Goal: Task Accomplishment & Management: Manage account settings

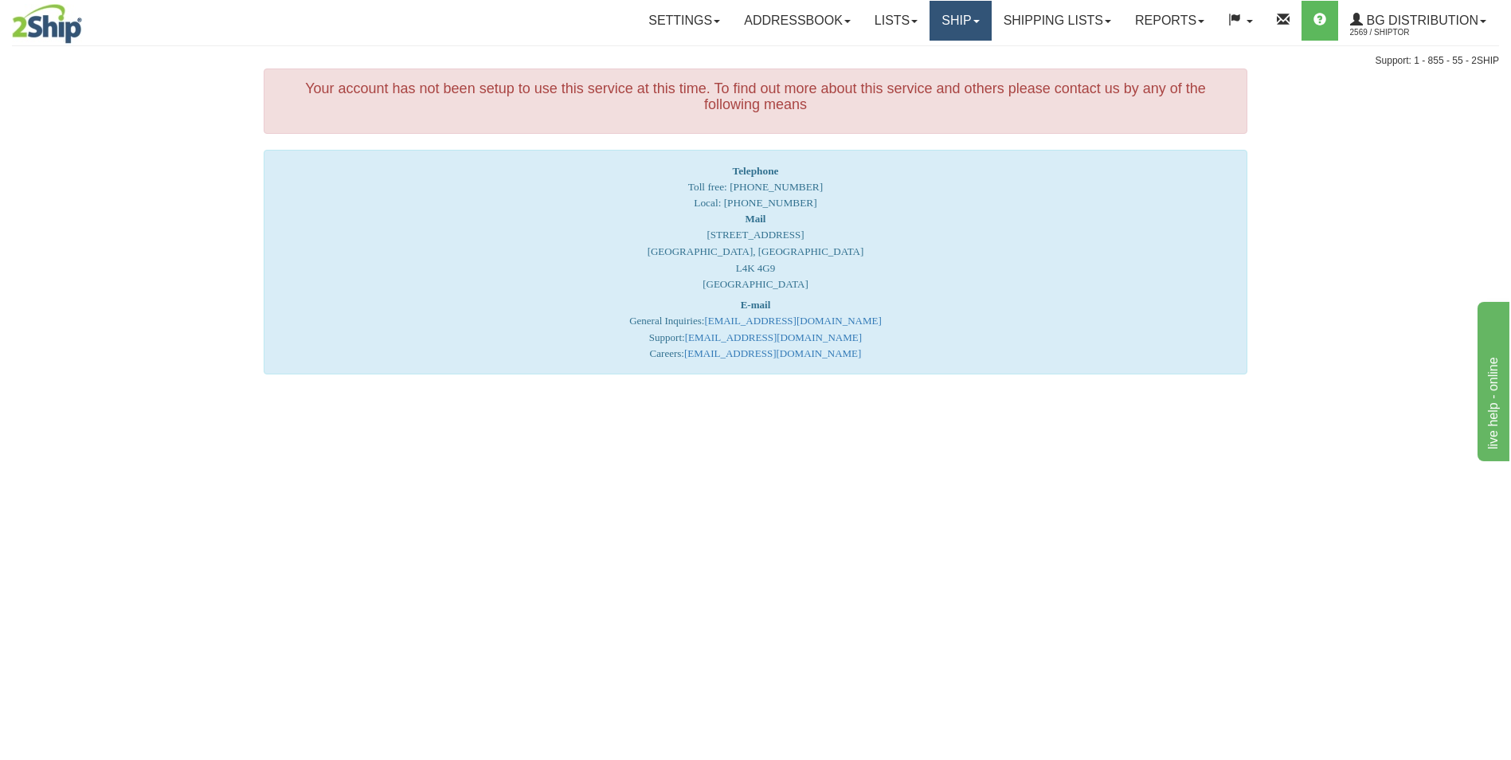
click at [954, 31] on link "Ship" at bounding box center [960, 21] width 61 height 40
click at [935, 47] on link "Ship Screen" at bounding box center [928, 55] width 126 height 21
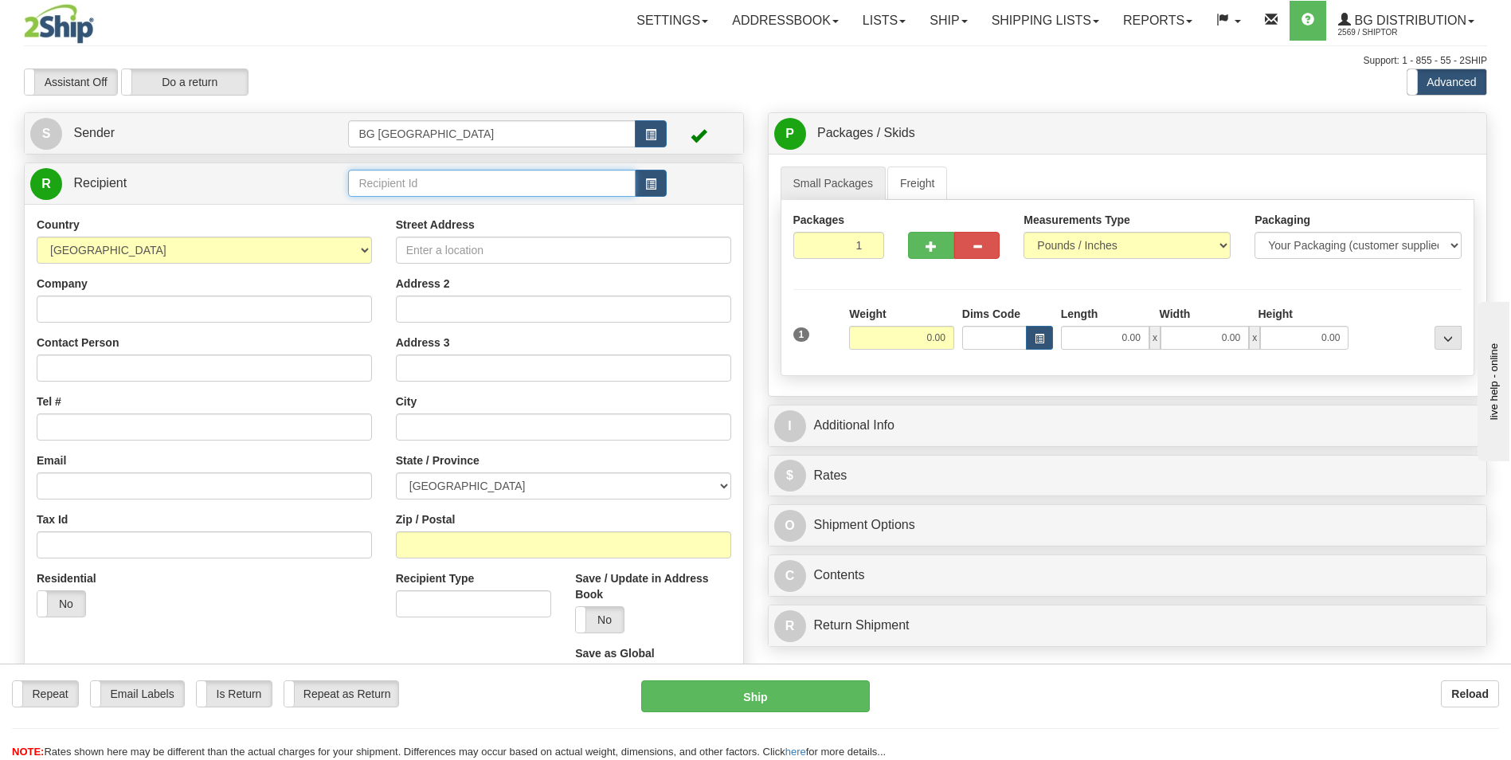
click at [507, 182] on input "text" at bounding box center [491, 183] width 287 height 27
click at [463, 202] on div "60095" at bounding box center [489, 208] width 272 height 18
type input "60095"
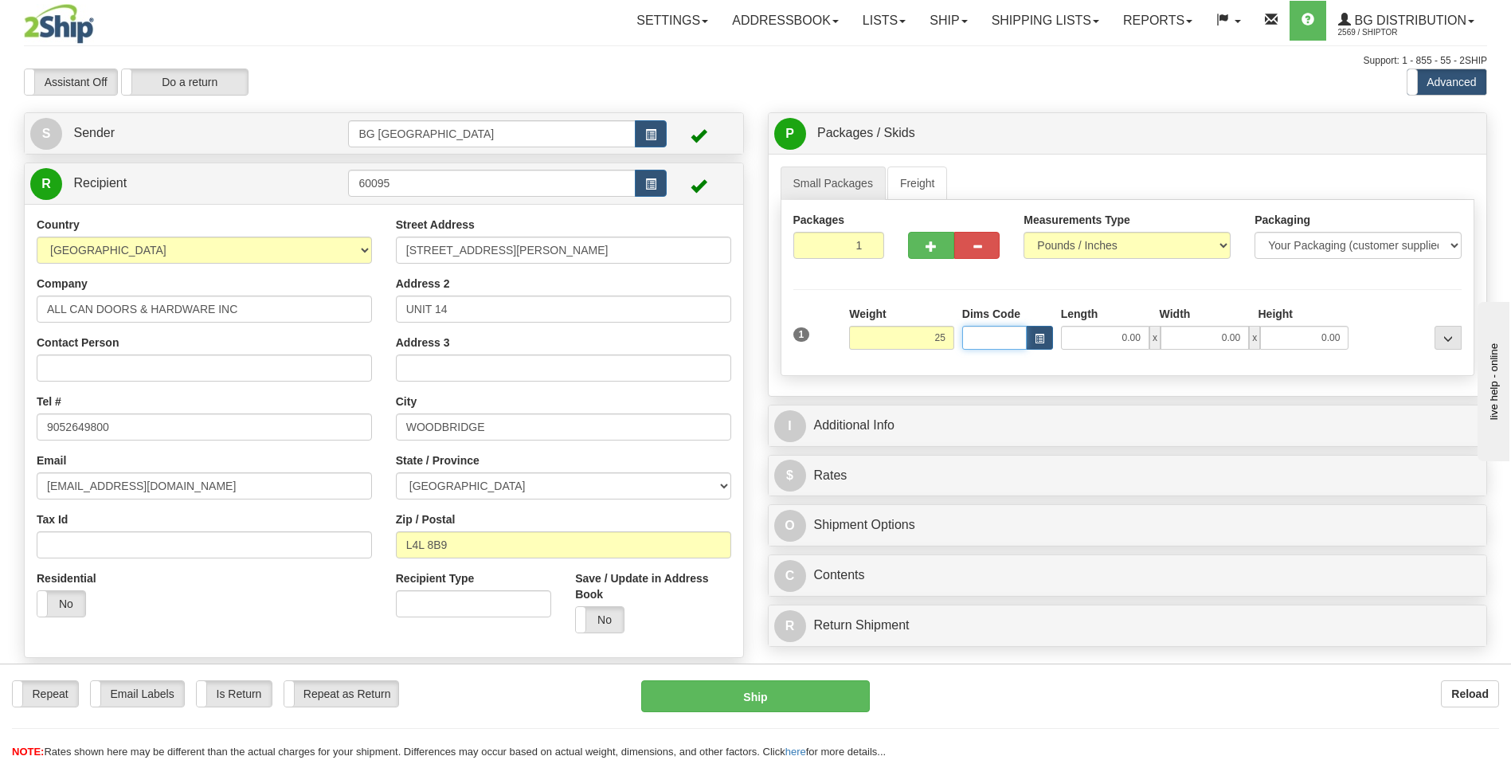
type input "25.00"
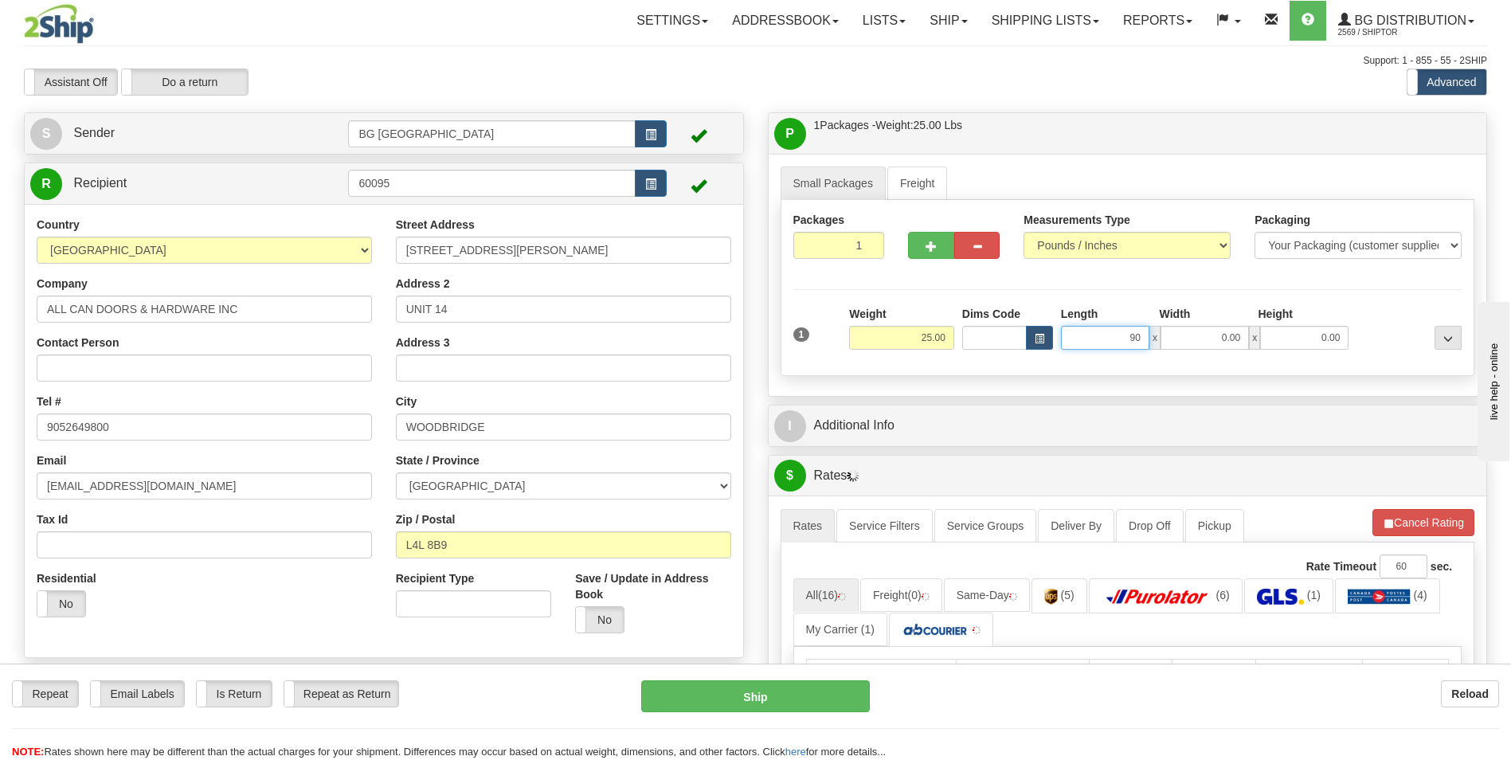
type input "90.00"
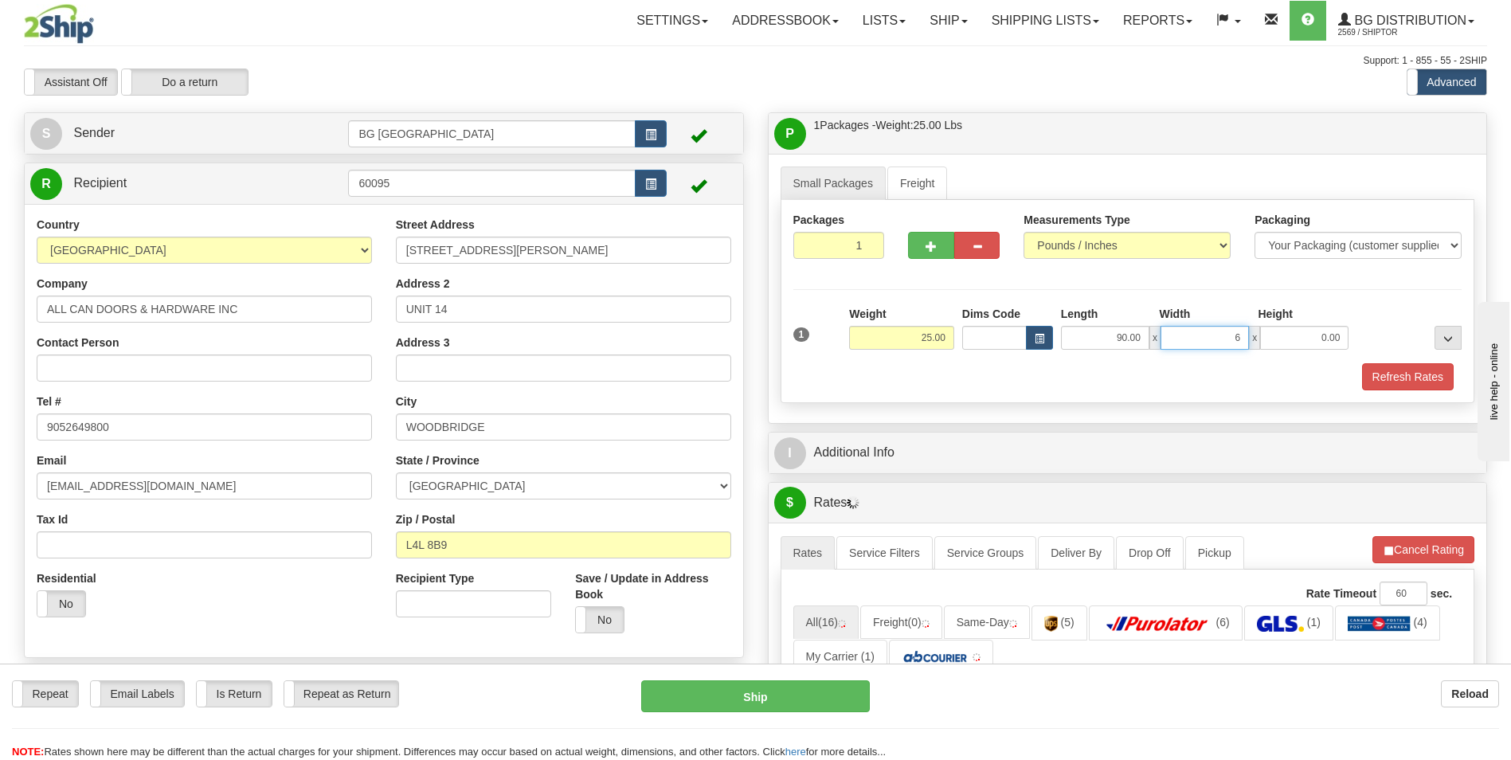
type input "6.00"
type input "4.00"
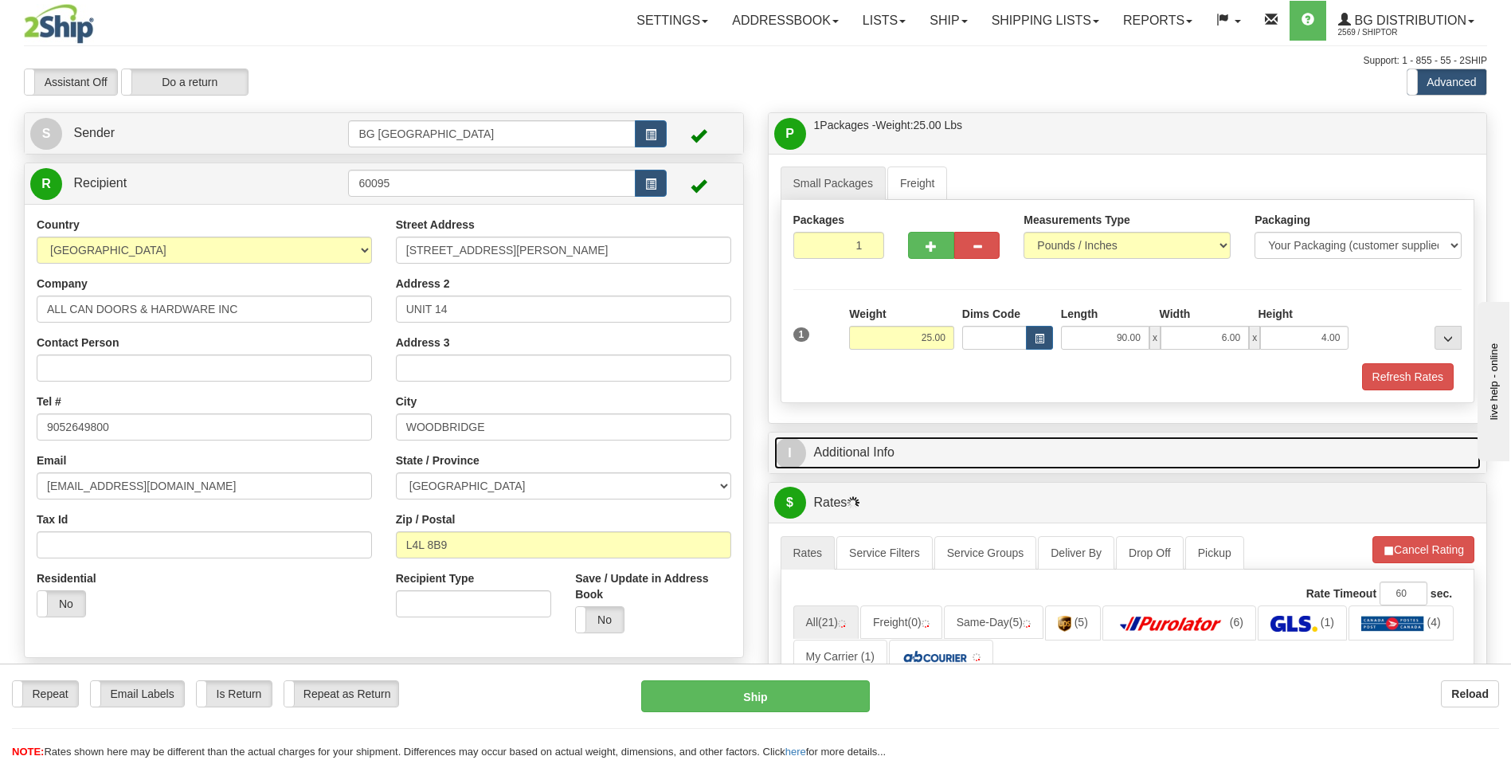
click at [894, 441] on link "I Additional Info" at bounding box center [1127, 453] width 707 height 33
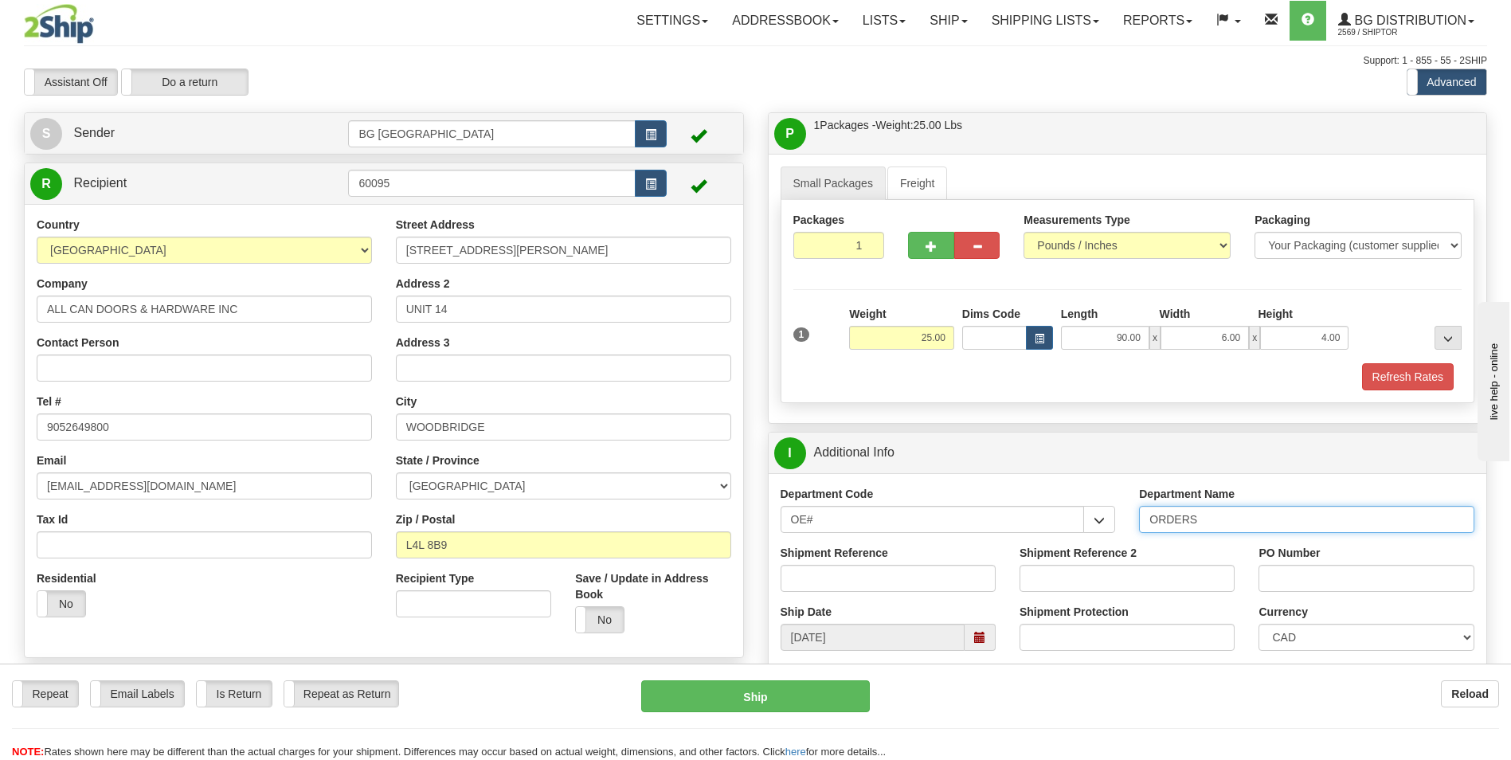
click at [1240, 518] on input "ORDERS" at bounding box center [1306, 519] width 335 height 27
type input "70182822-00"
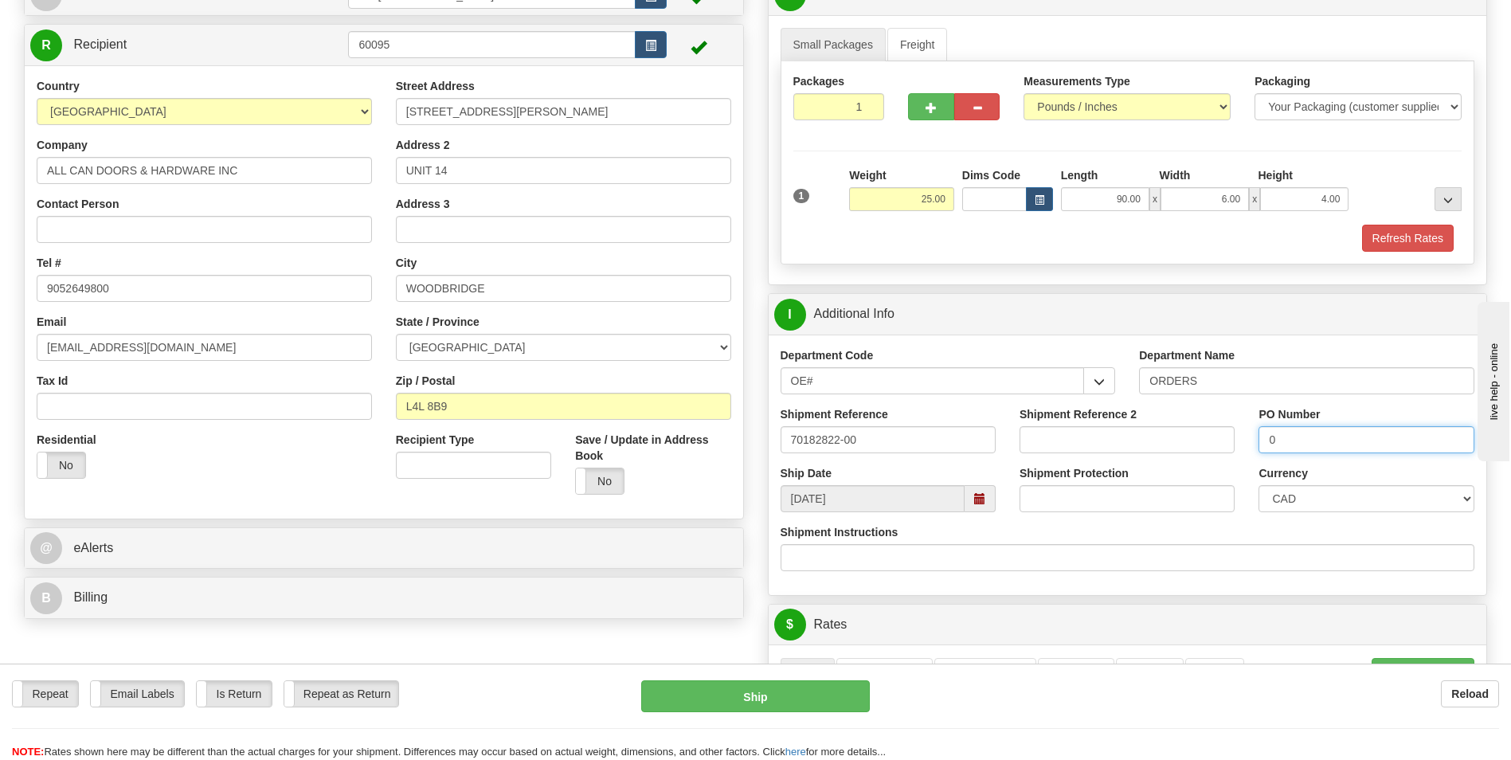
scroll to position [398, 0]
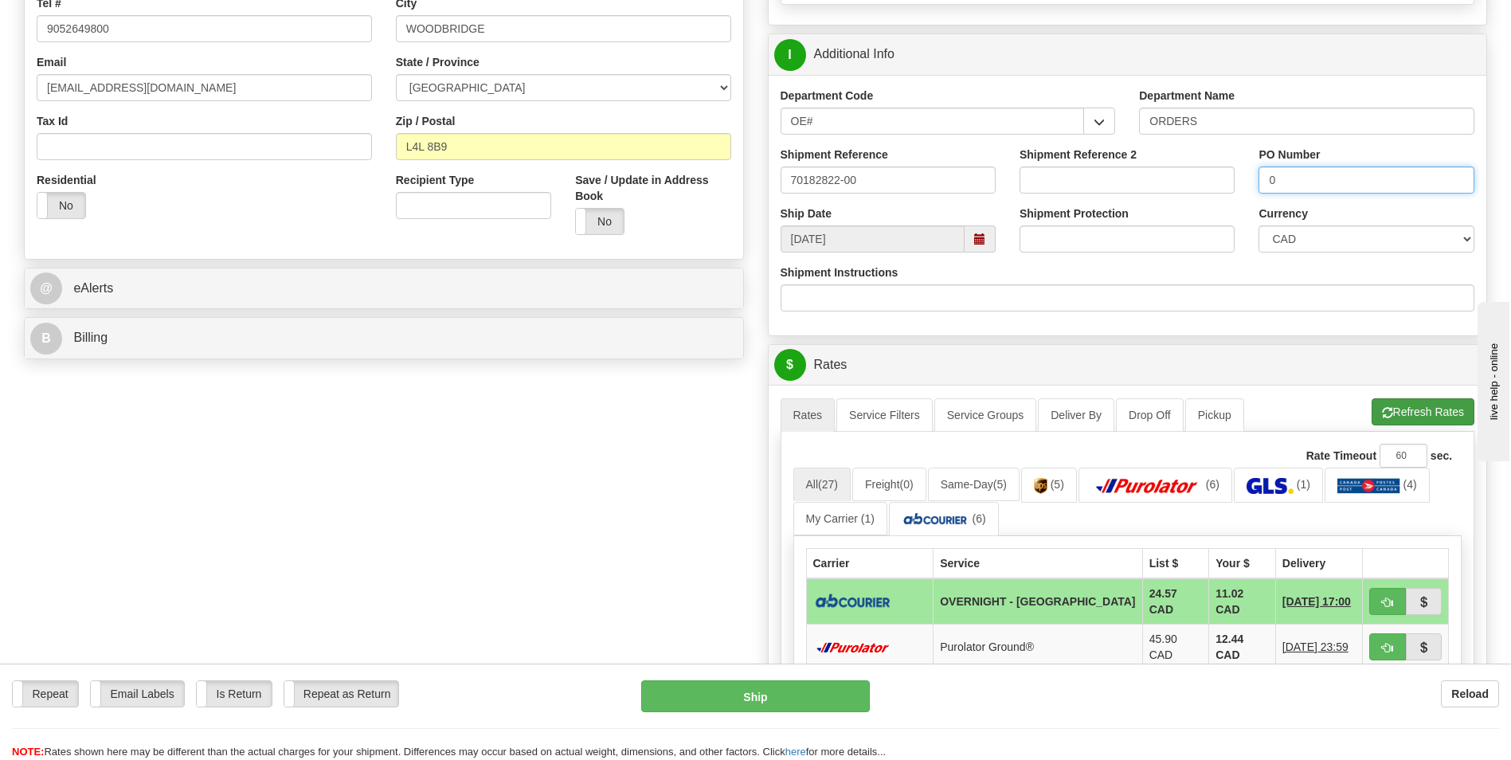
type input "0"
click at [1393, 403] on button "Refresh Rates" at bounding box center [1423, 411] width 103 height 27
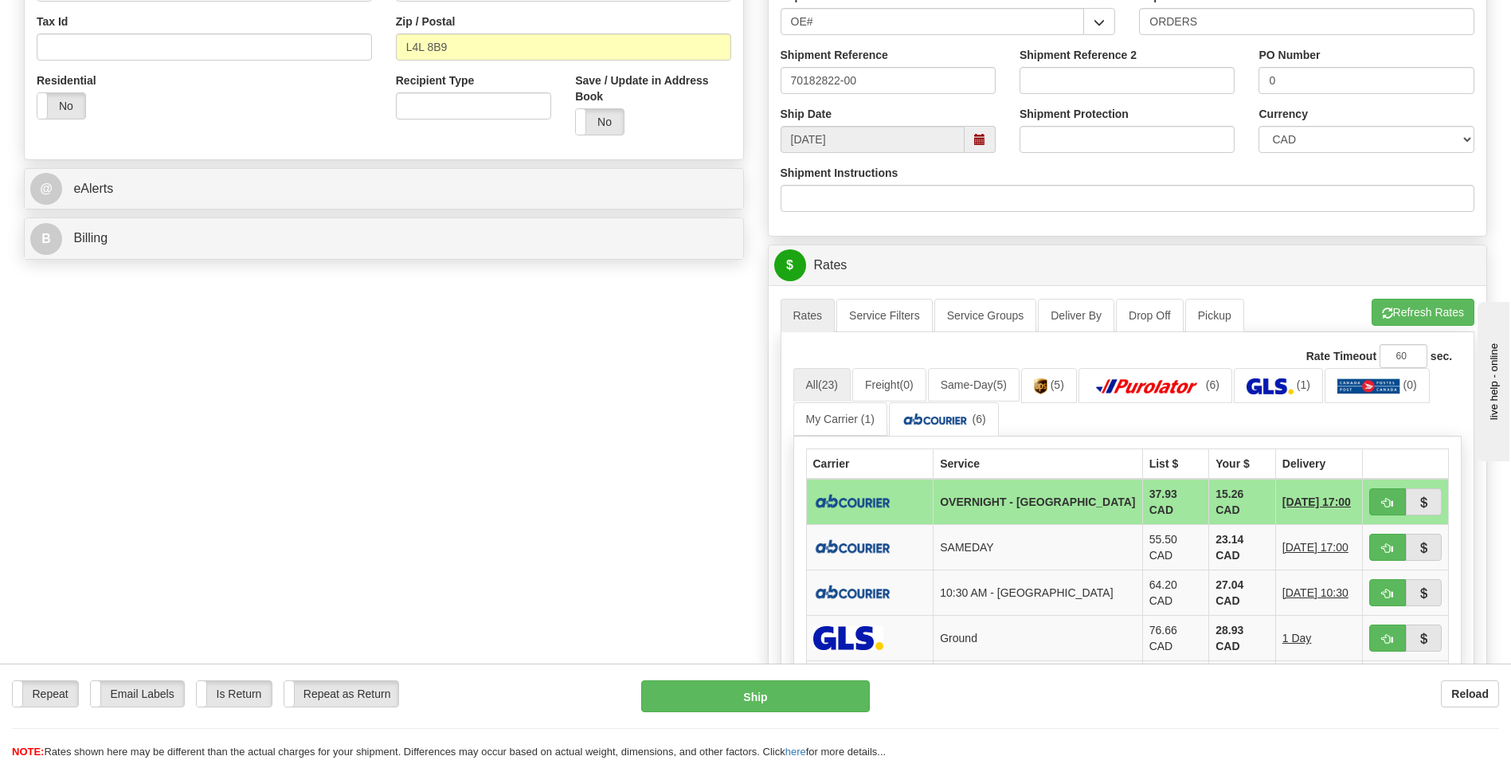
scroll to position [717, 0]
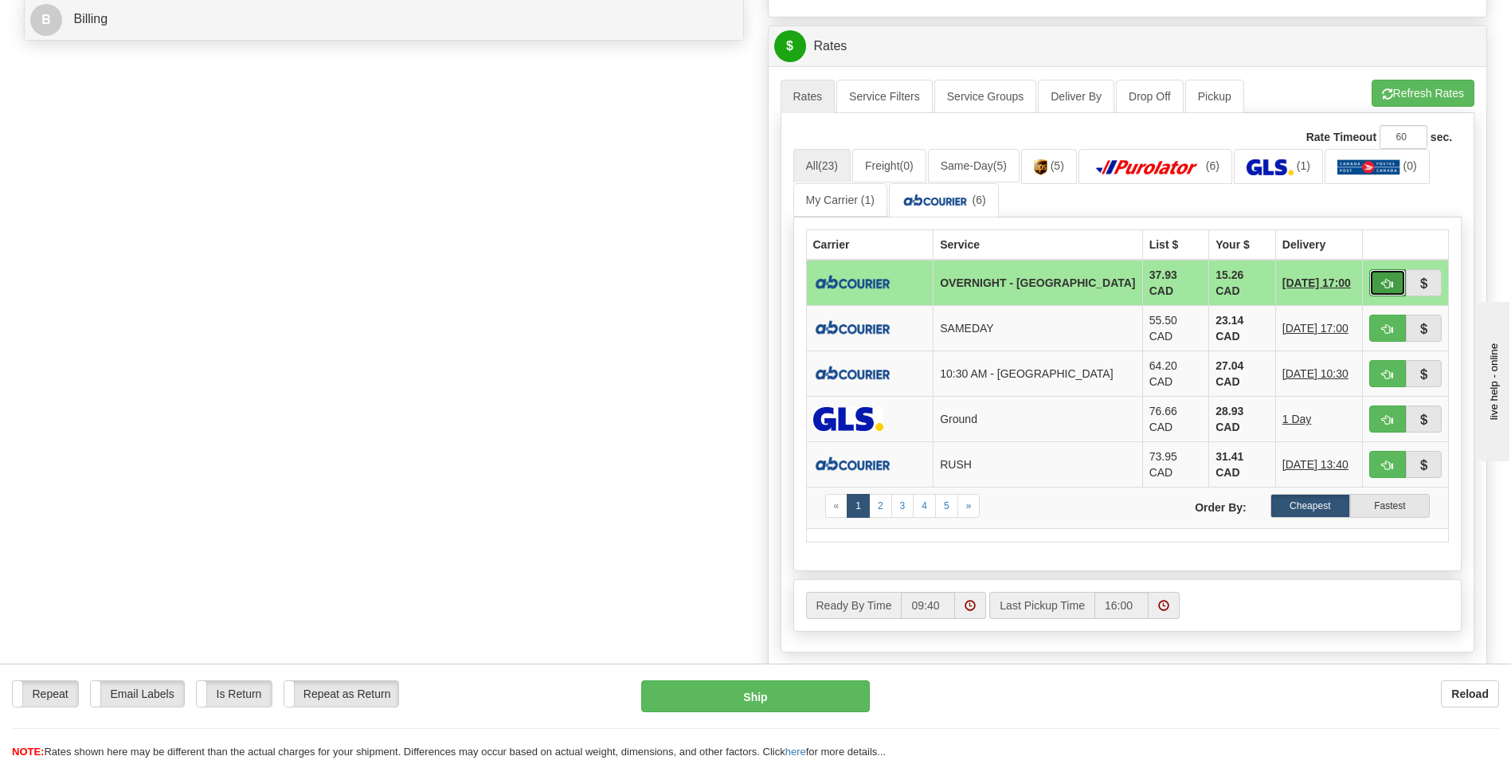
click at [1382, 280] on span "button" at bounding box center [1387, 284] width 11 height 10
type input "4"
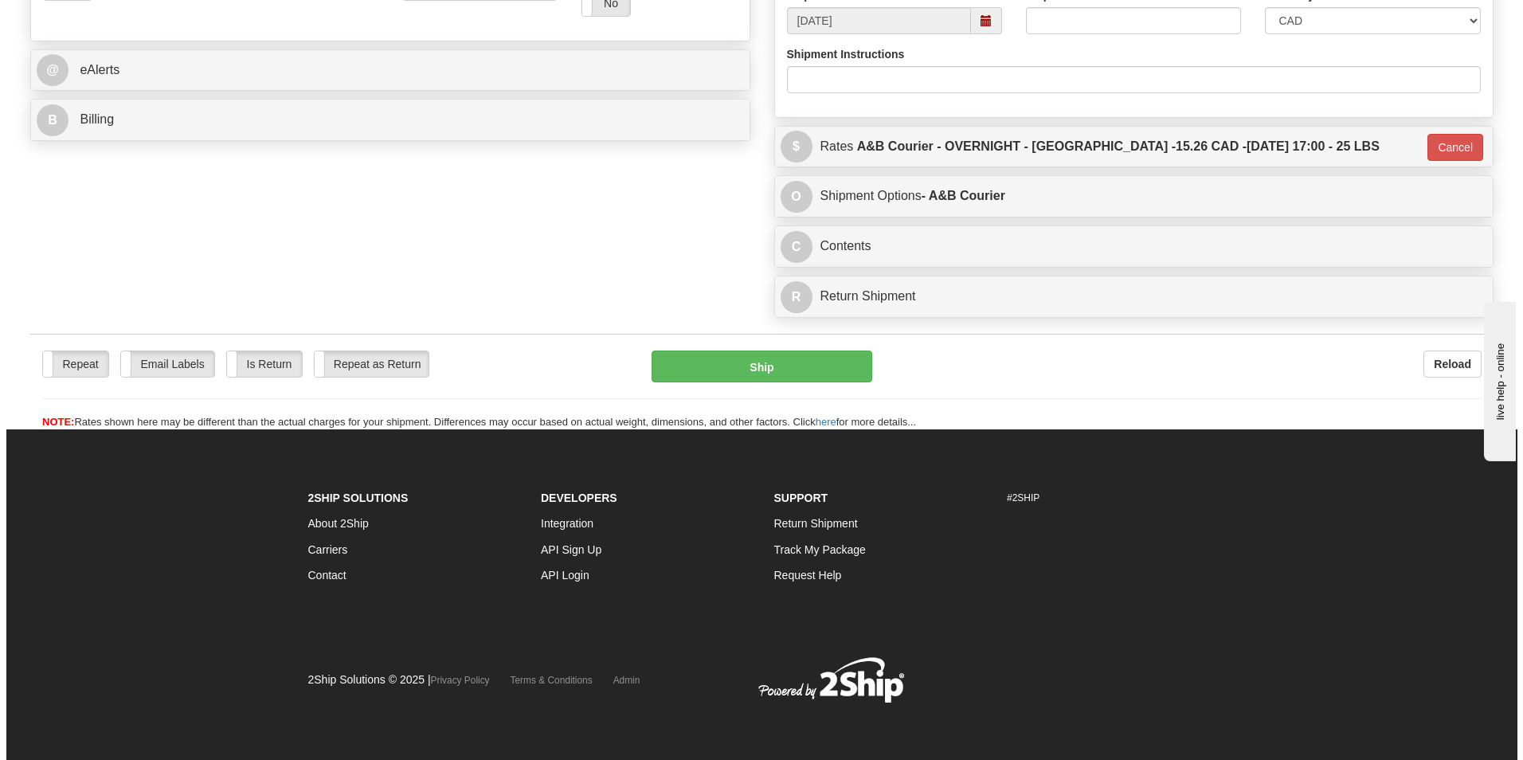
scroll to position [617, 0]
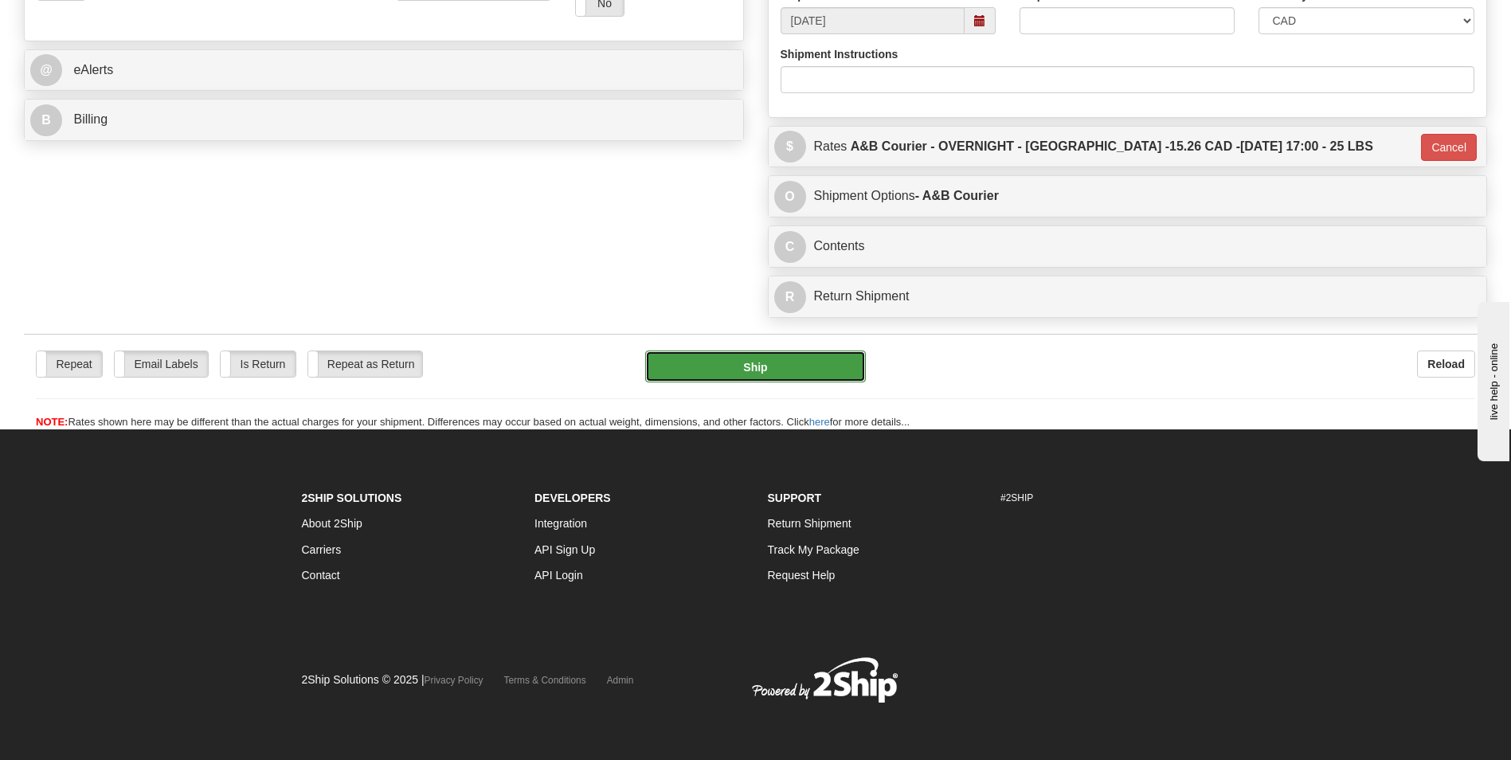
click at [766, 362] on button "Ship" at bounding box center [755, 367] width 220 height 32
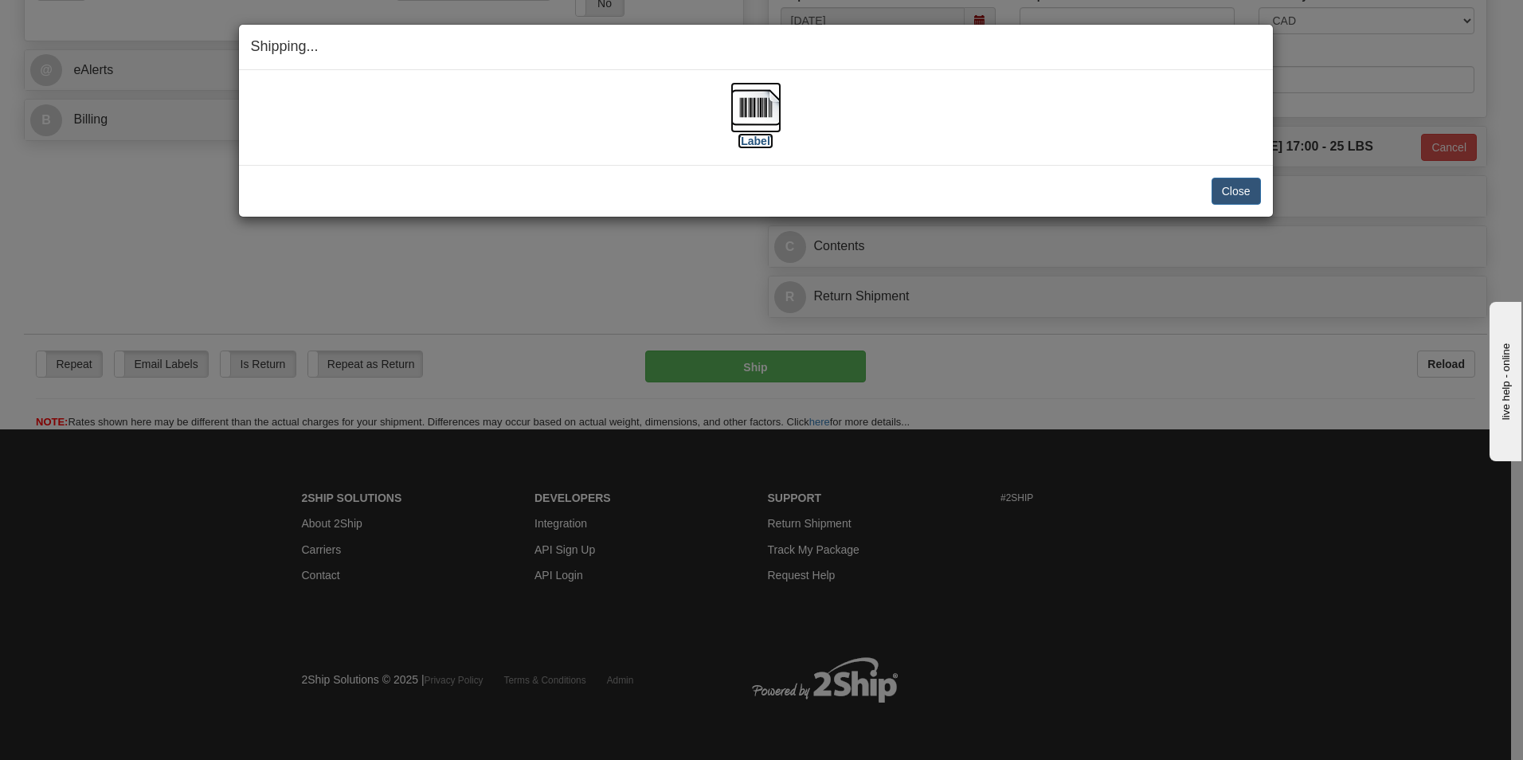
click at [739, 97] on img at bounding box center [756, 107] width 51 height 51
click at [1227, 186] on button "Close" at bounding box center [1236, 191] width 49 height 27
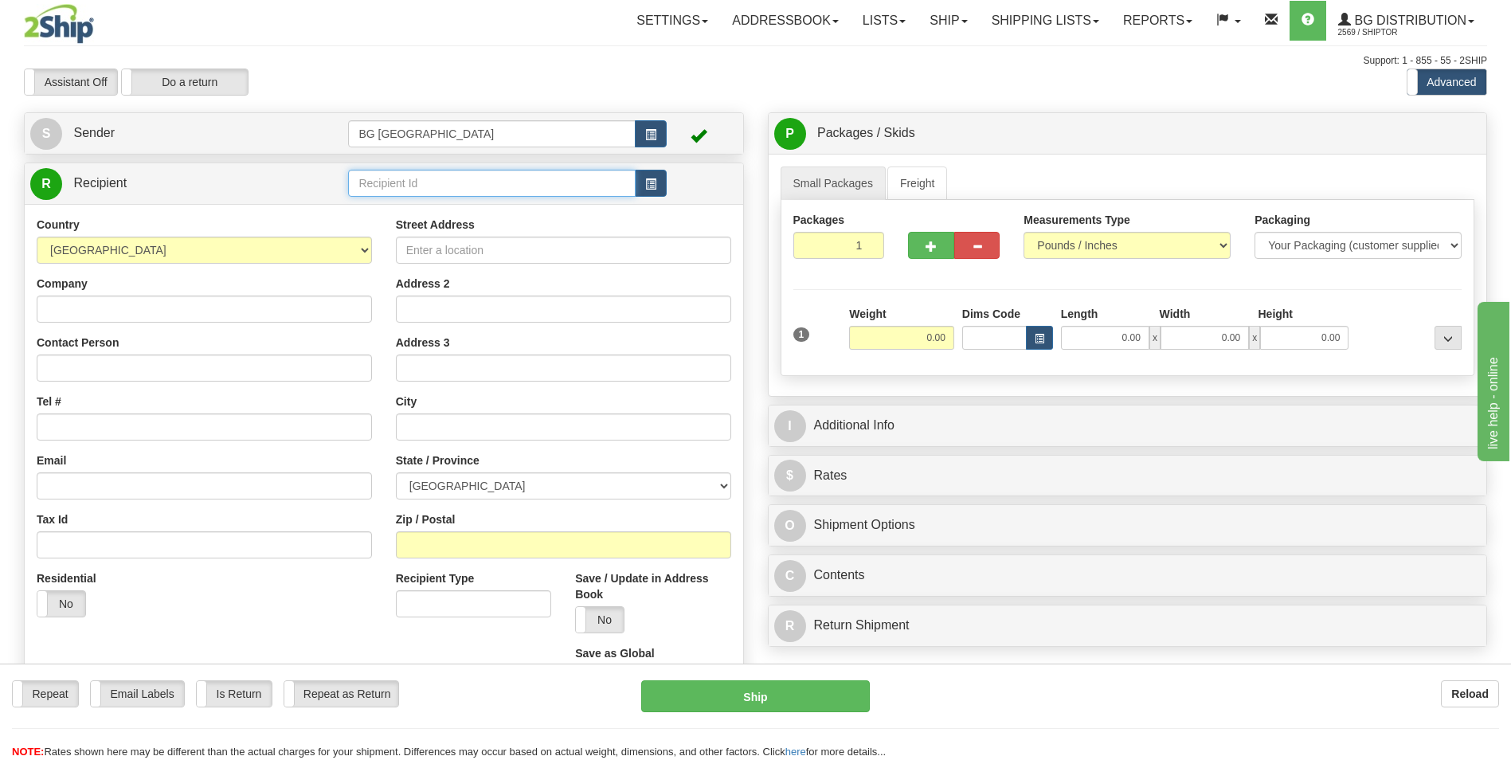
click at [405, 184] on input "text" at bounding box center [491, 183] width 287 height 27
click at [393, 200] on div "60230" at bounding box center [489, 208] width 272 height 18
type input "60230"
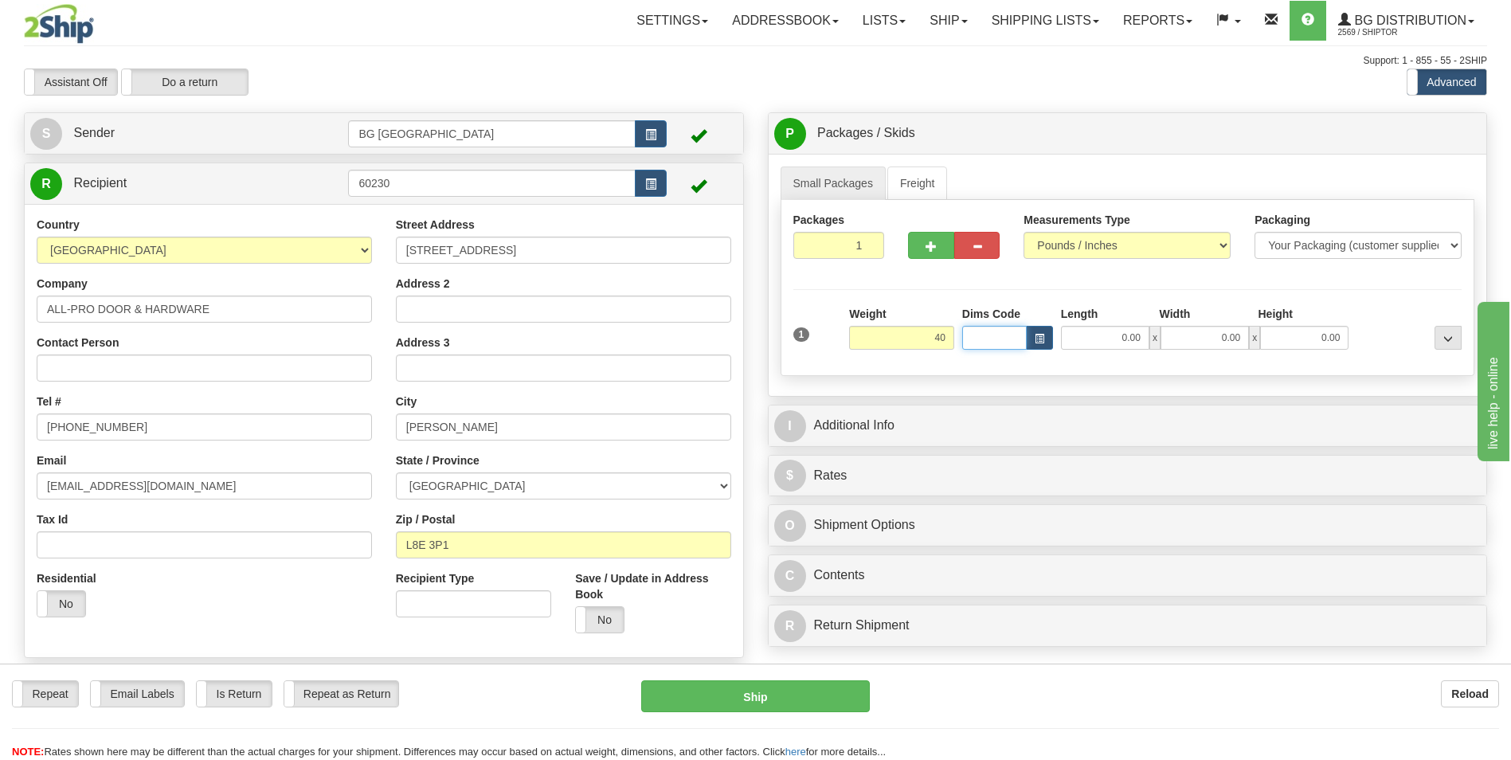
type input "40.00"
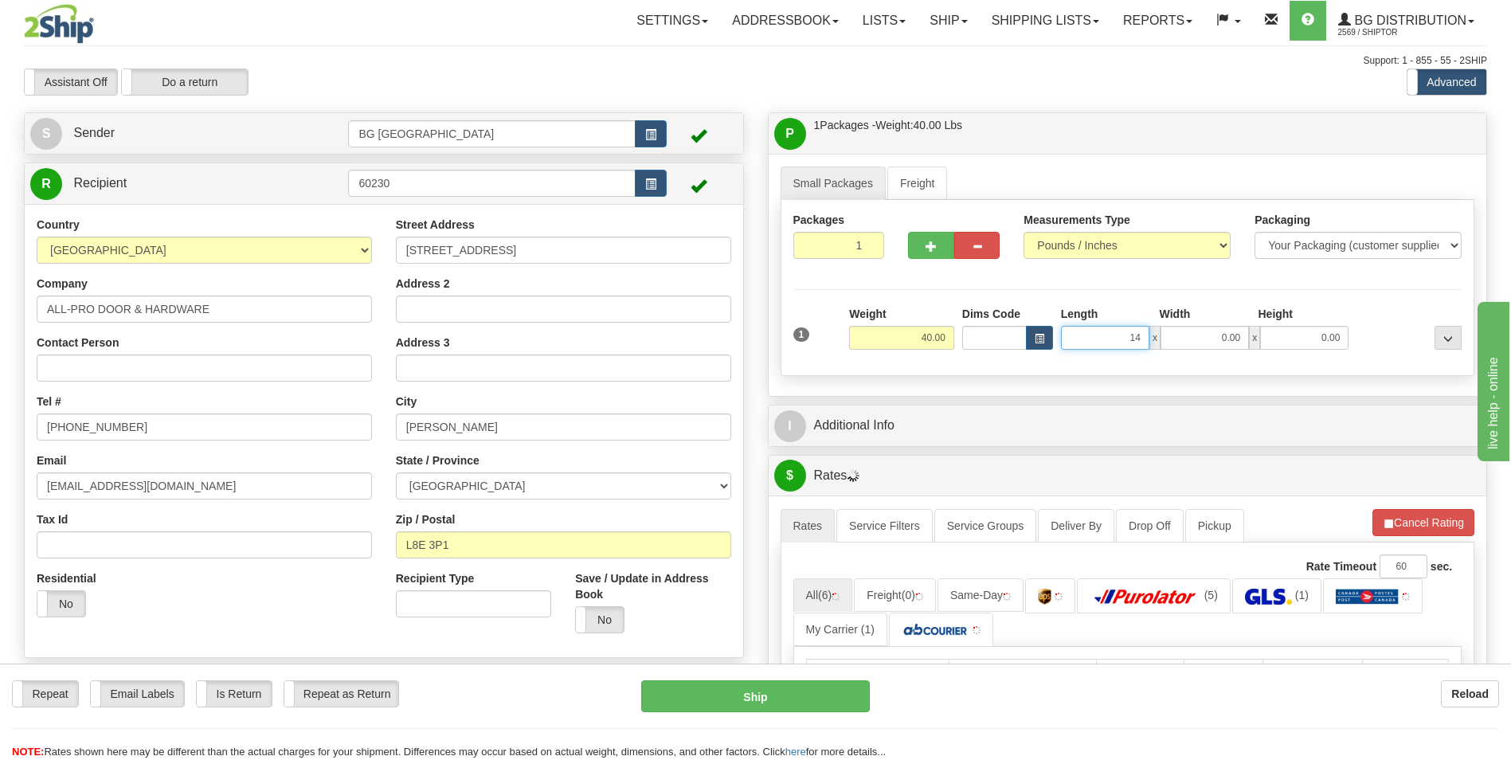
type input "14.00"
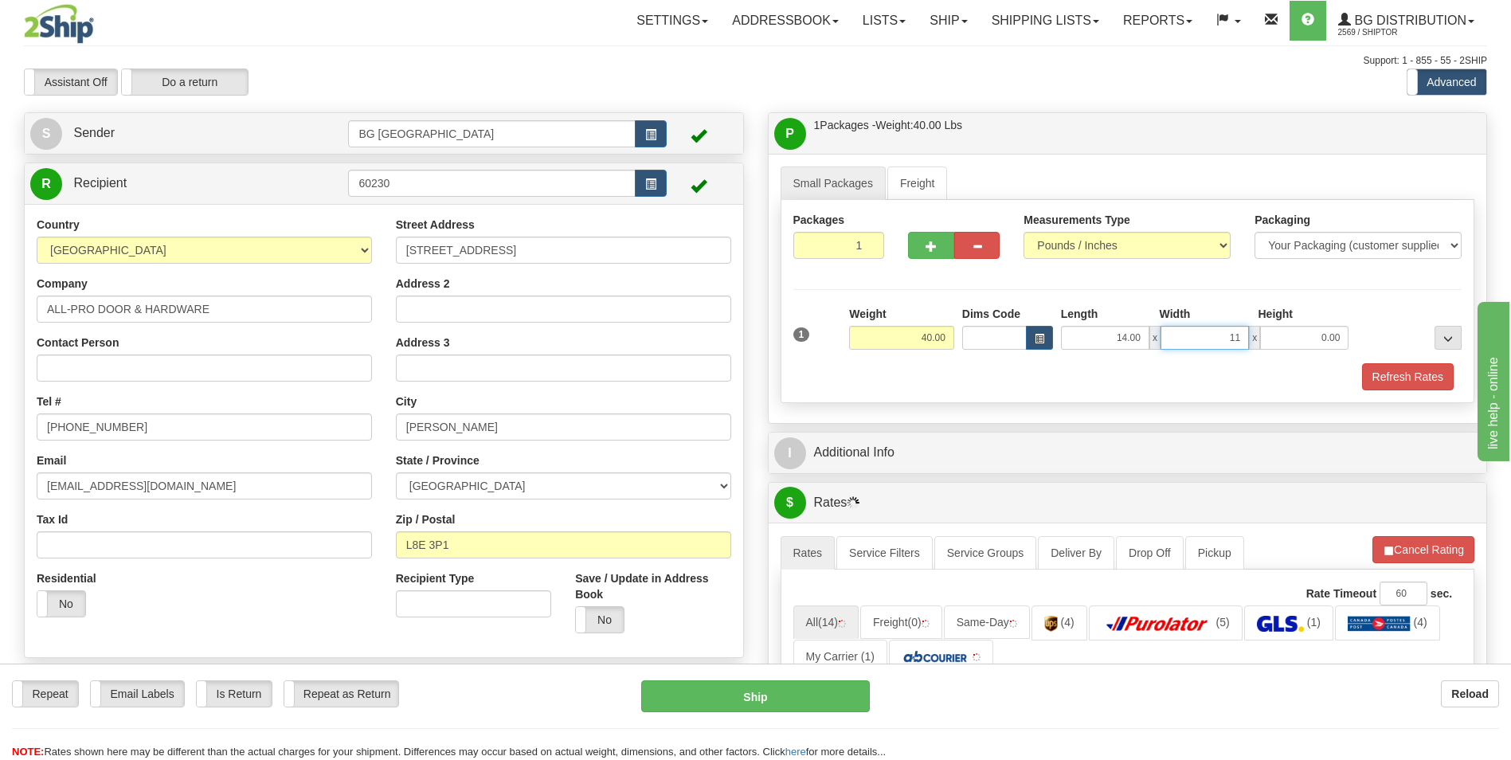
type input "11.00"
click at [930, 433] on div "I Additional Info" at bounding box center [1128, 453] width 719 height 41
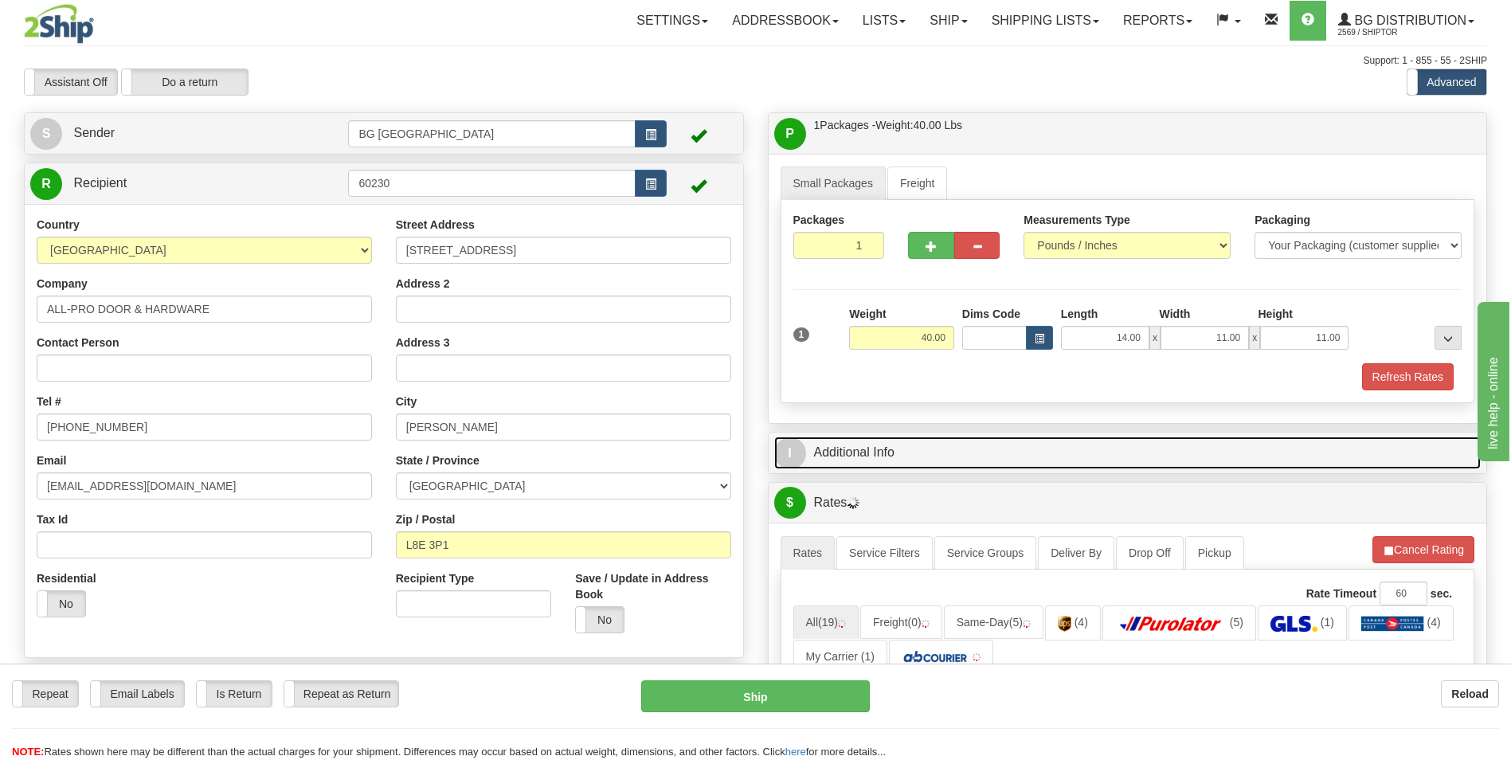
click at [922, 450] on link "I Additional Info" at bounding box center [1127, 453] width 707 height 33
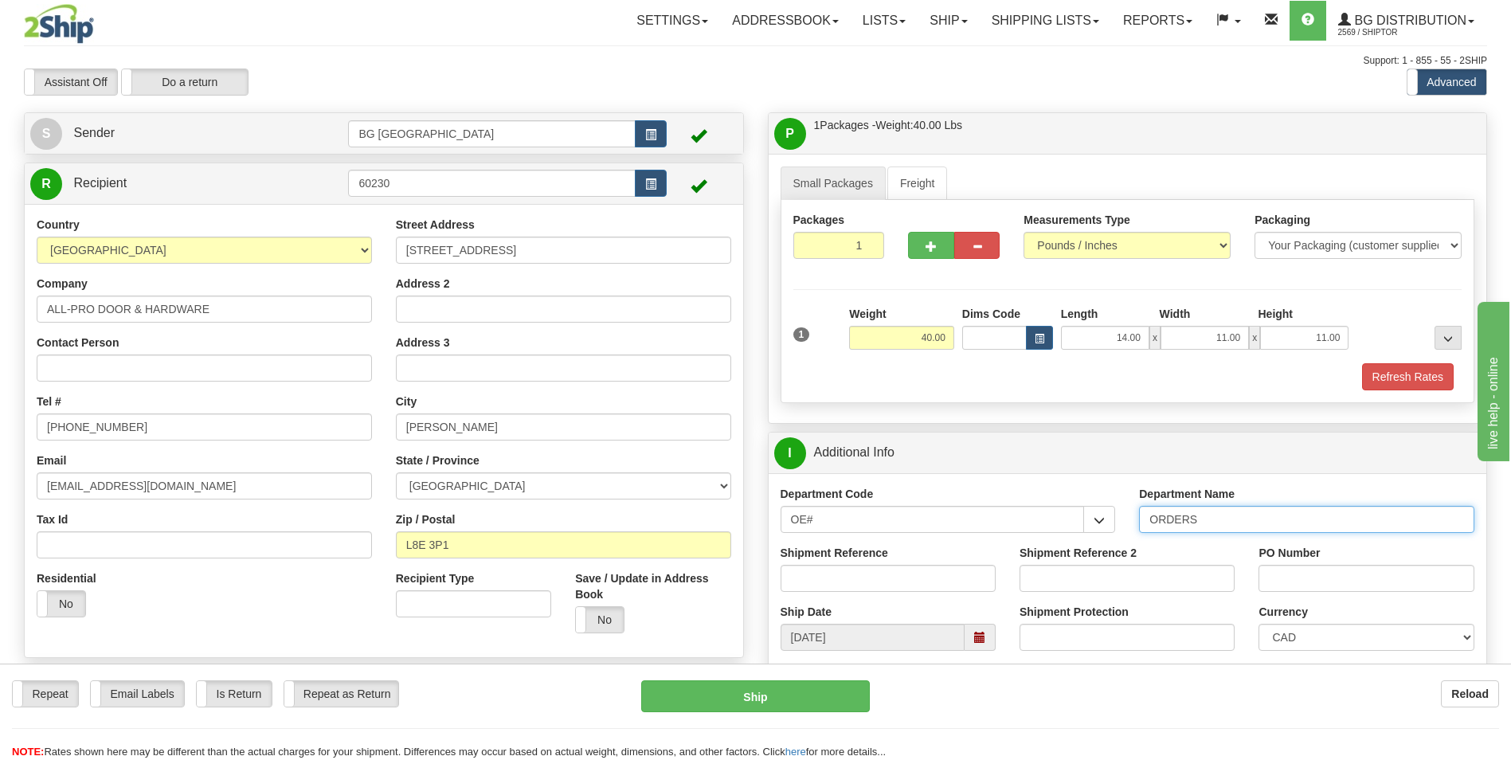
click at [1283, 523] on input "ORDERS" at bounding box center [1306, 519] width 335 height 27
type input "70182413-00"
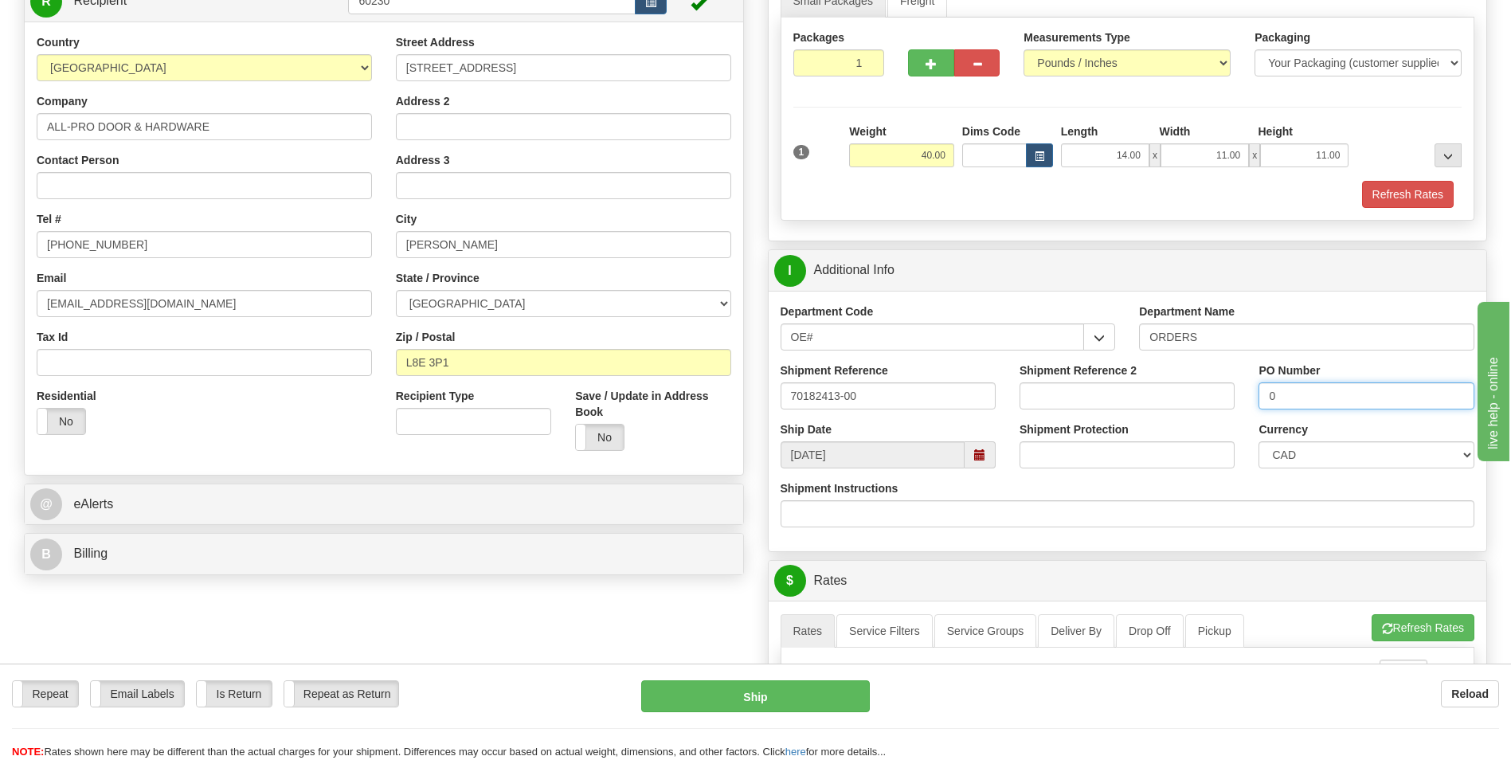
scroll to position [398, 0]
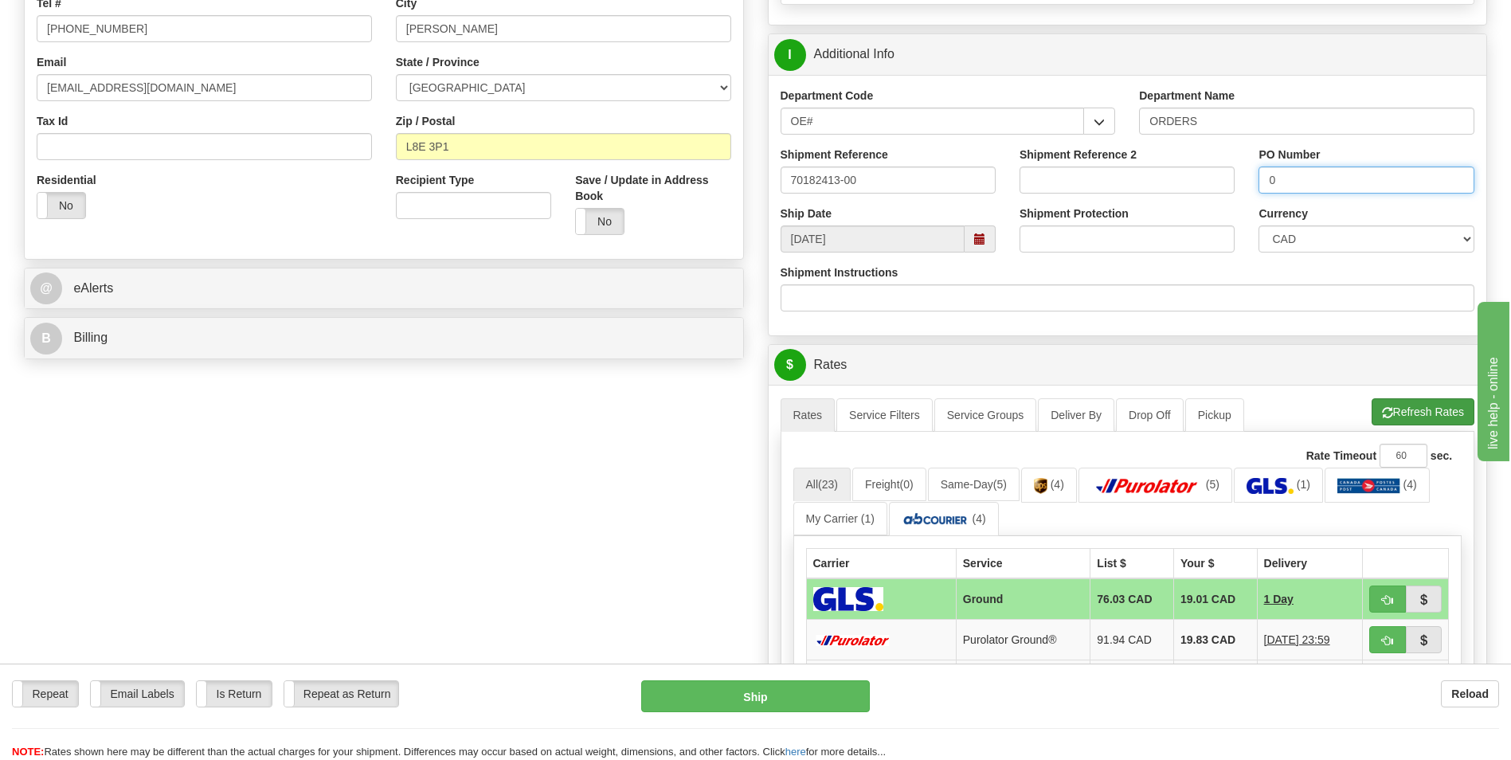
type input "0"
click at [1422, 418] on button "Refresh Rates" at bounding box center [1423, 411] width 103 height 27
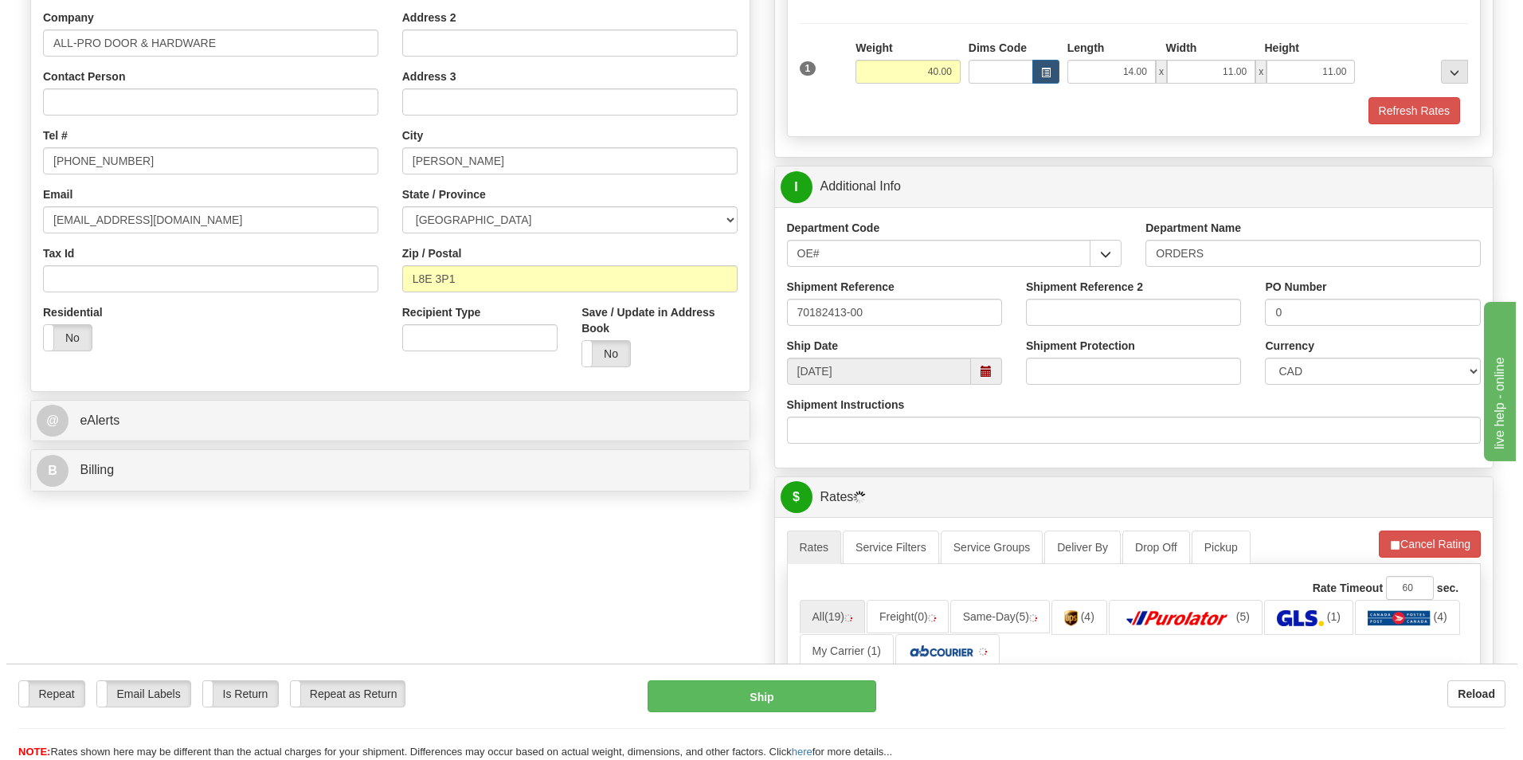
scroll to position [558, 0]
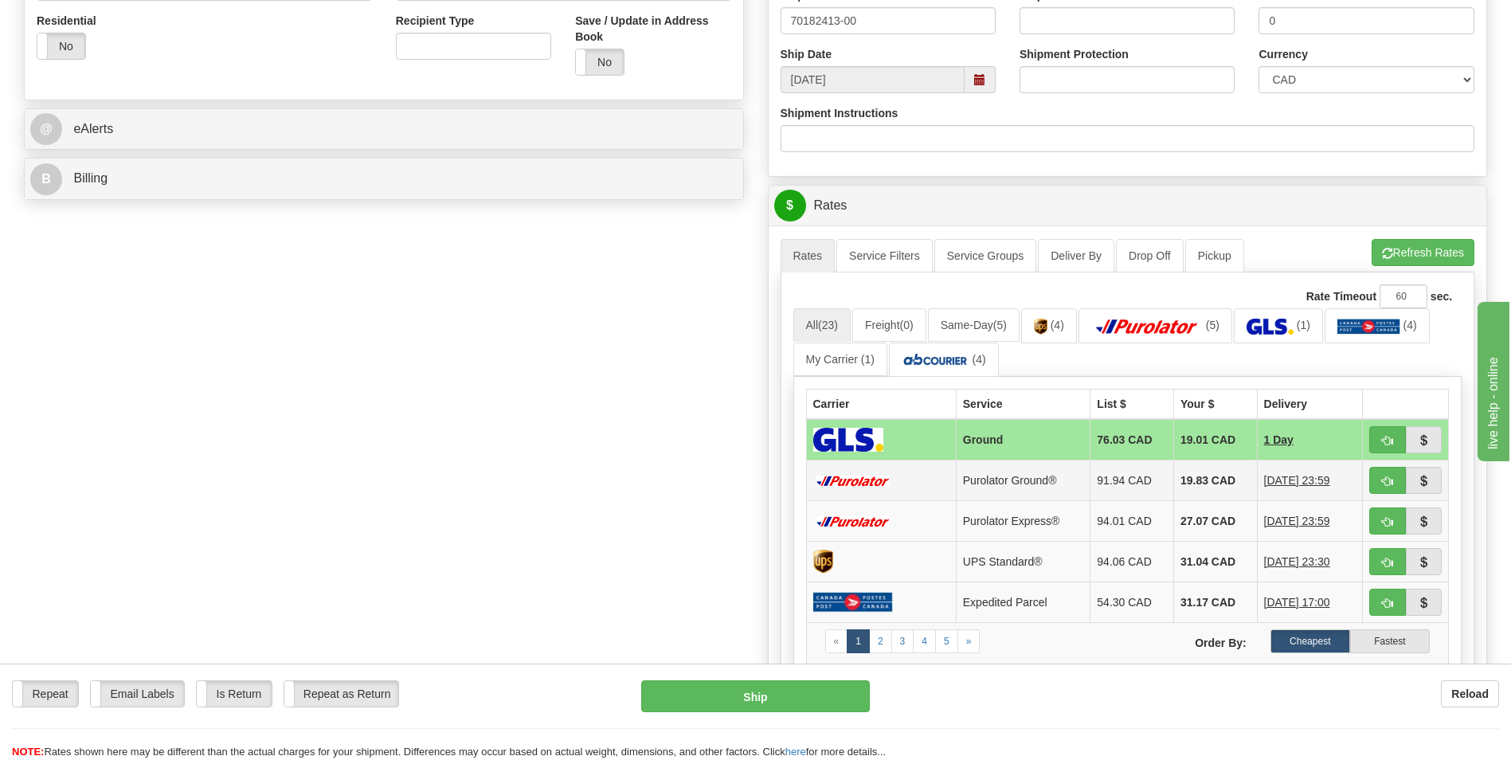
click at [1199, 473] on td "19.83 CAD" at bounding box center [1216, 480] width 84 height 41
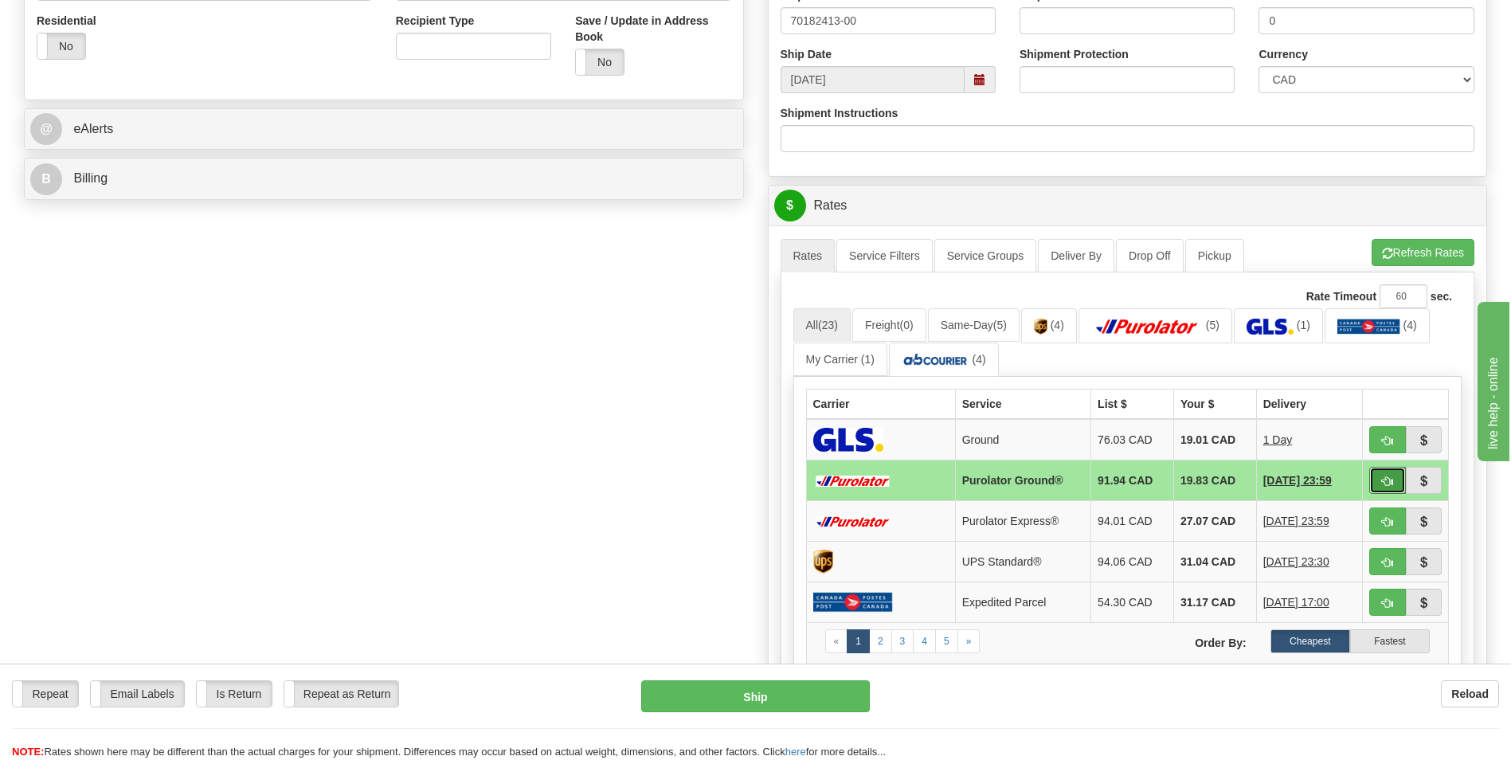
click at [1393, 483] on button "button" at bounding box center [1388, 480] width 37 height 27
type input "260"
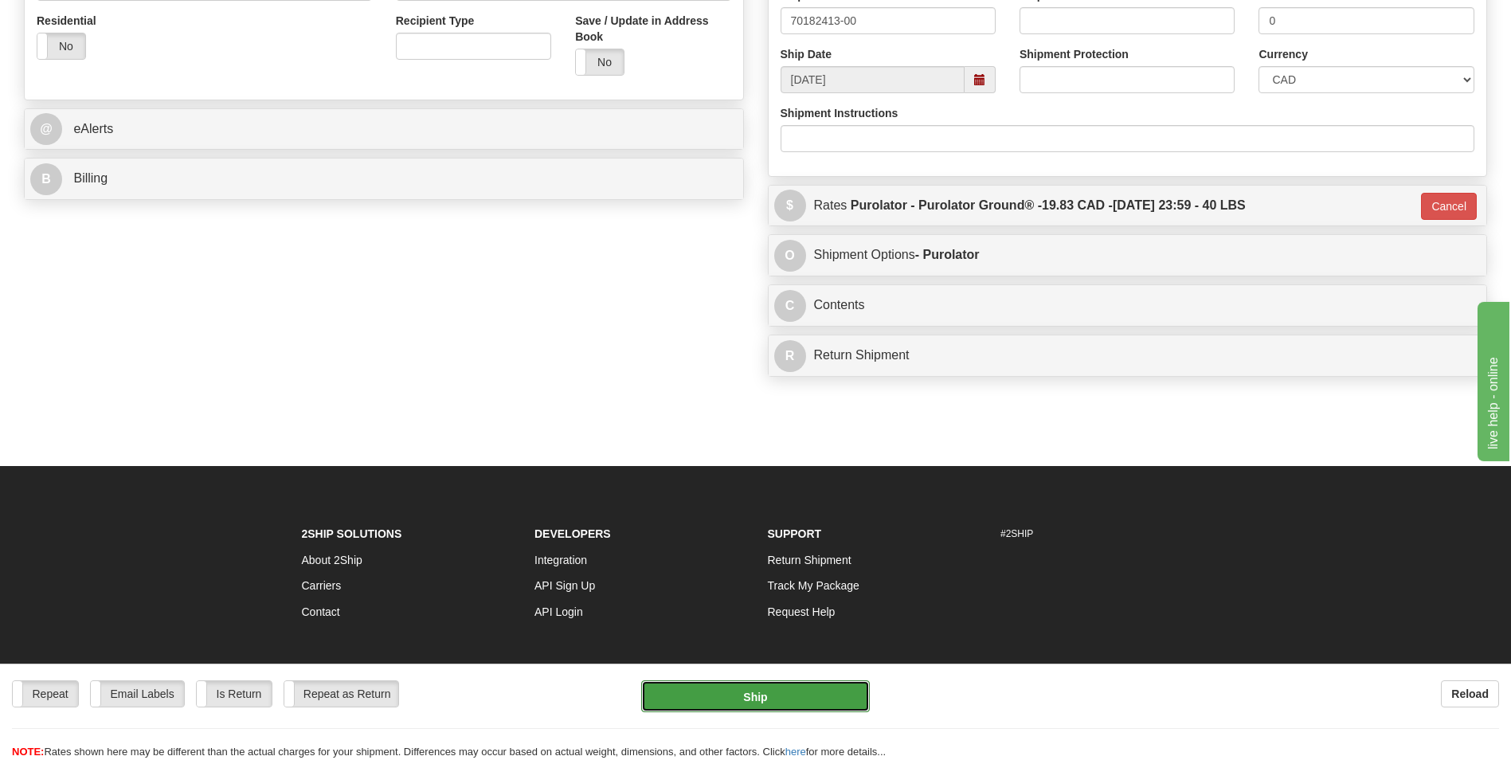
click at [781, 697] on button "Ship" at bounding box center [755, 696] width 228 height 32
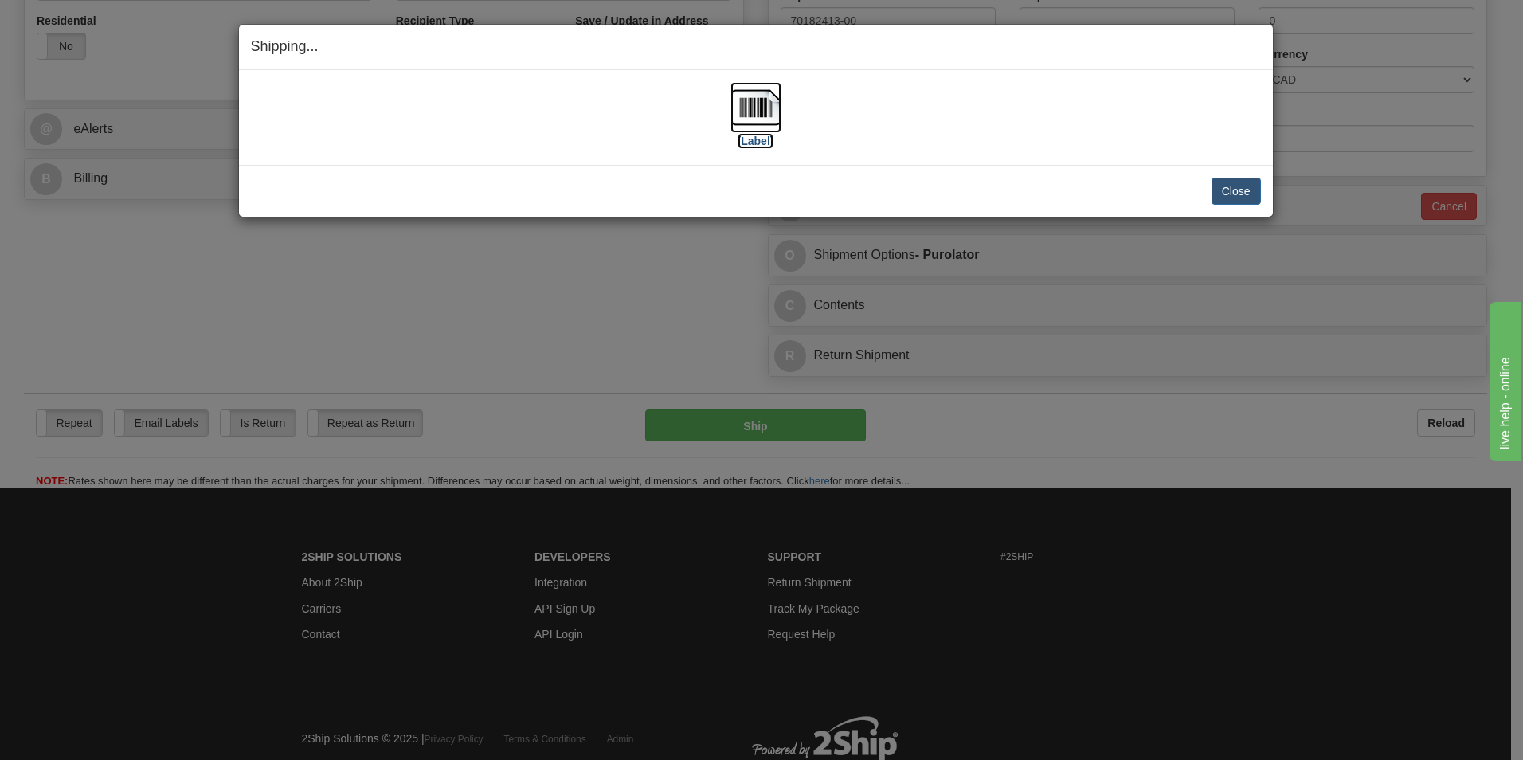
click at [756, 108] on img at bounding box center [756, 107] width 51 height 51
click at [1232, 195] on button "Close" at bounding box center [1236, 191] width 49 height 27
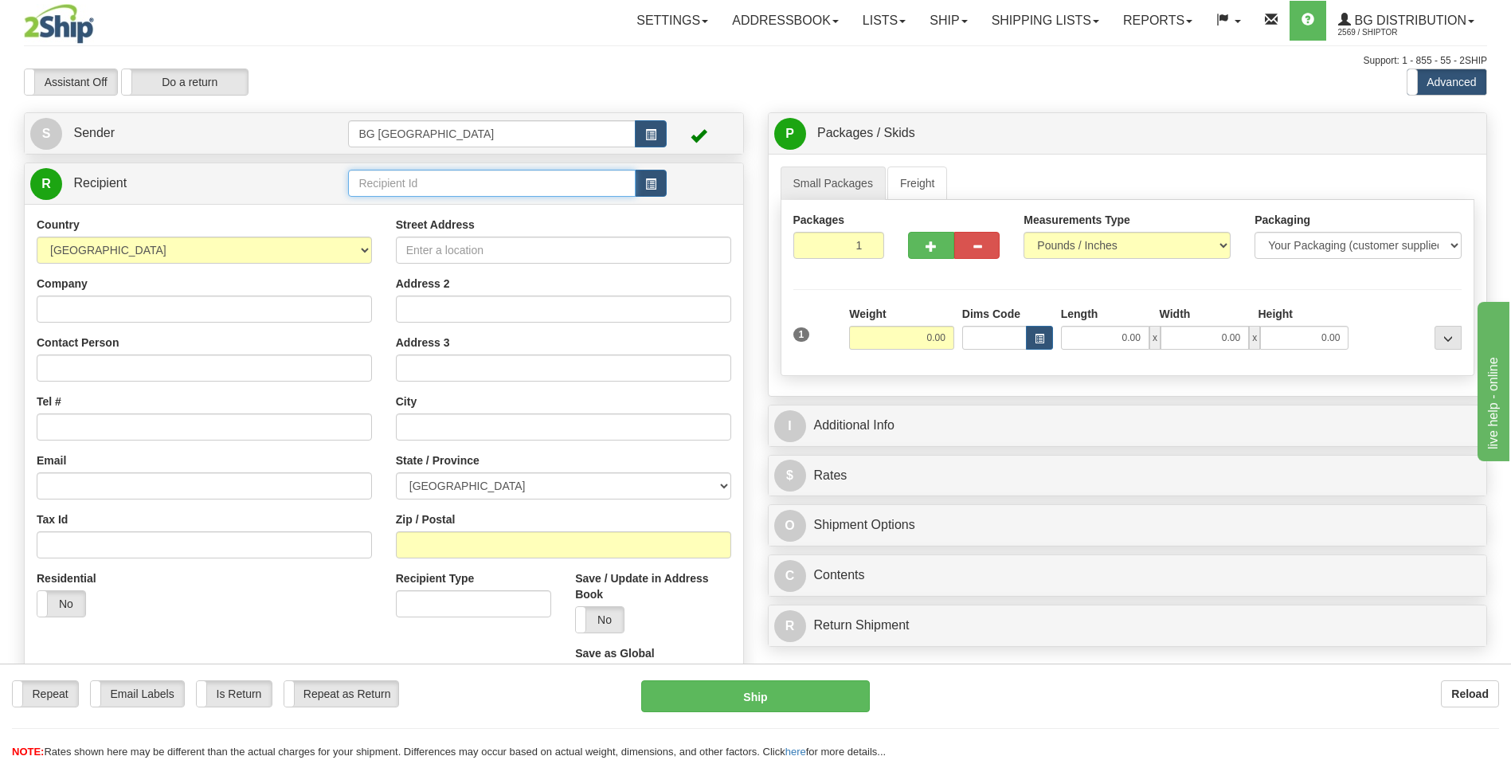
click at [371, 194] on input "text" at bounding box center [491, 183] width 287 height 27
click at [372, 206] on div "60140" at bounding box center [489, 208] width 270 height 16
type input "60140"
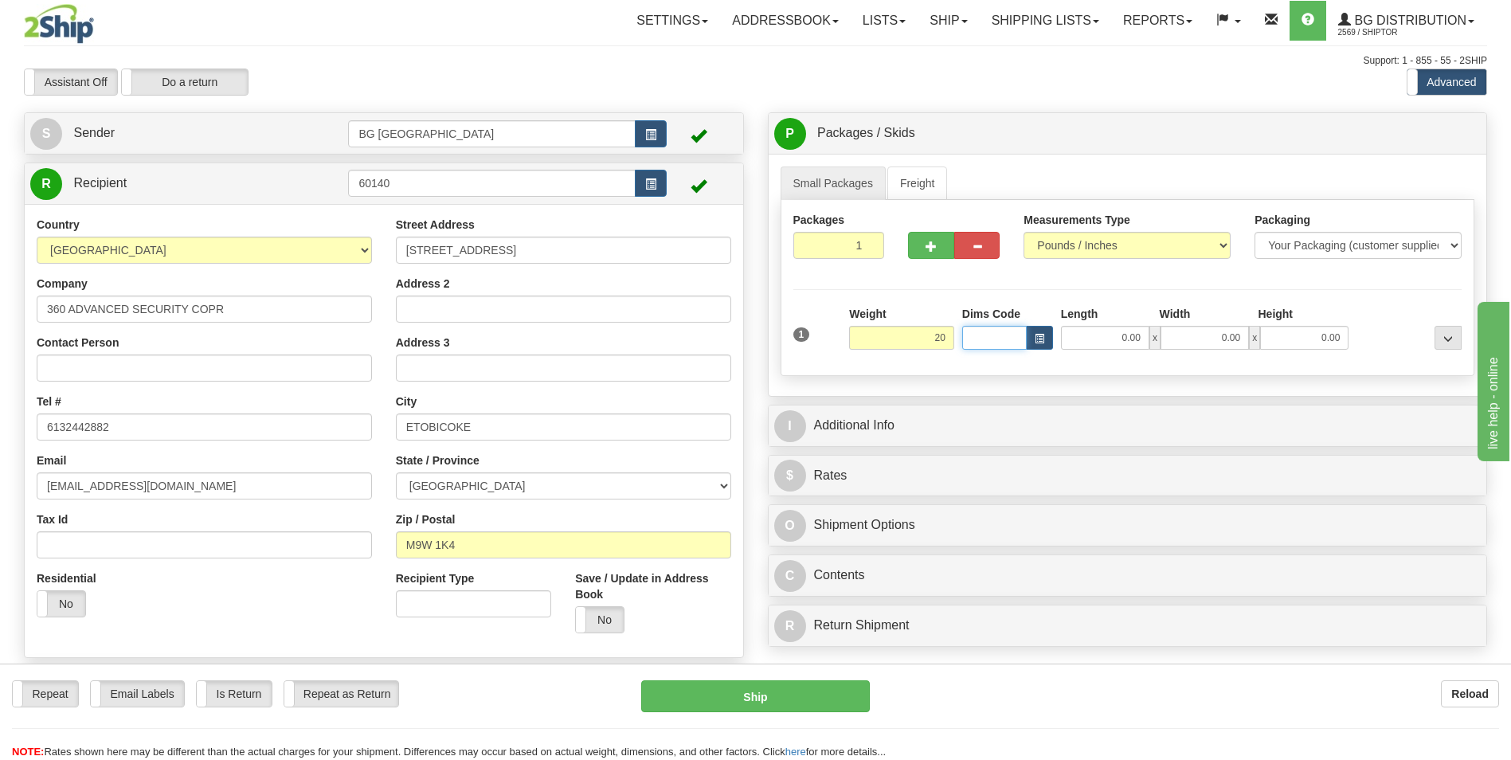
type input "20.00"
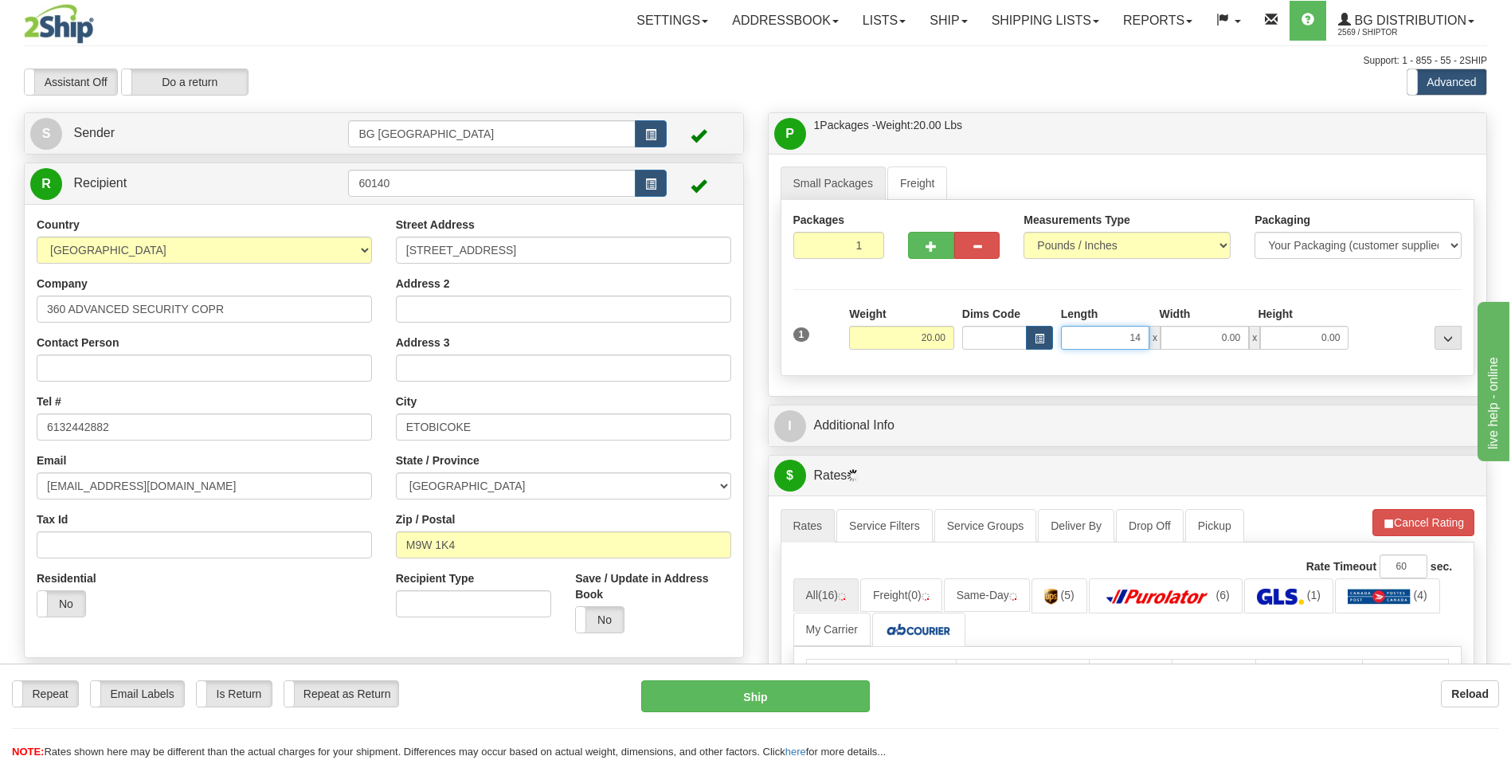
type input "14.00"
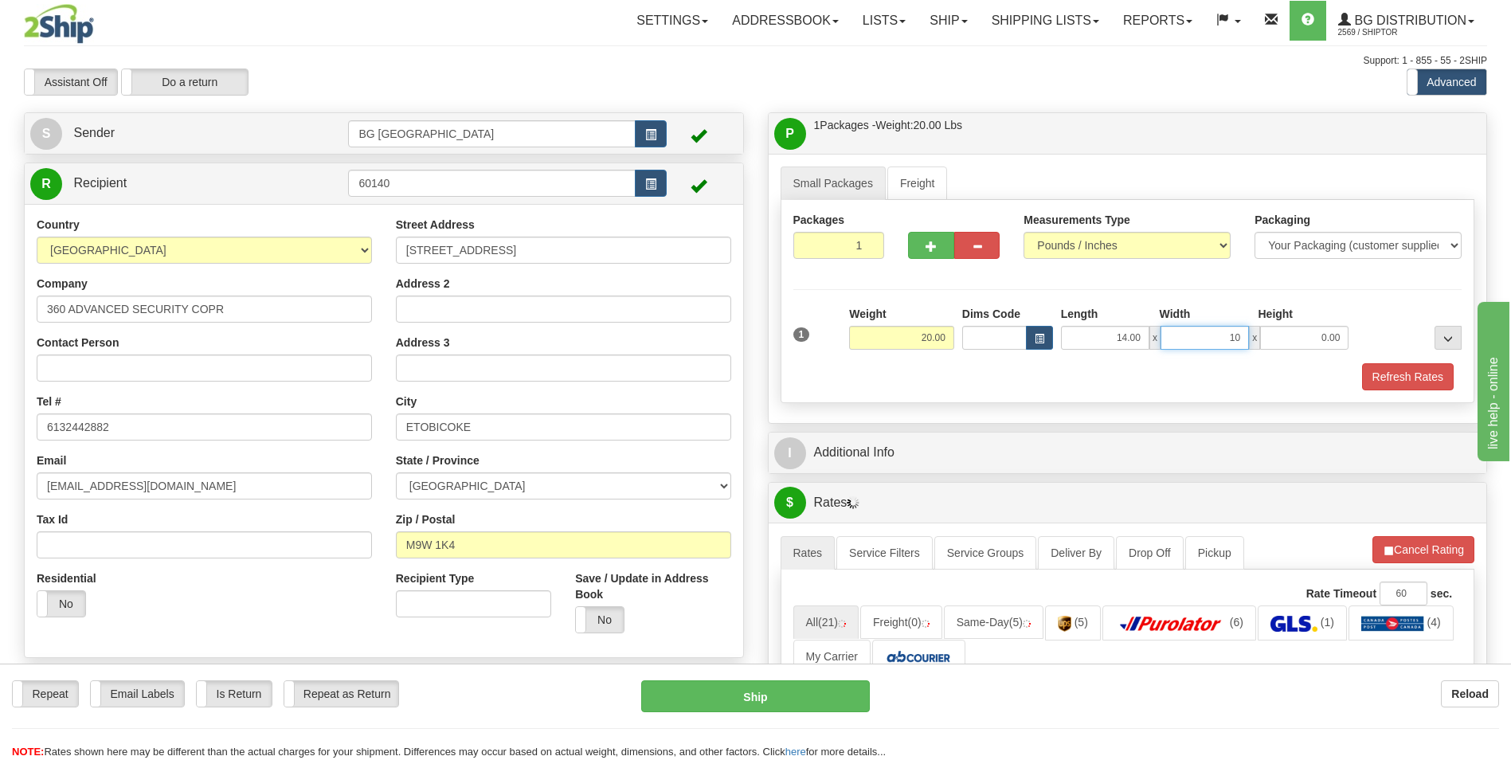
type input "10.00"
type input "8.00"
click at [933, 248] on span "button" at bounding box center [931, 246] width 11 height 10
type input "2"
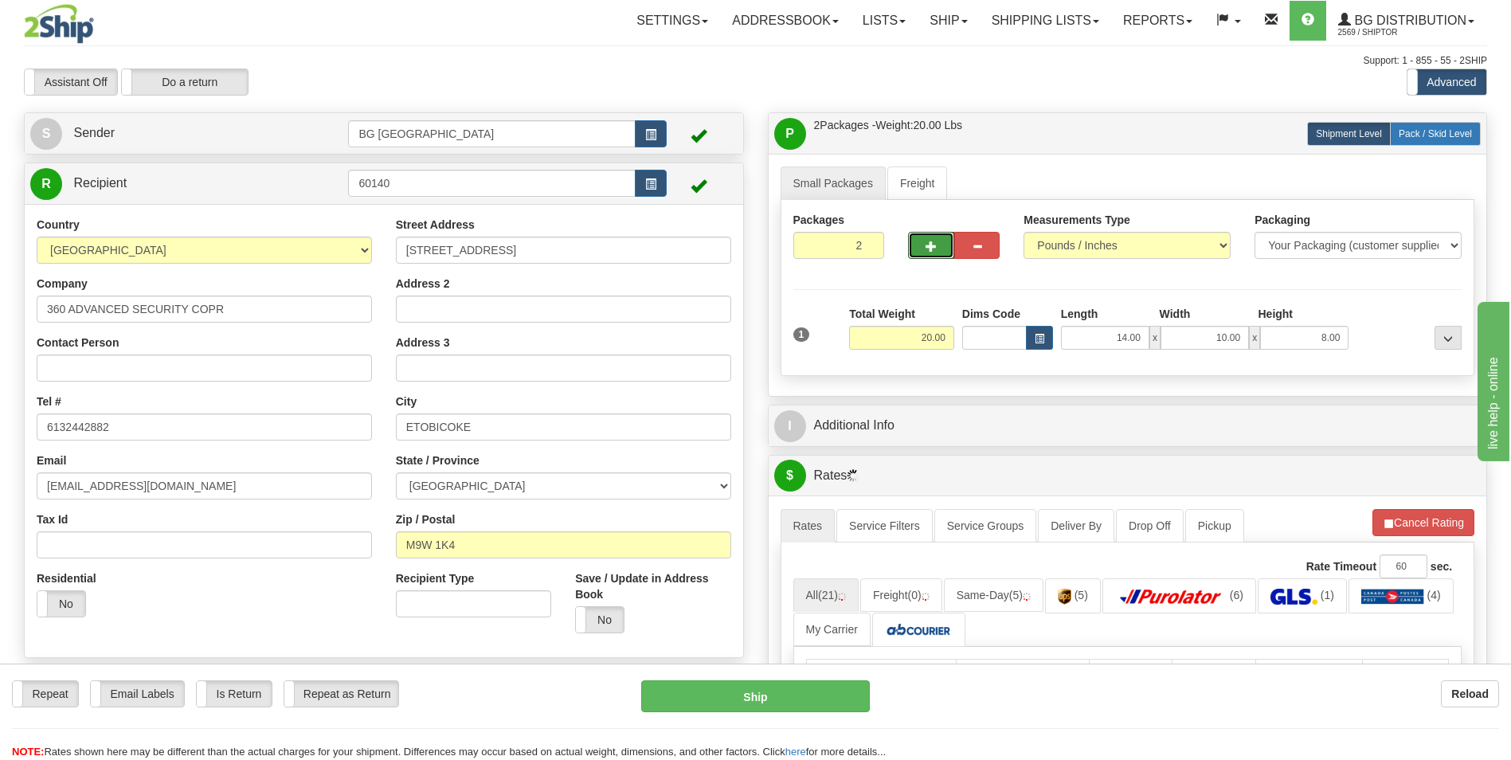
click at [1416, 141] on label "Pack / Skid Level Pack.." at bounding box center [1435, 134] width 91 height 24
radio input "true"
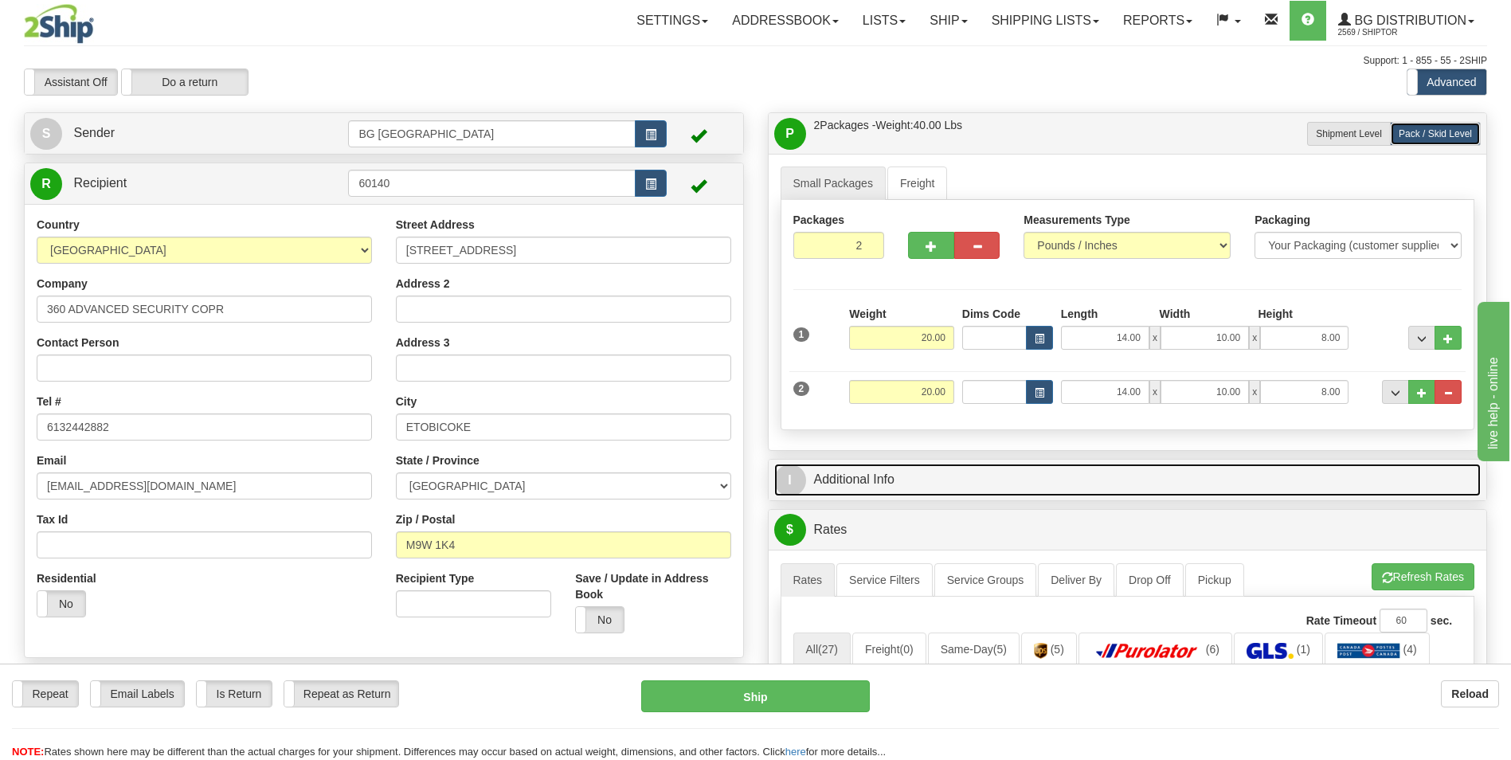
click at [915, 468] on link "I Additional Info" at bounding box center [1127, 480] width 707 height 33
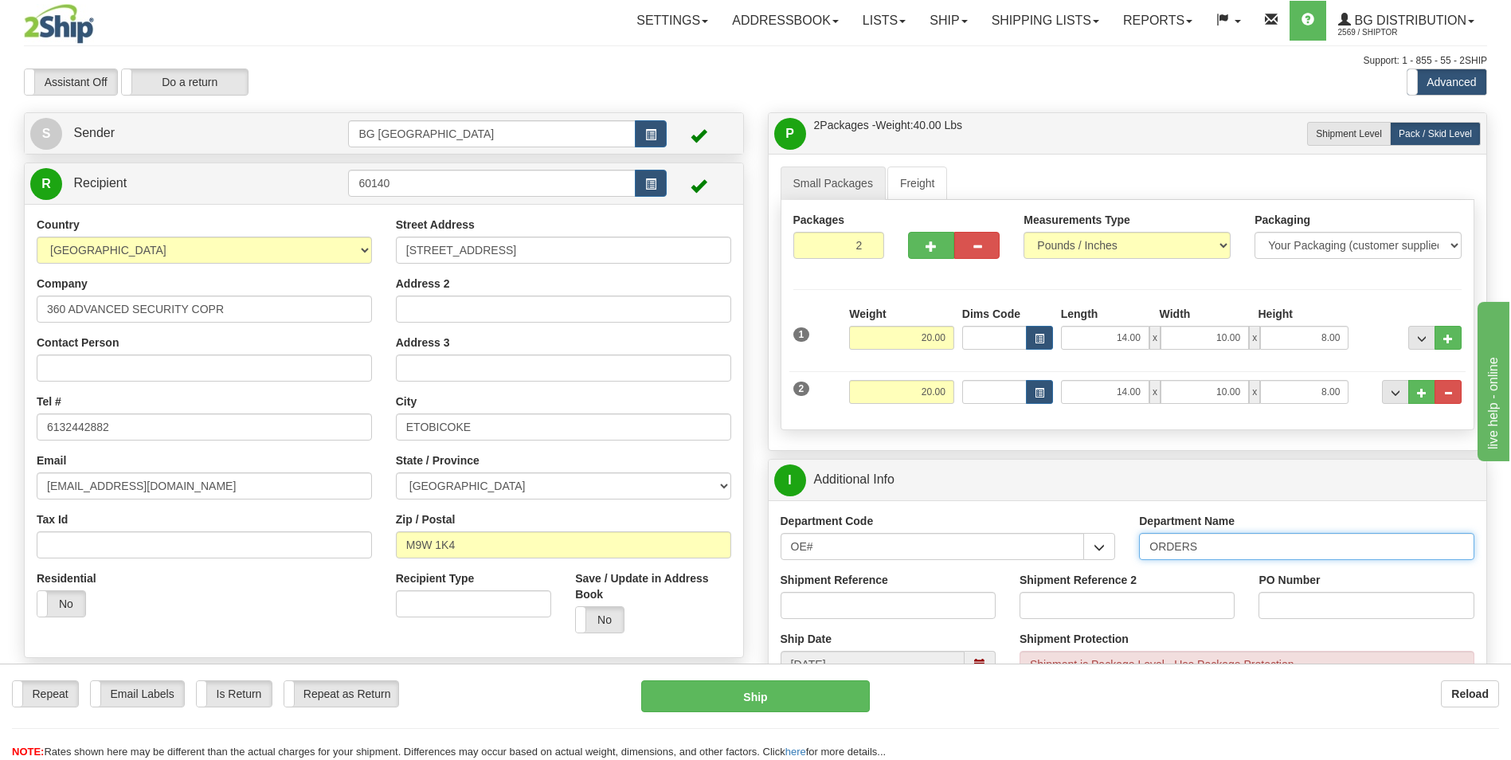
click at [1246, 547] on input "ORDERS" at bounding box center [1306, 546] width 335 height 27
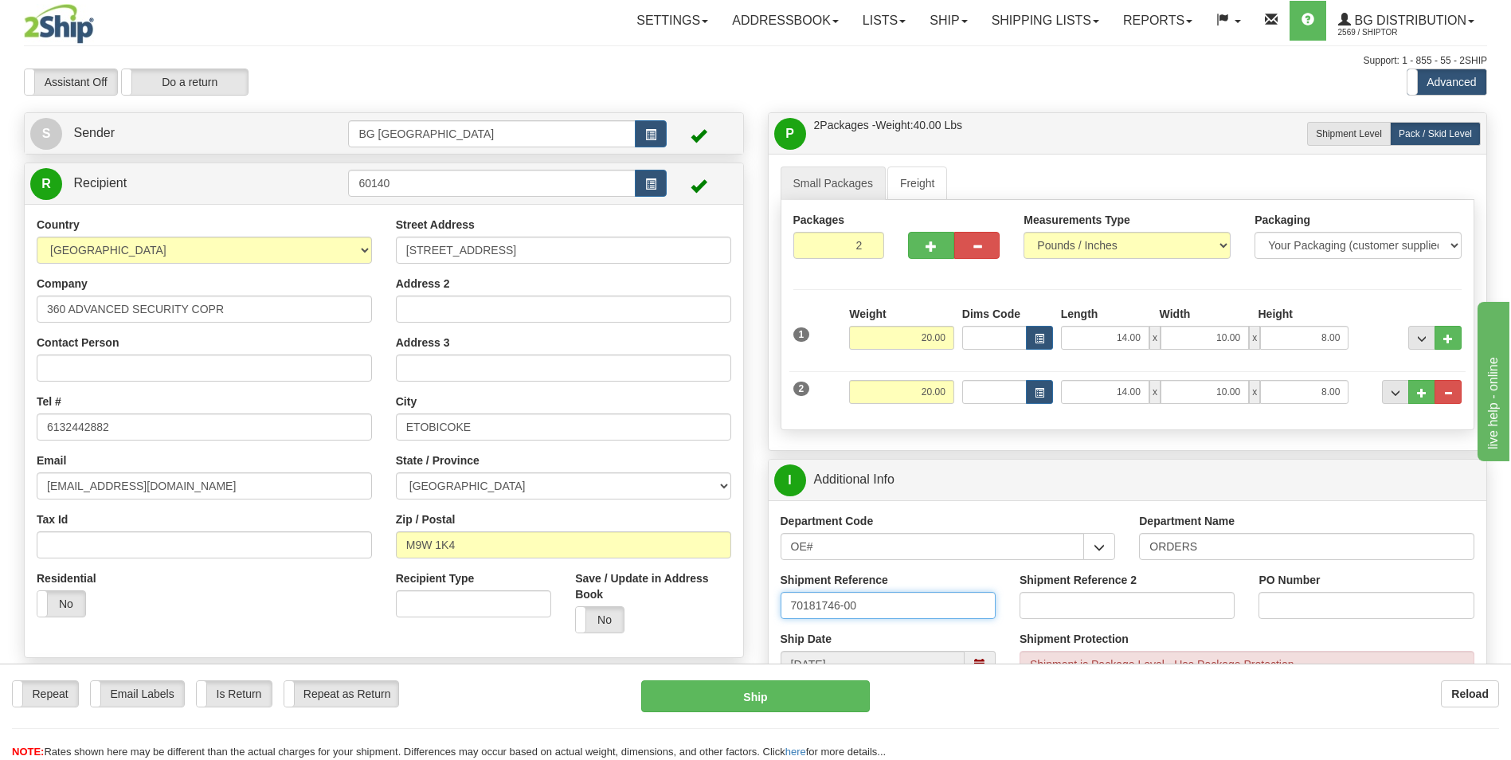
type input "70181746-00"
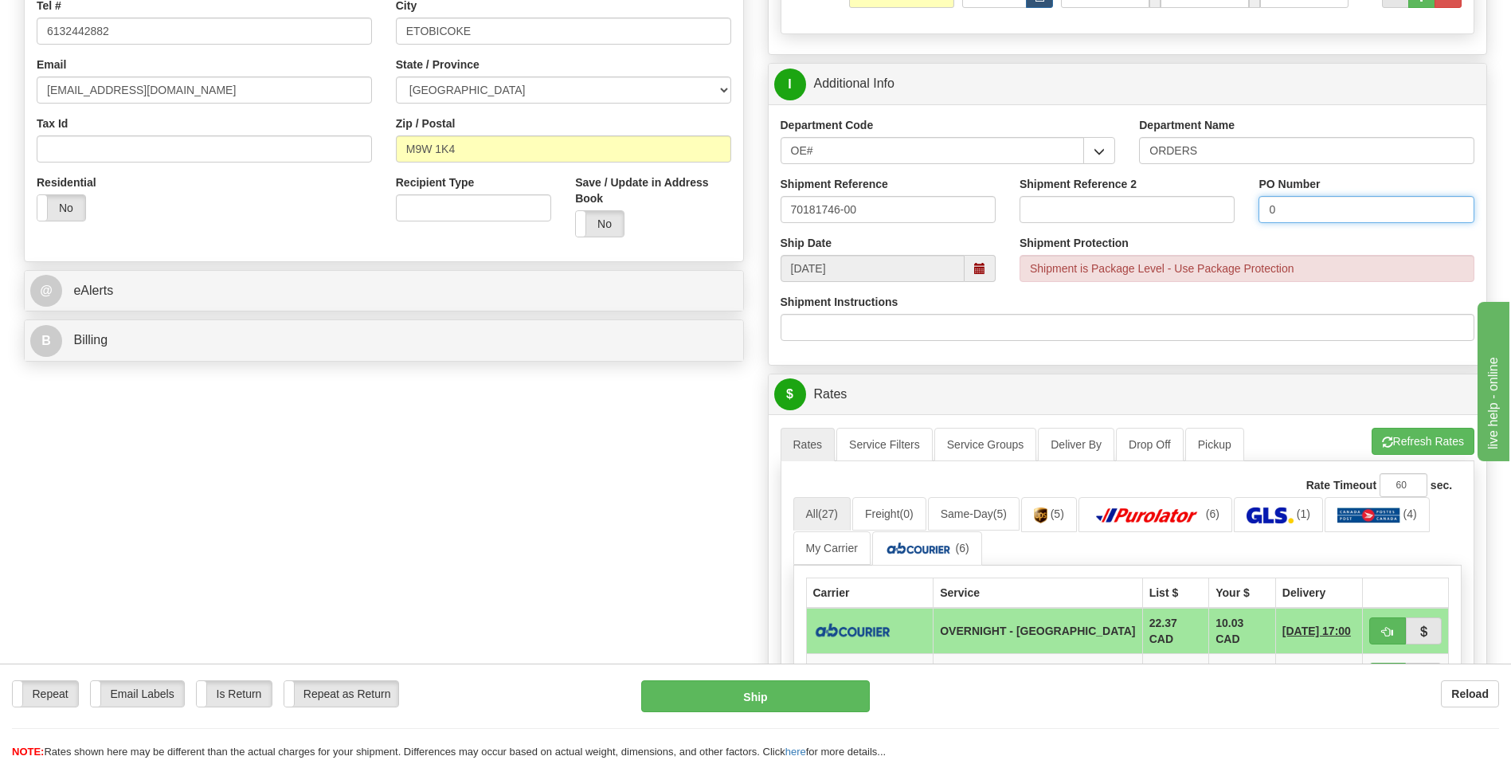
scroll to position [398, 0]
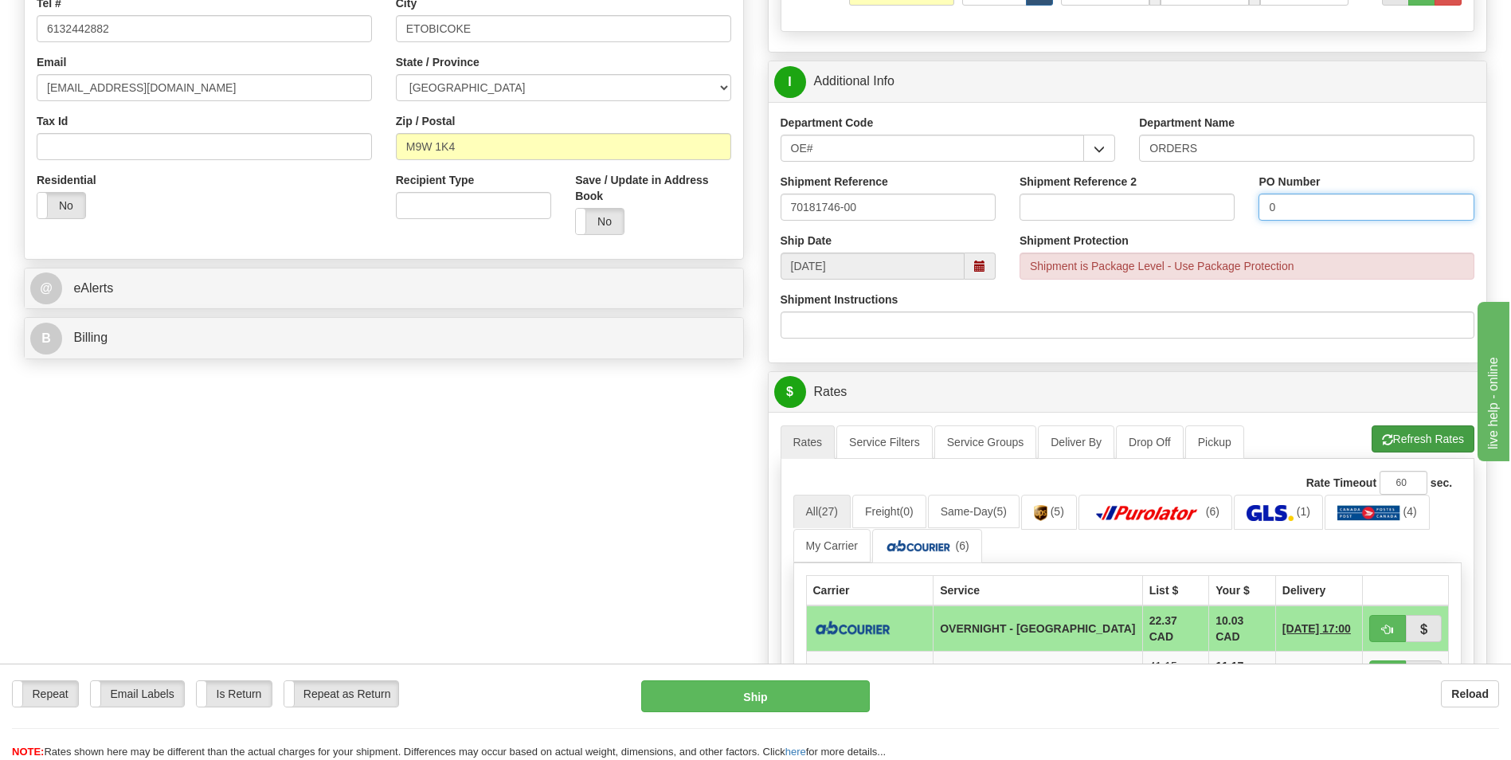
type input "0"
click at [1406, 441] on button "Refresh Rates" at bounding box center [1423, 438] width 103 height 27
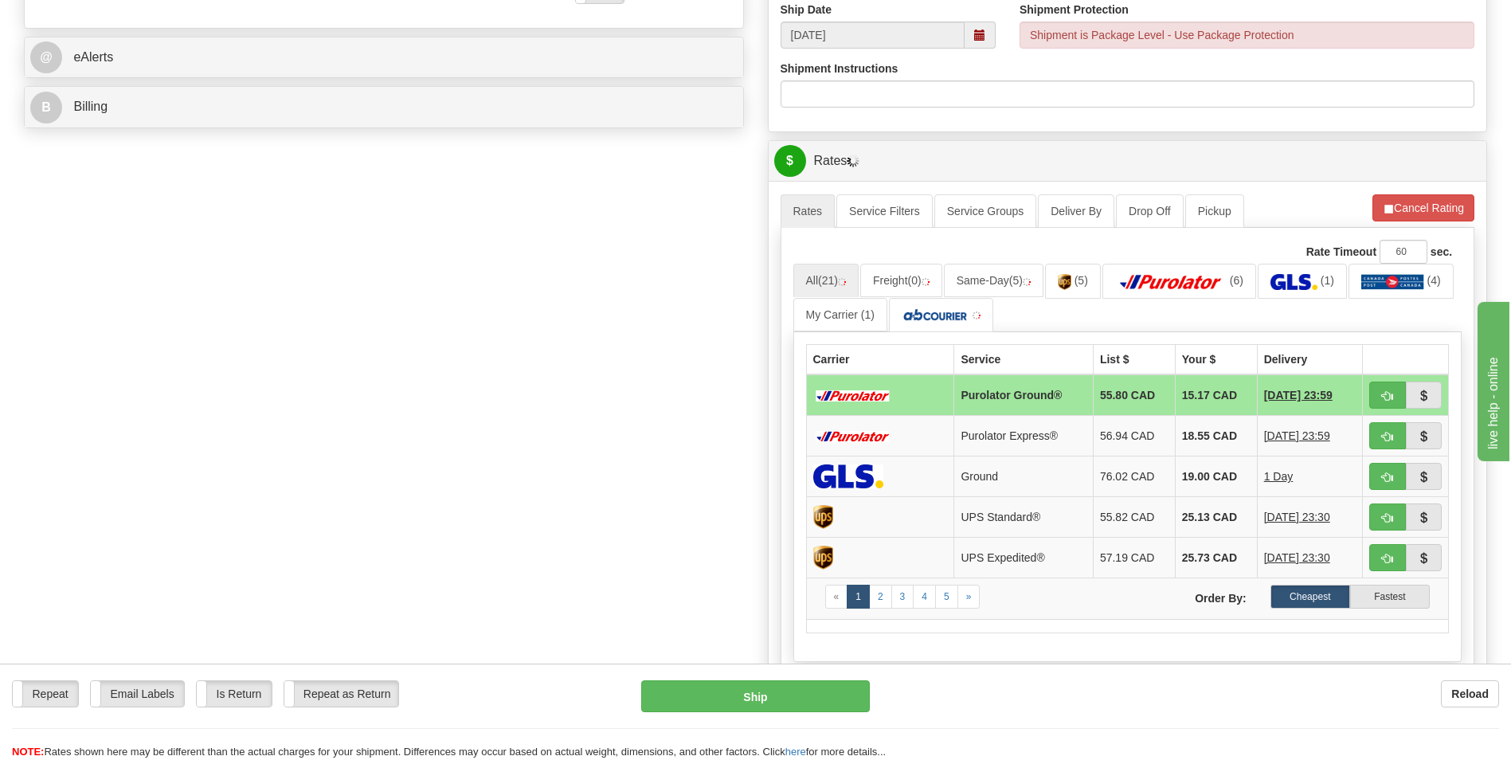
scroll to position [637, 0]
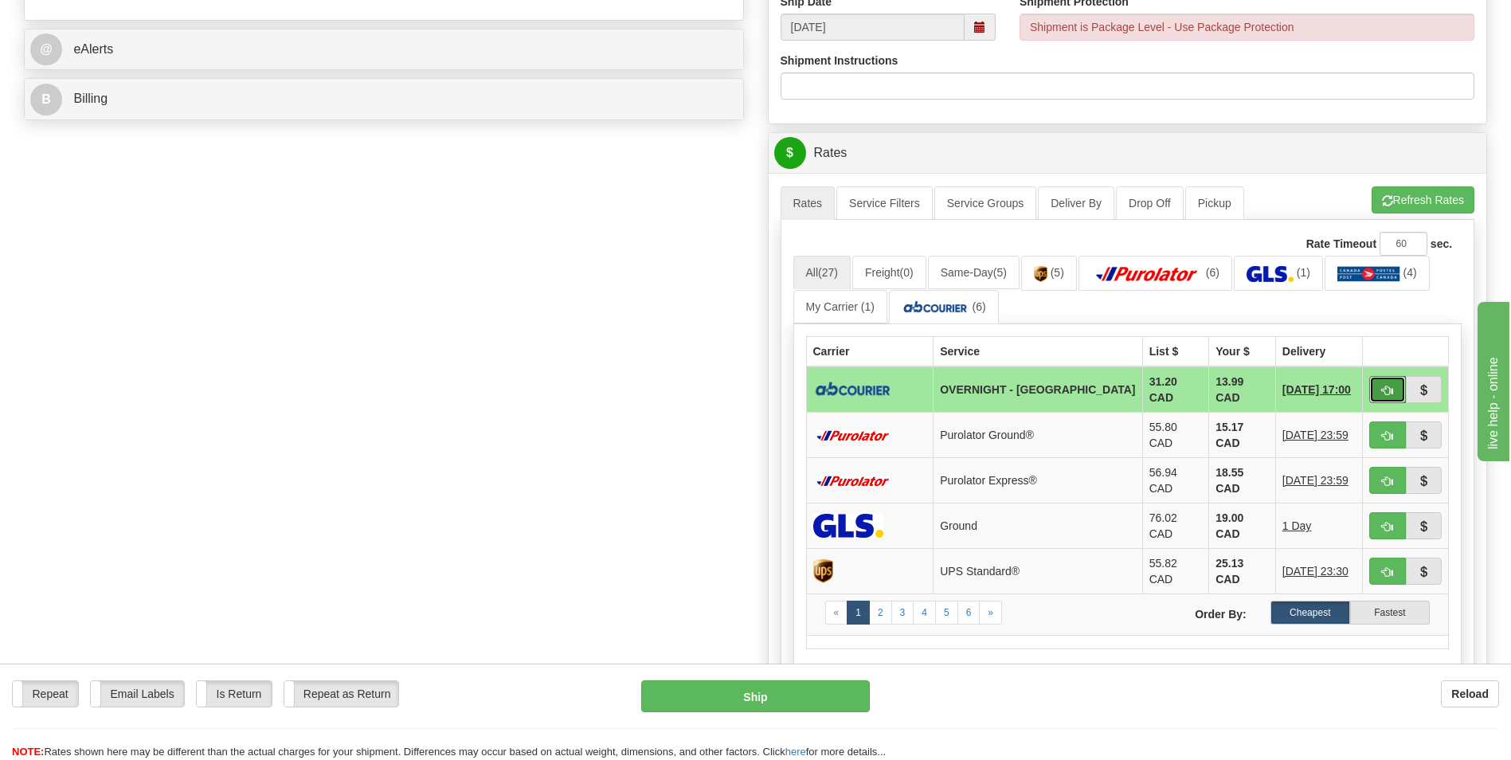
click at [1398, 390] on button "button" at bounding box center [1388, 389] width 37 height 27
type input "4"
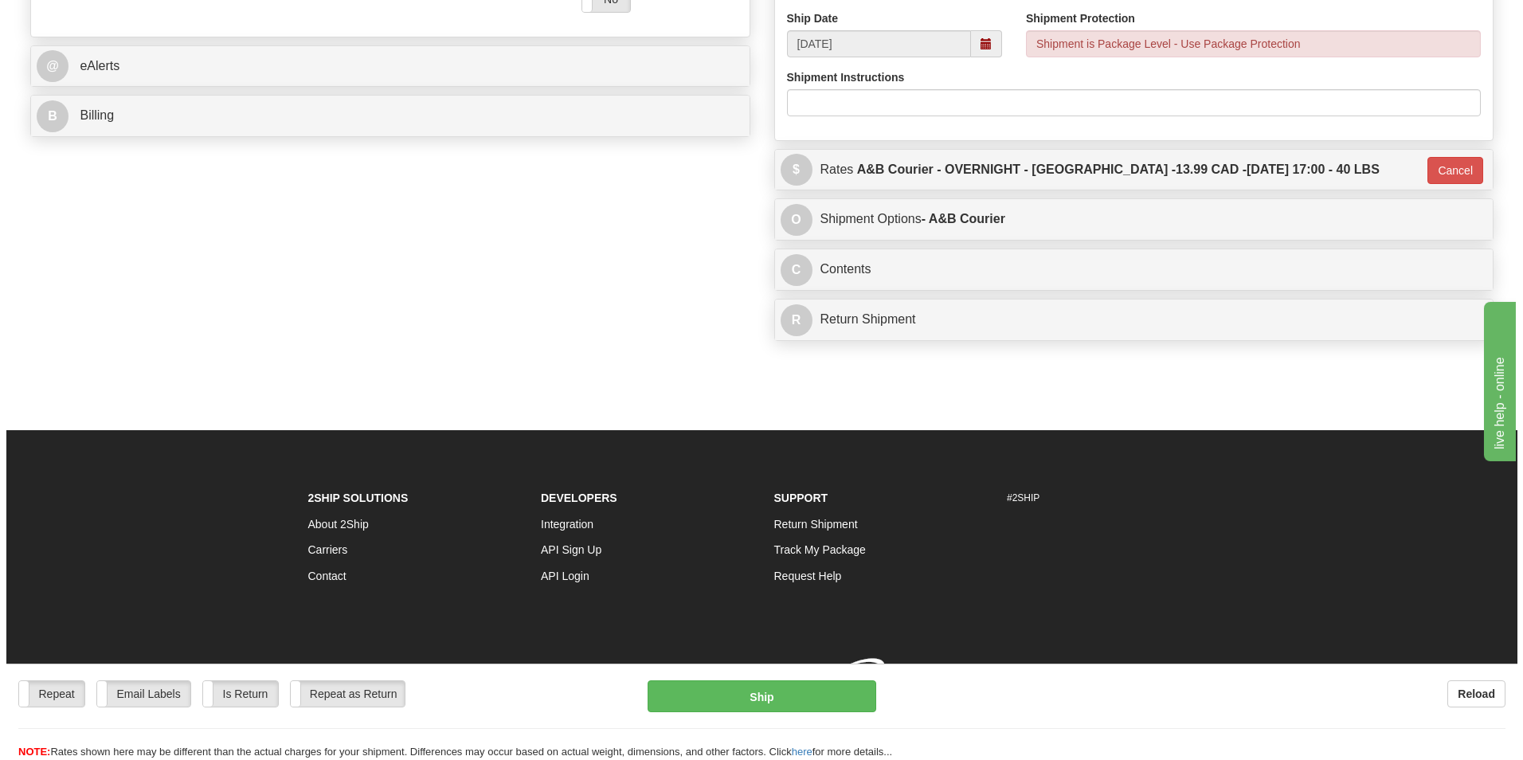
scroll to position [634, 0]
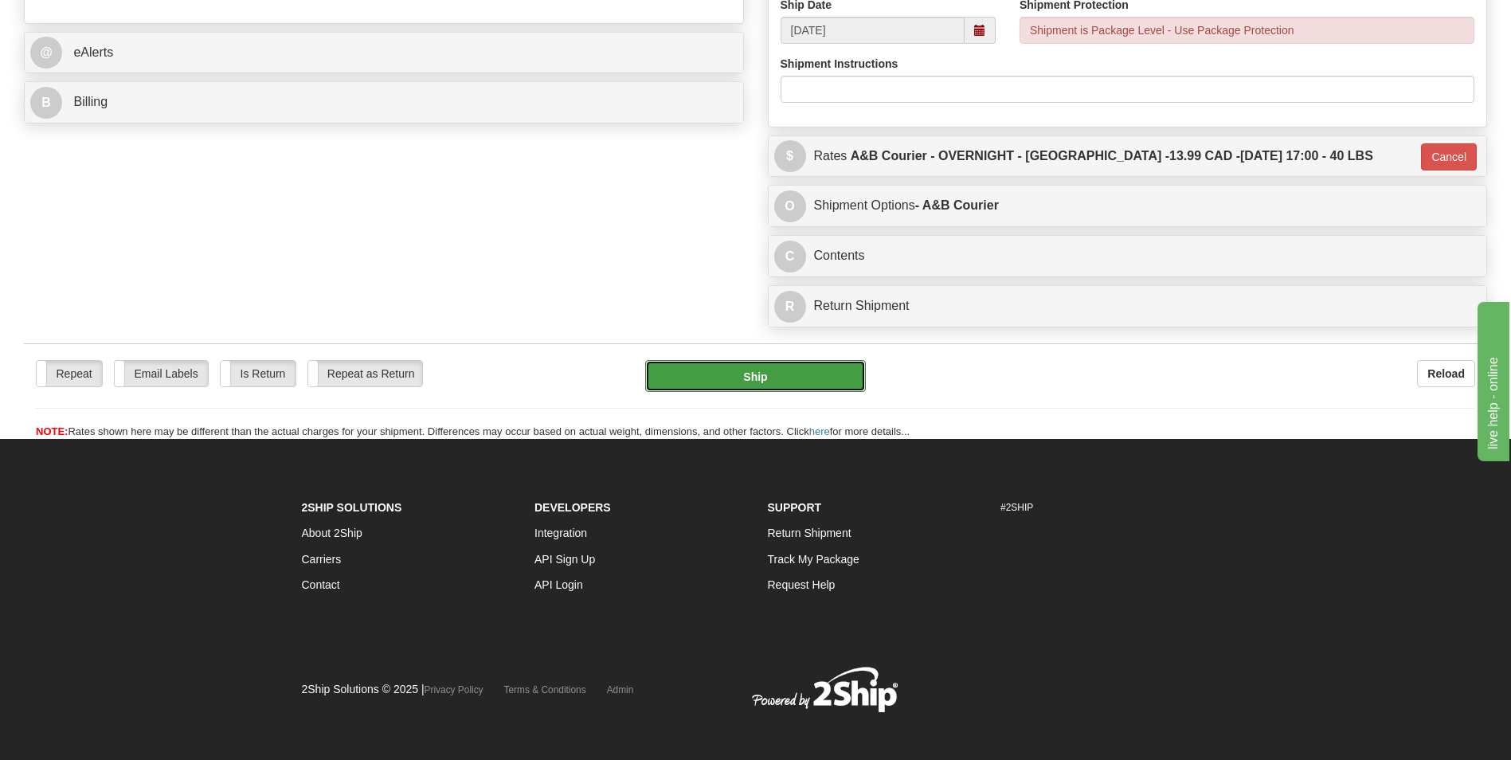
click at [757, 388] on button "Ship" at bounding box center [755, 376] width 220 height 32
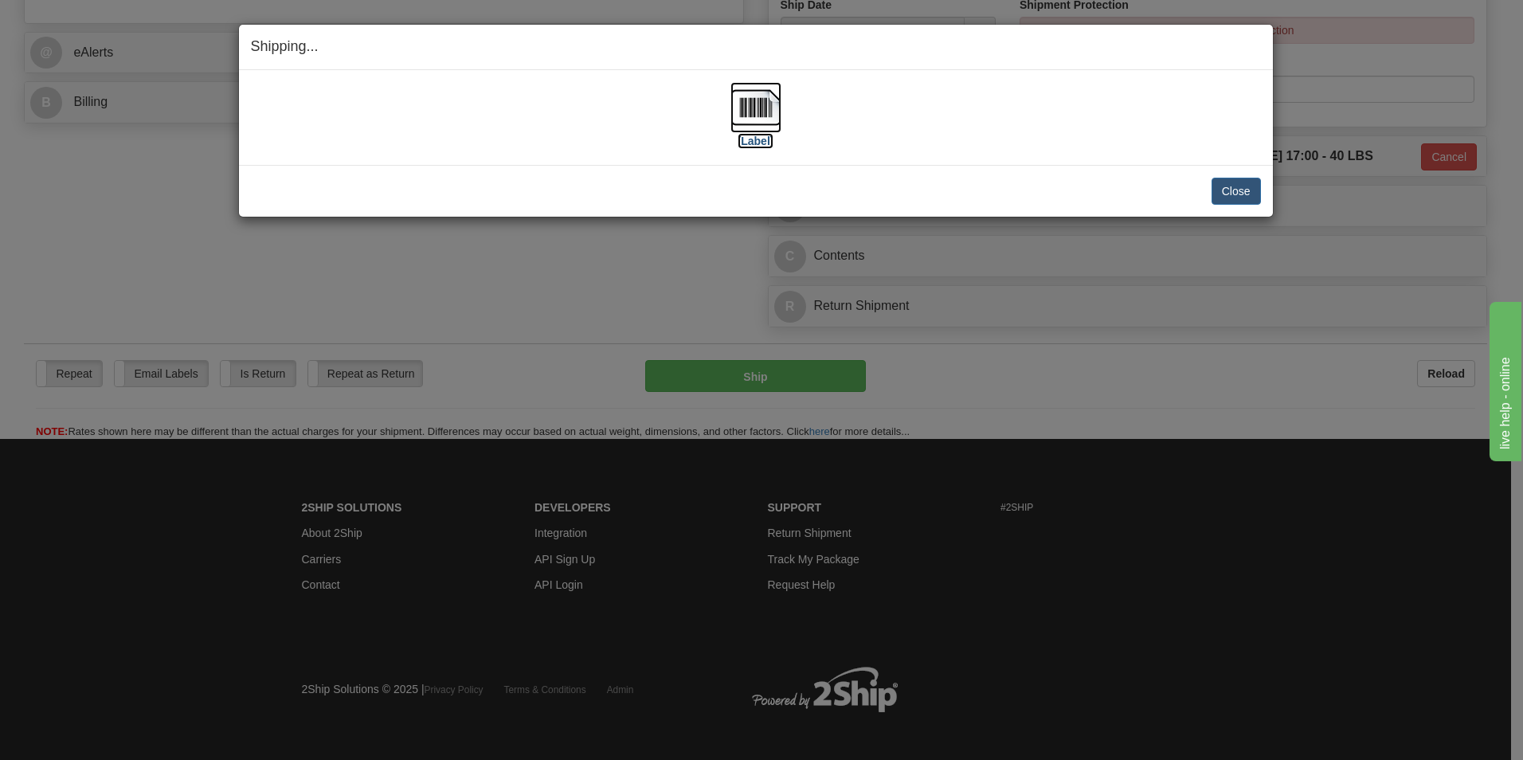
click at [754, 104] on img at bounding box center [756, 107] width 51 height 51
click at [1228, 186] on button "Close" at bounding box center [1236, 191] width 49 height 27
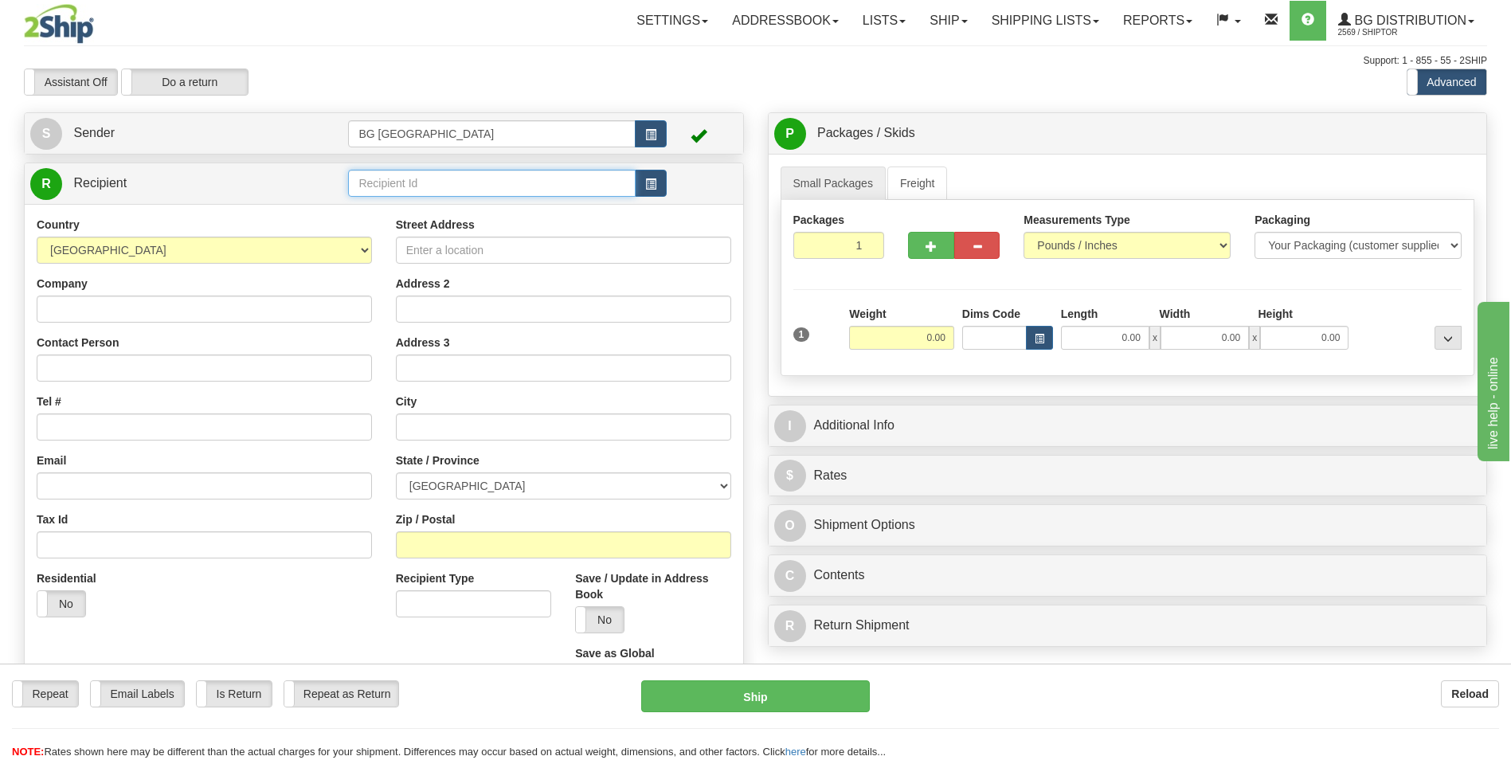
click at [382, 180] on input "text" at bounding box center [491, 183] width 287 height 27
click at [373, 209] on div "60719" at bounding box center [489, 208] width 272 height 18
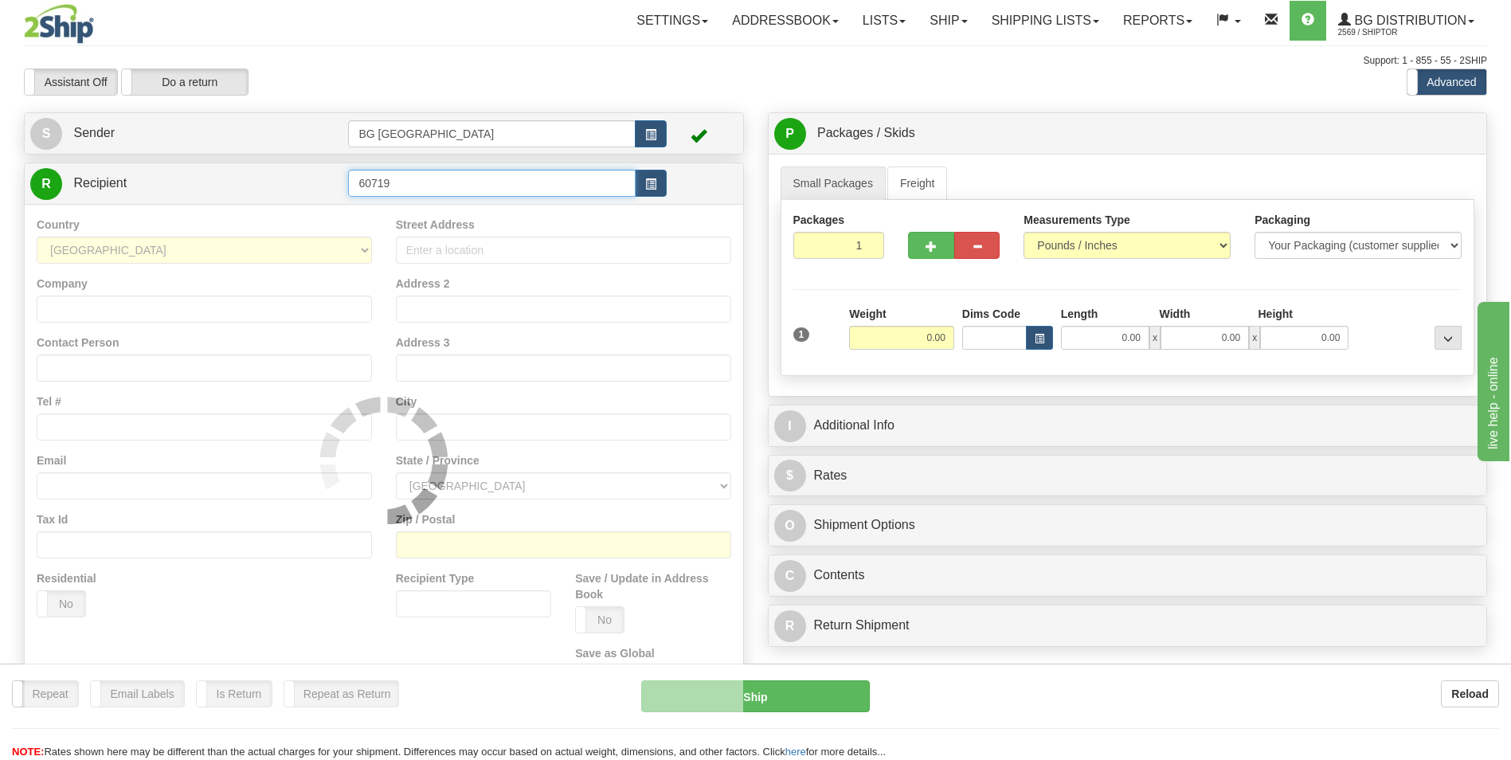
type input "60719"
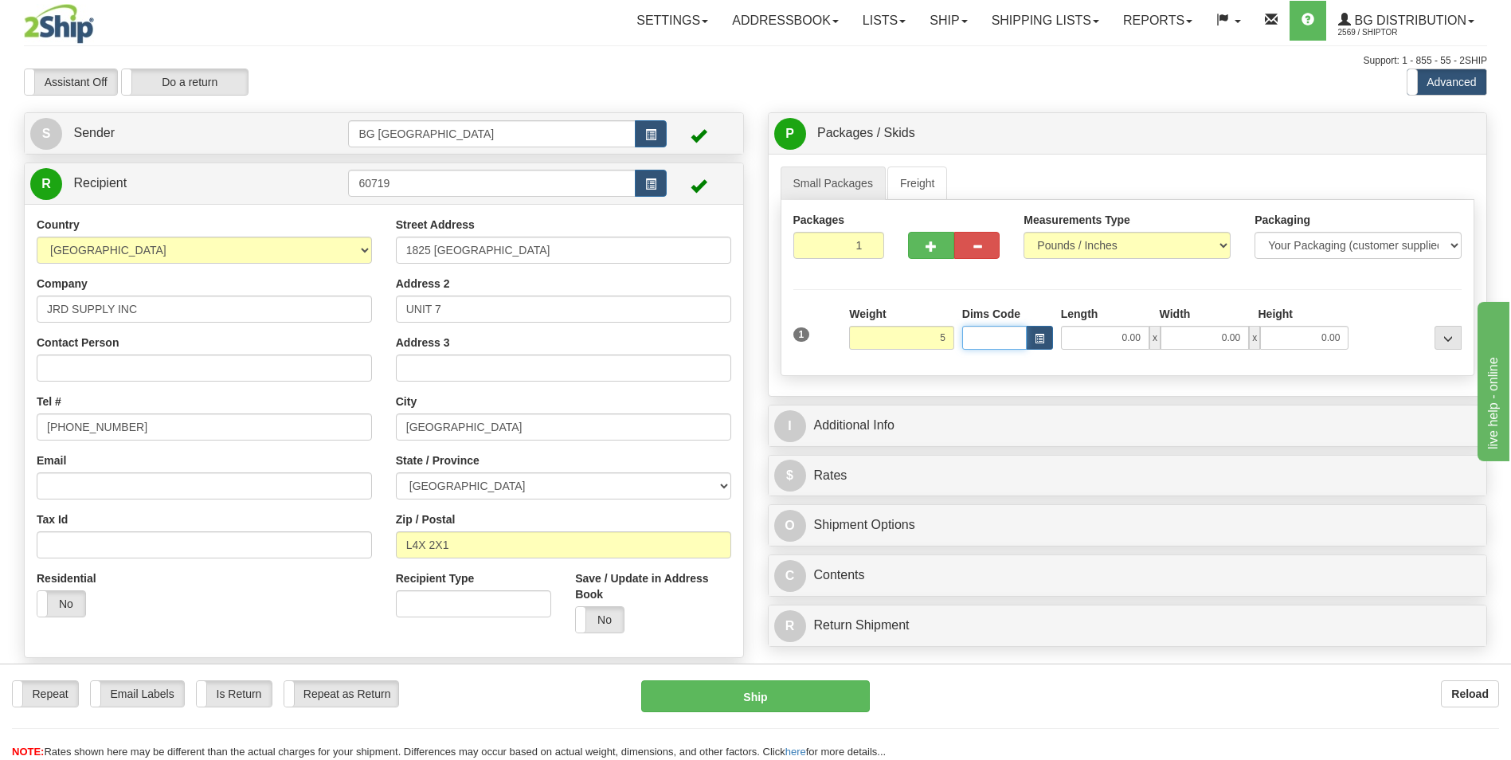
type input "5.00"
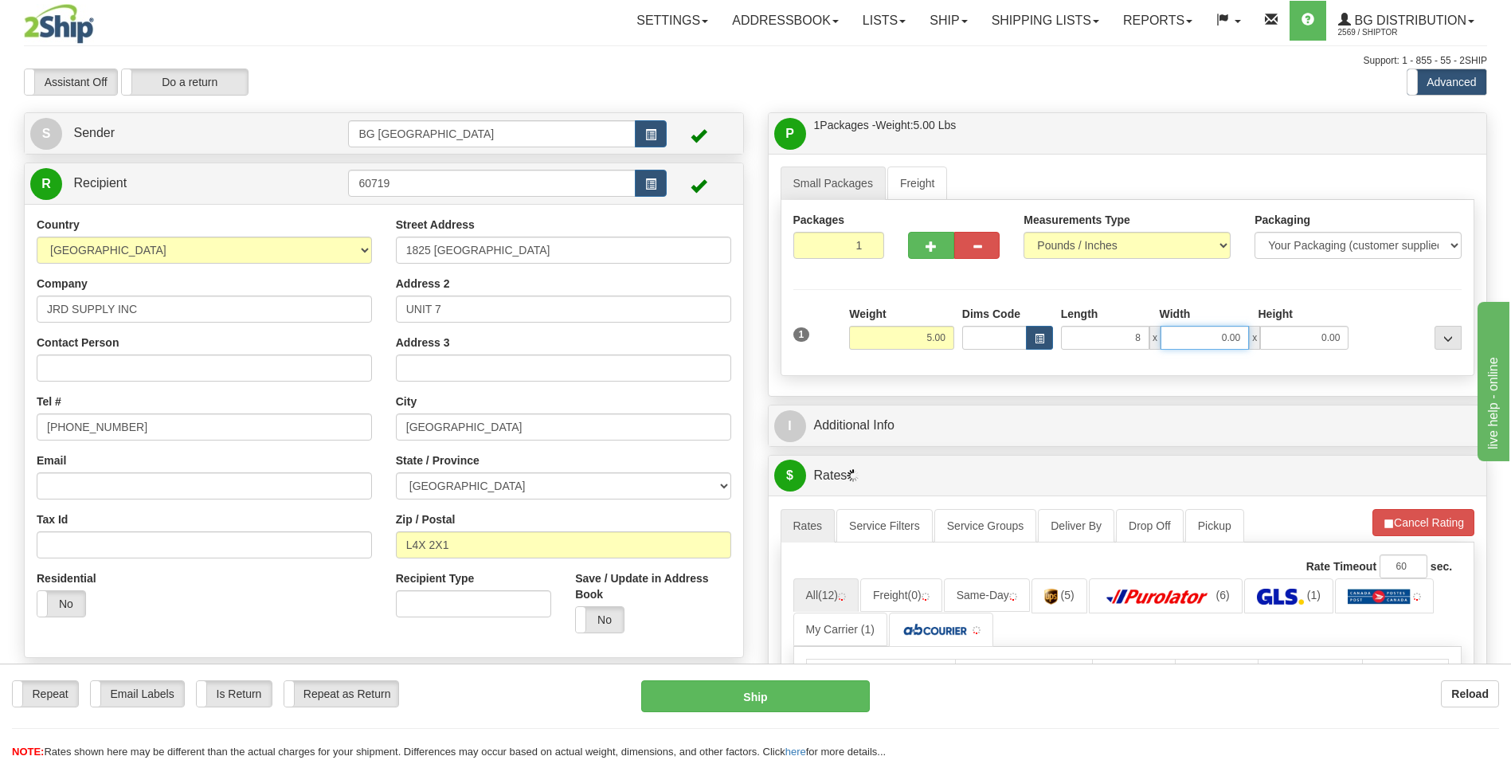
type input "8.00"
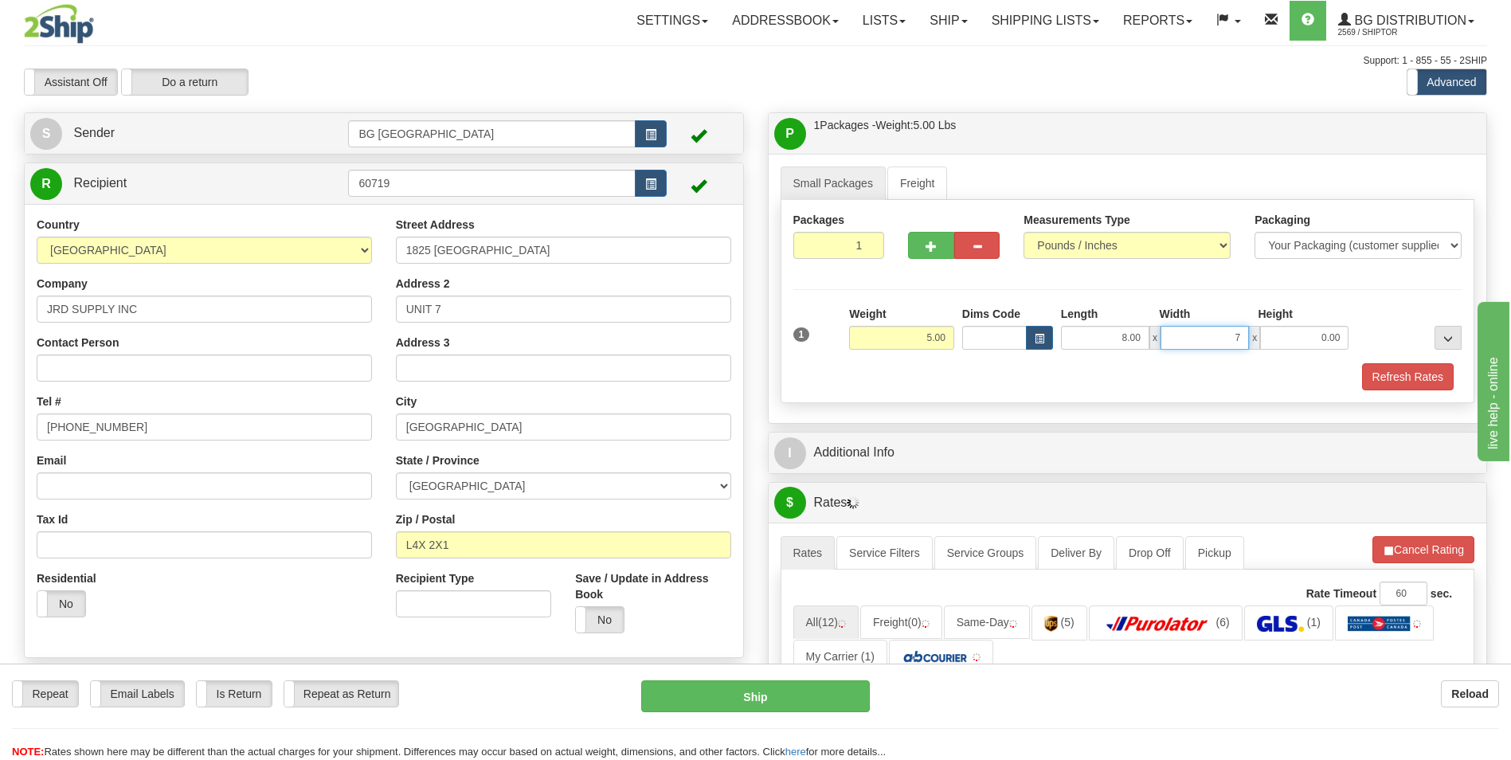
type input "7.00"
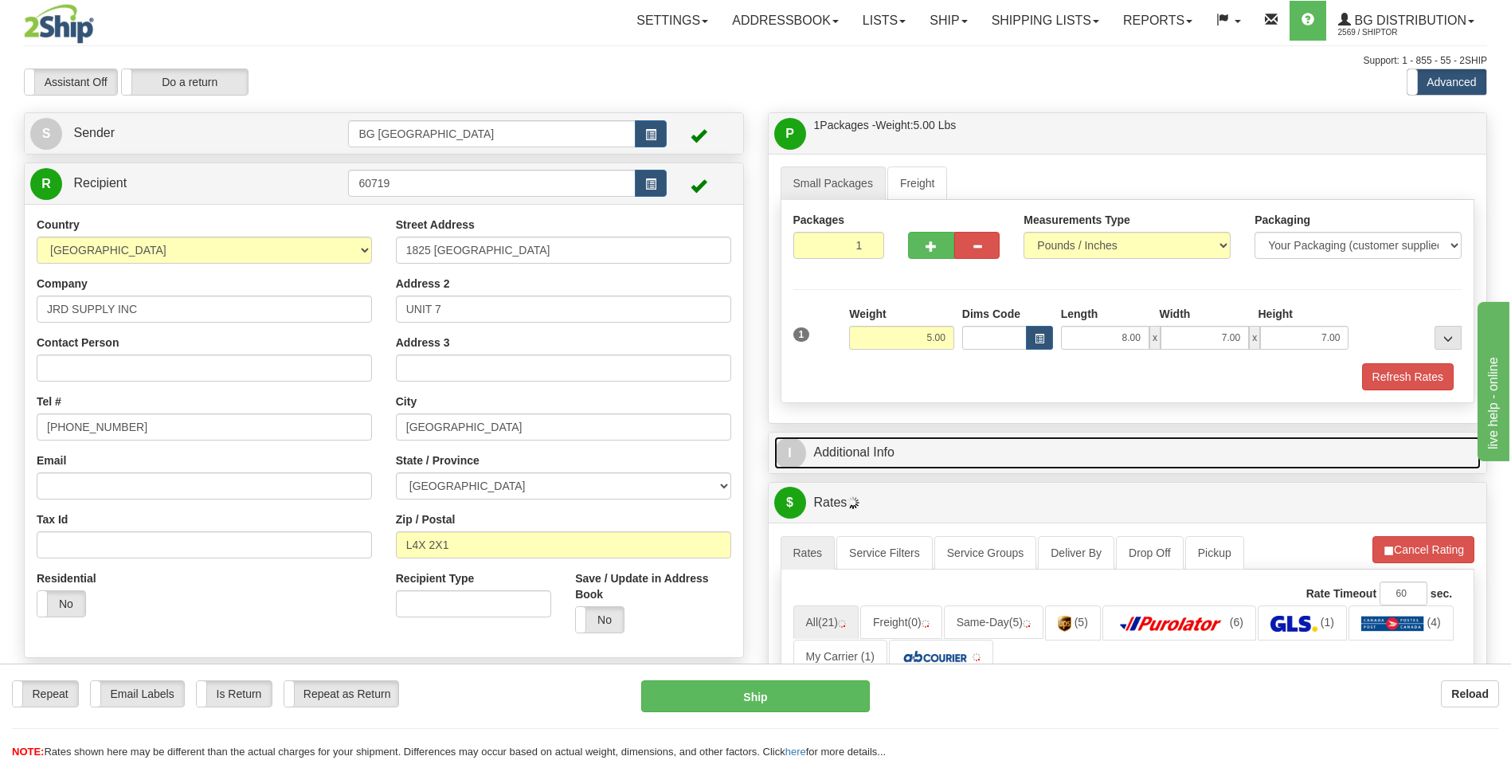
click at [875, 441] on link "I Additional Info" at bounding box center [1127, 453] width 707 height 33
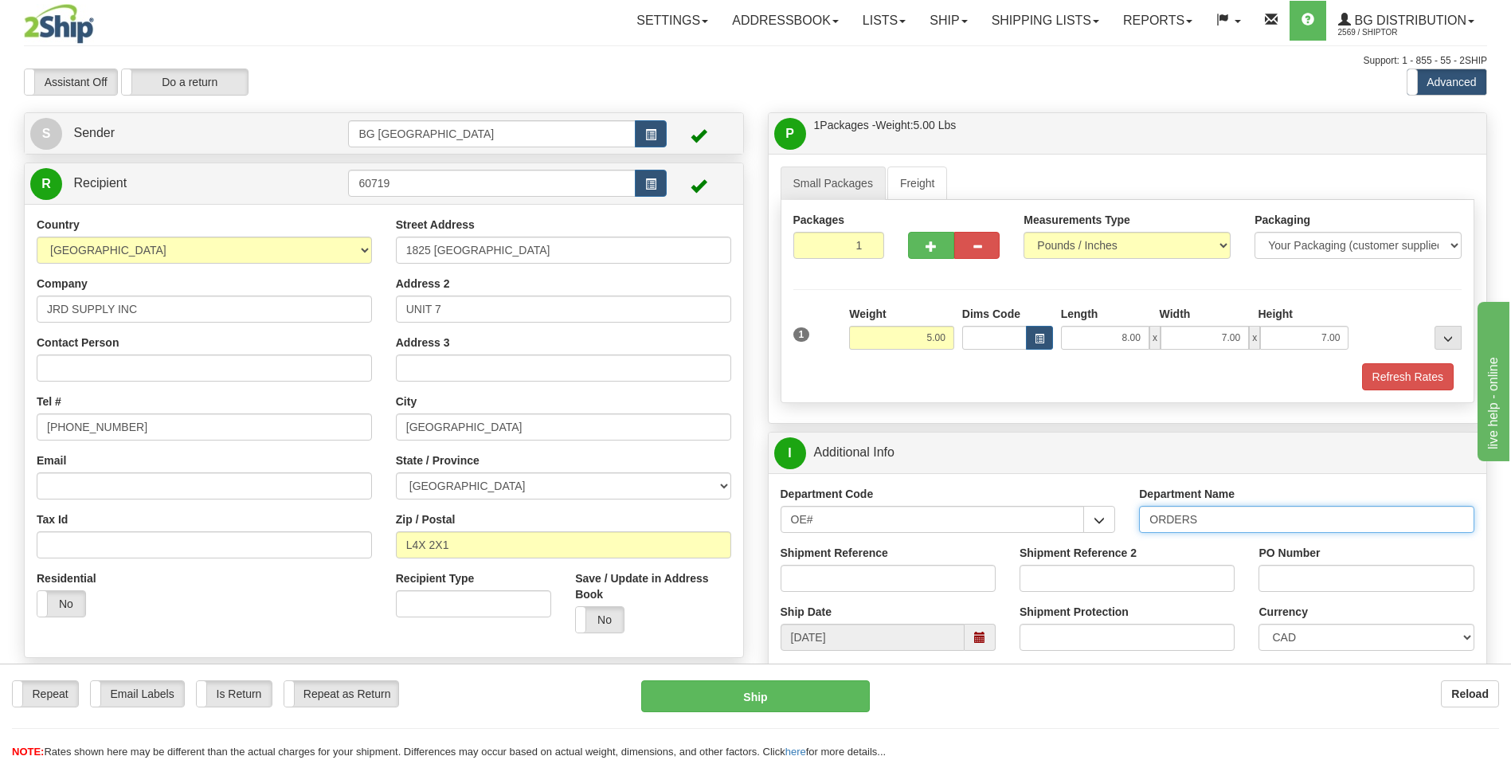
click at [1234, 530] on input "ORDERS" at bounding box center [1306, 519] width 335 height 27
type input "70180597-00"
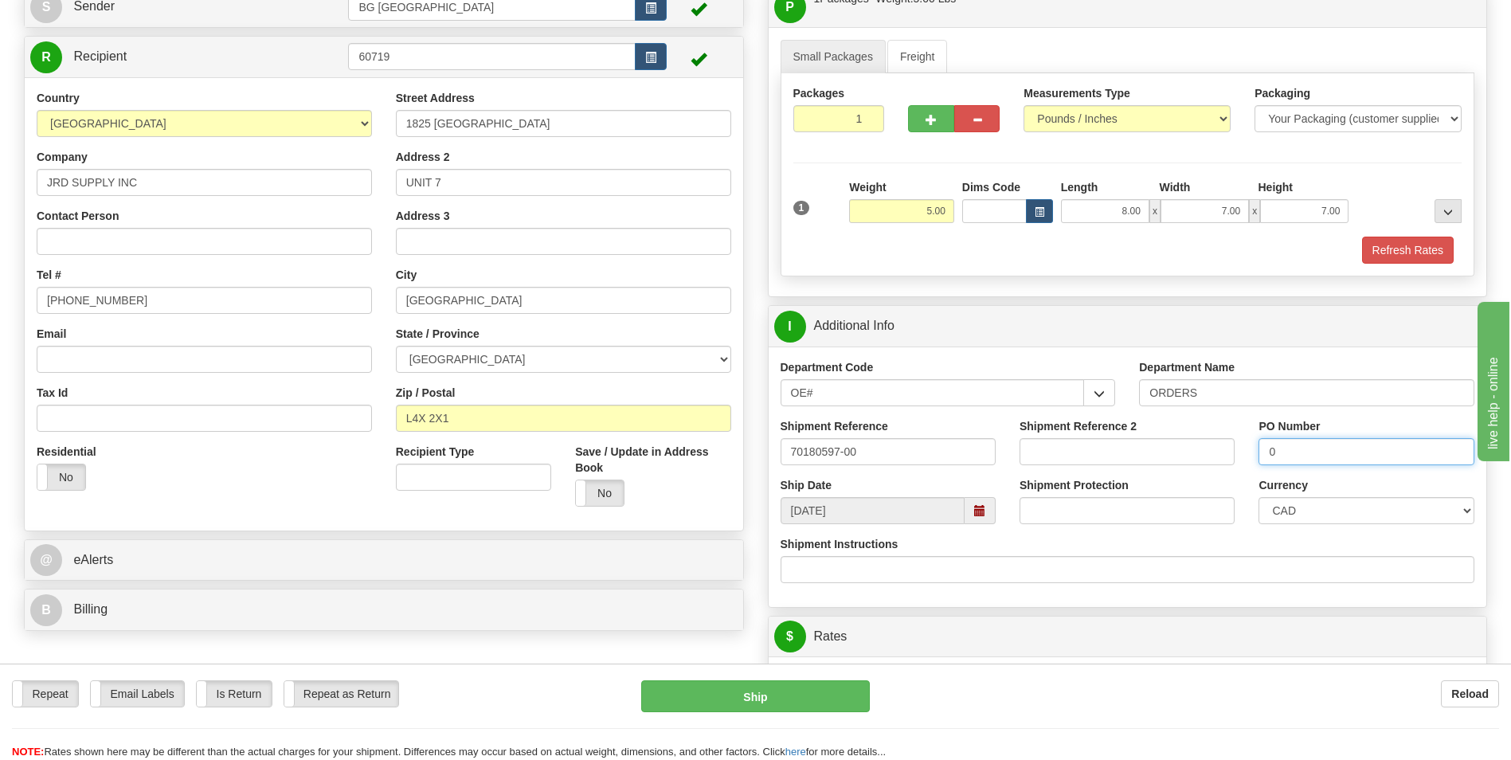
scroll to position [319, 0]
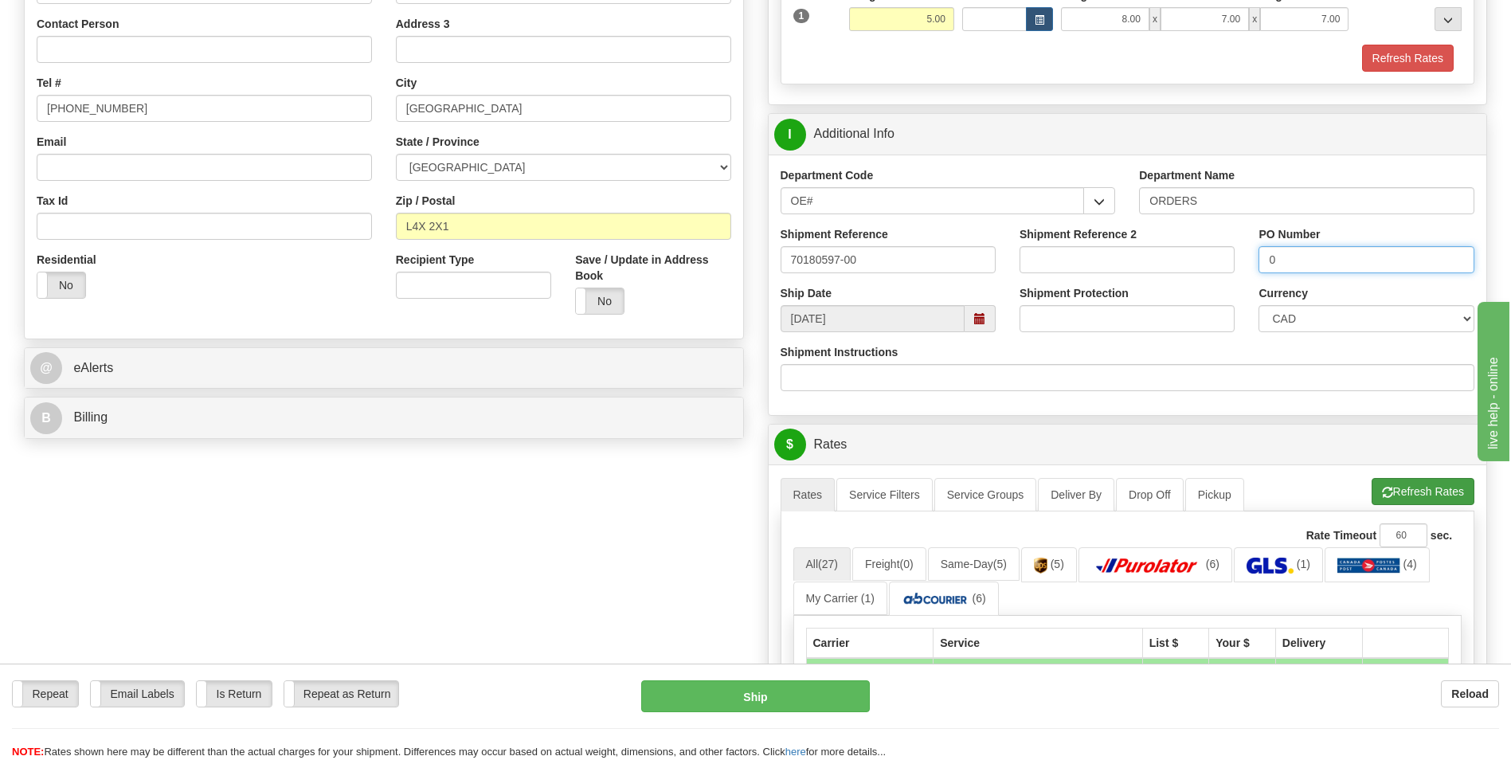
type input "0"
click at [1414, 479] on button "Refresh Rates" at bounding box center [1423, 491] width 103 height 27
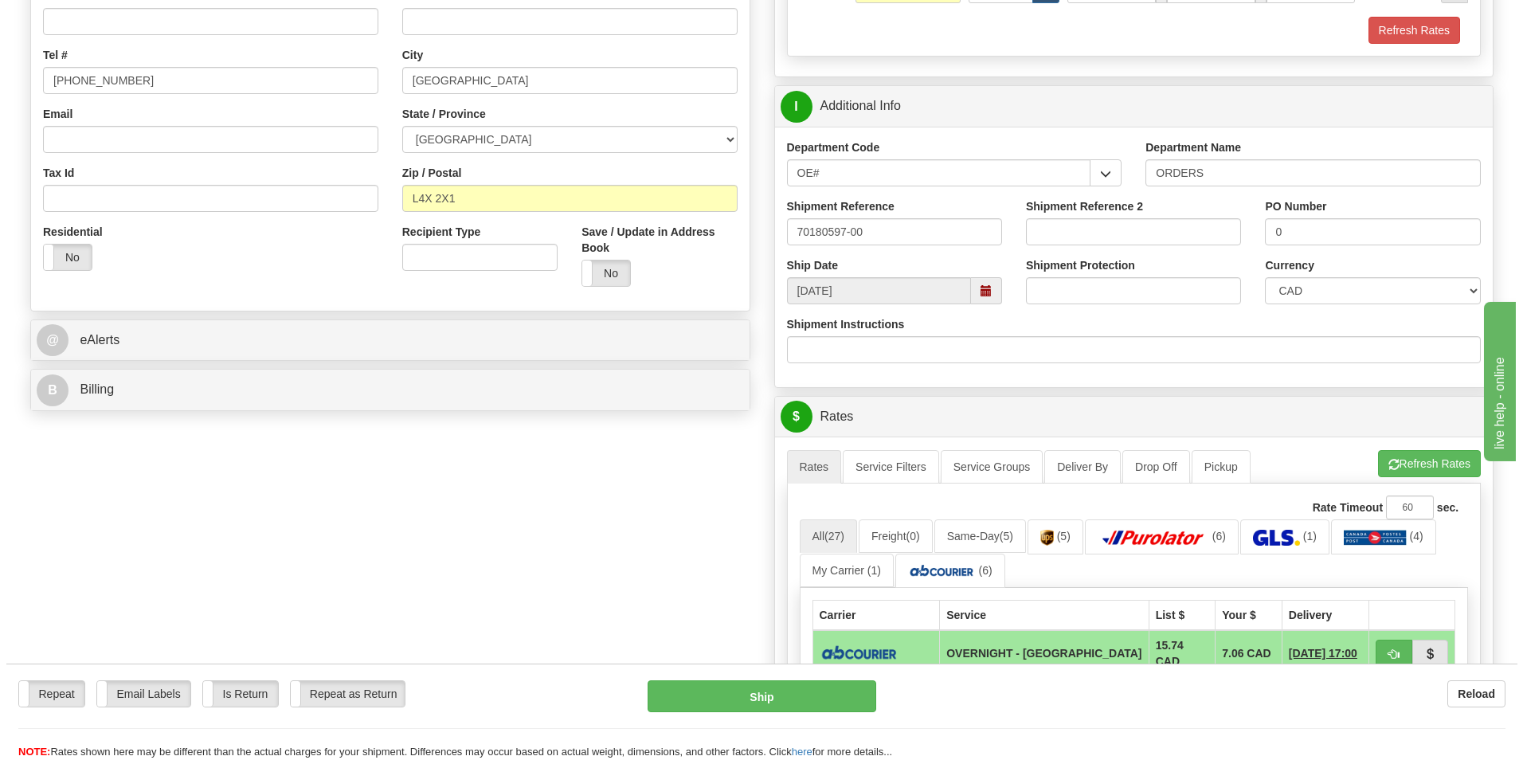
scroll to position [478, 0]
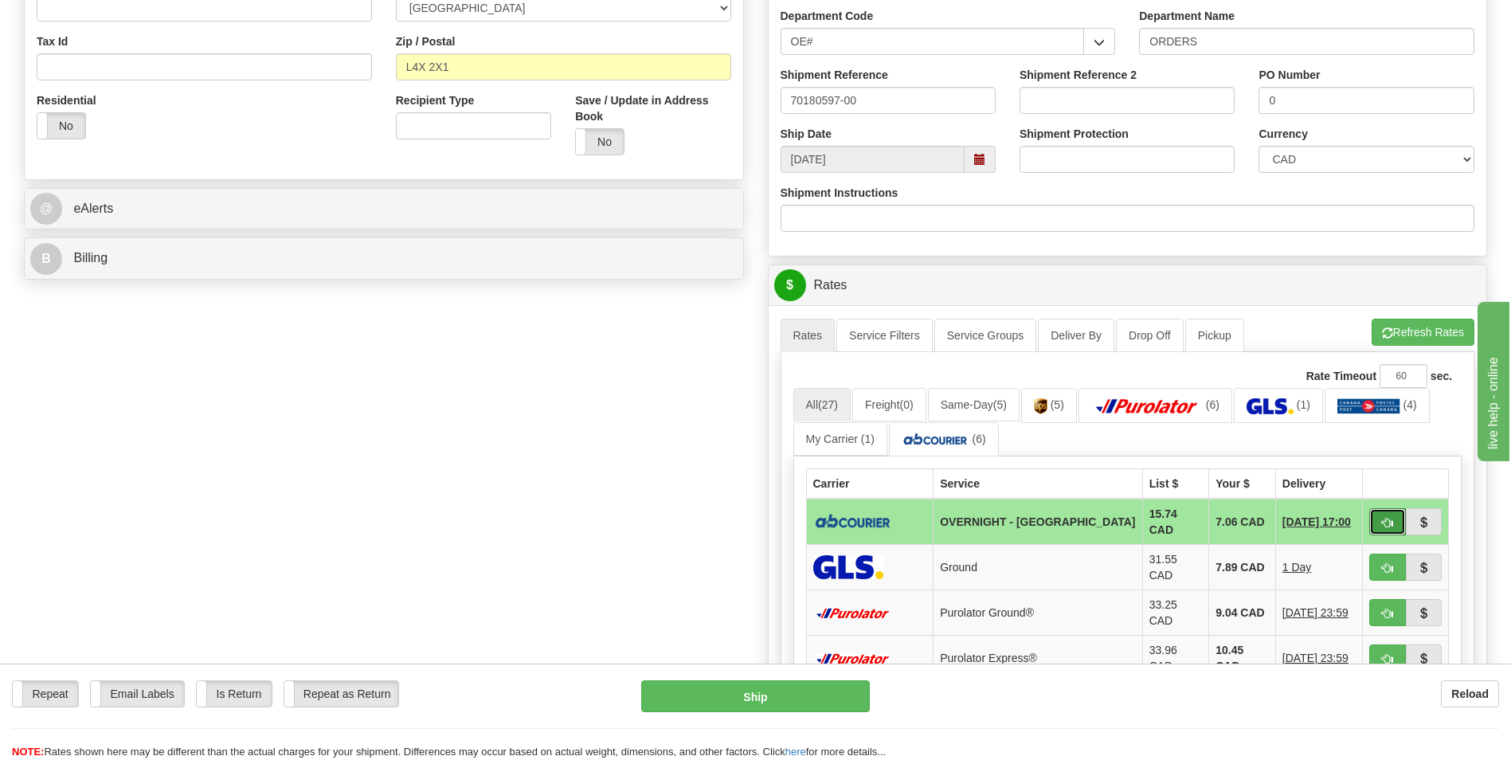
click at [1385, 518] on span "button" at bounding box center [1387, 523] width 11 height 10
type input "4"
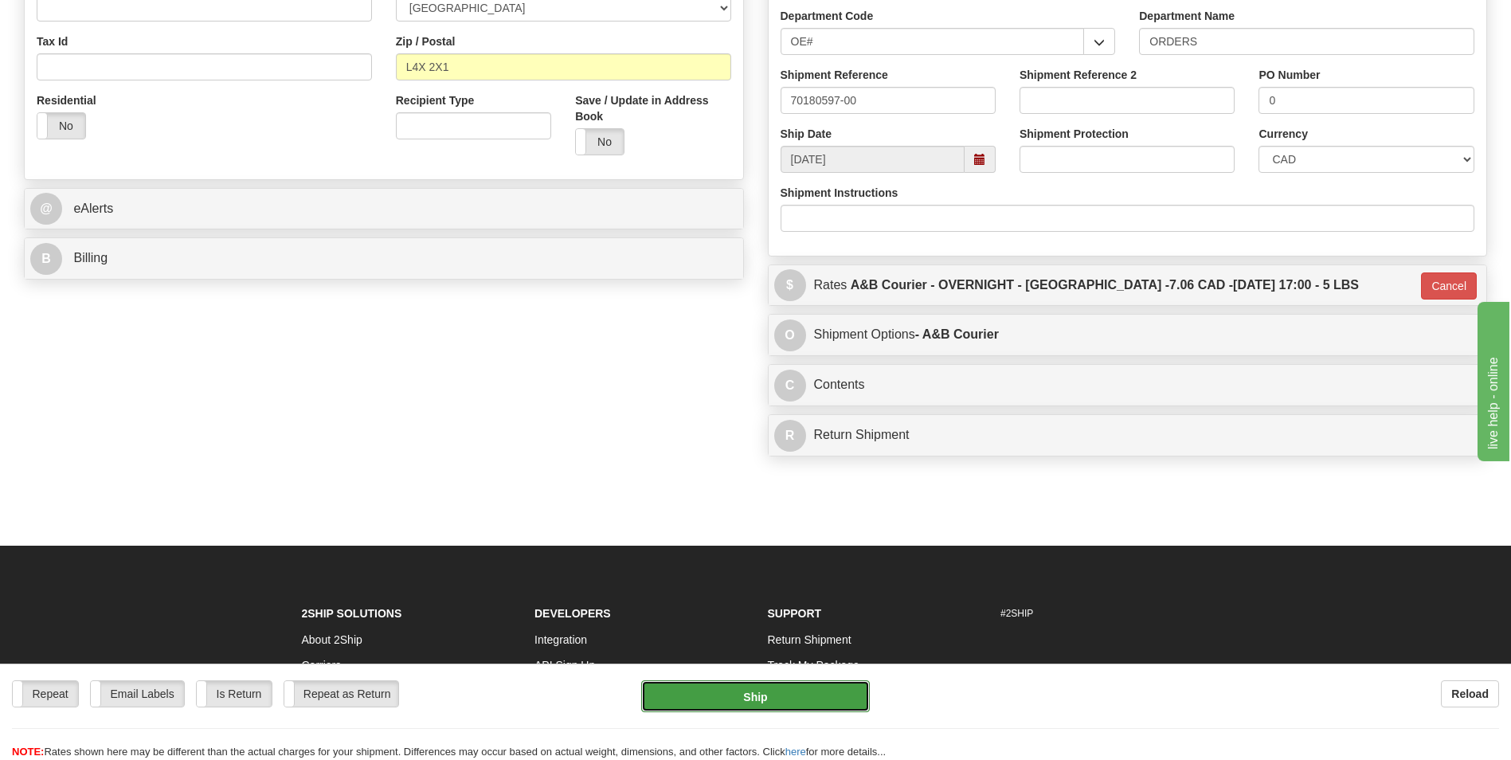
click at [791, 687] on button "Ship" at bounding box center [755, 696] width 228 height 32
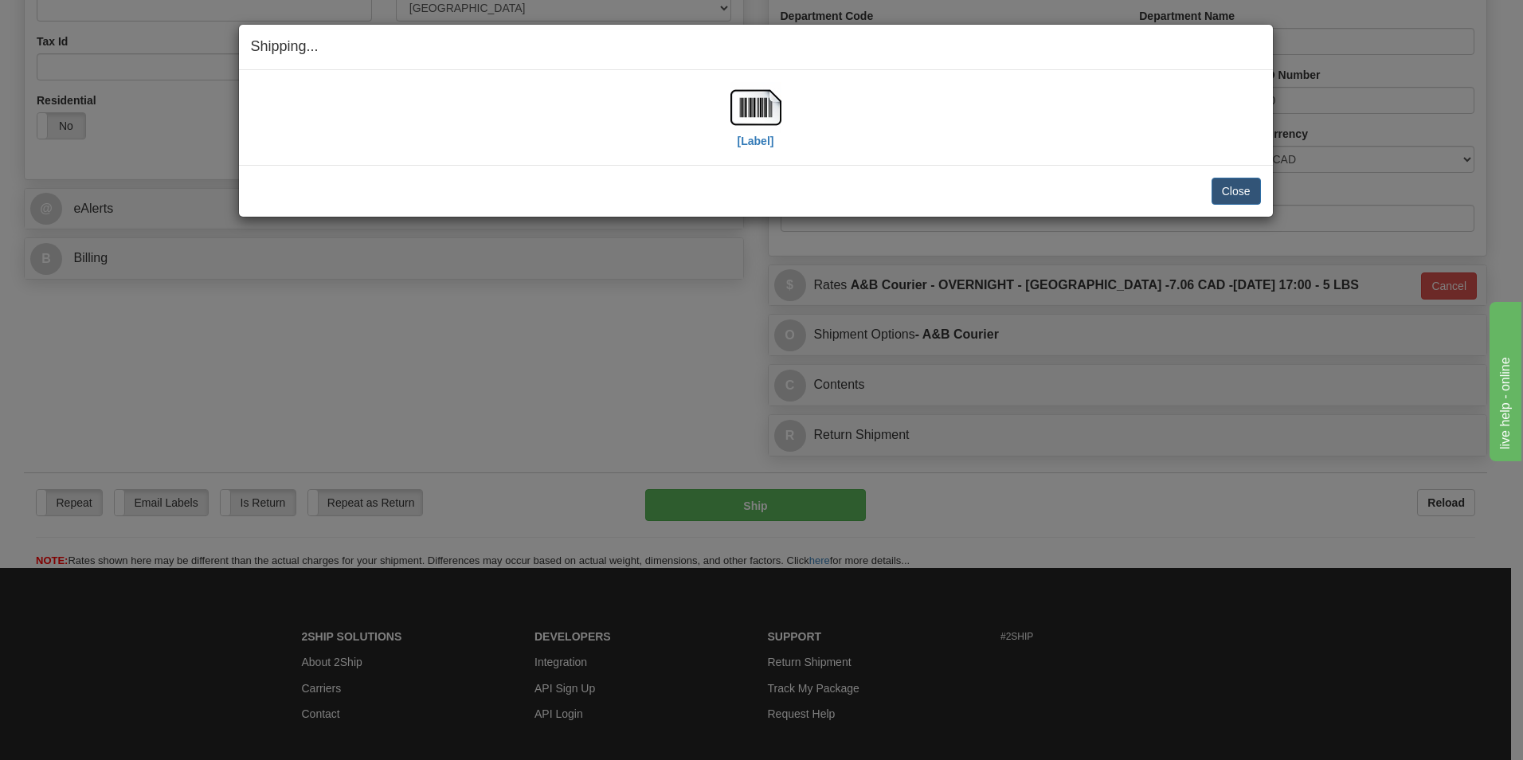
click at [725, 104] on div "[Label]" at bounding box center [756, 117] width 1010 height 71
click at [731, 102] on img at bounding box center [756, 107] width 51 height 51
click at [1223, 199] on button "Close" at bounding box center [1236, 191] width 49 height 27
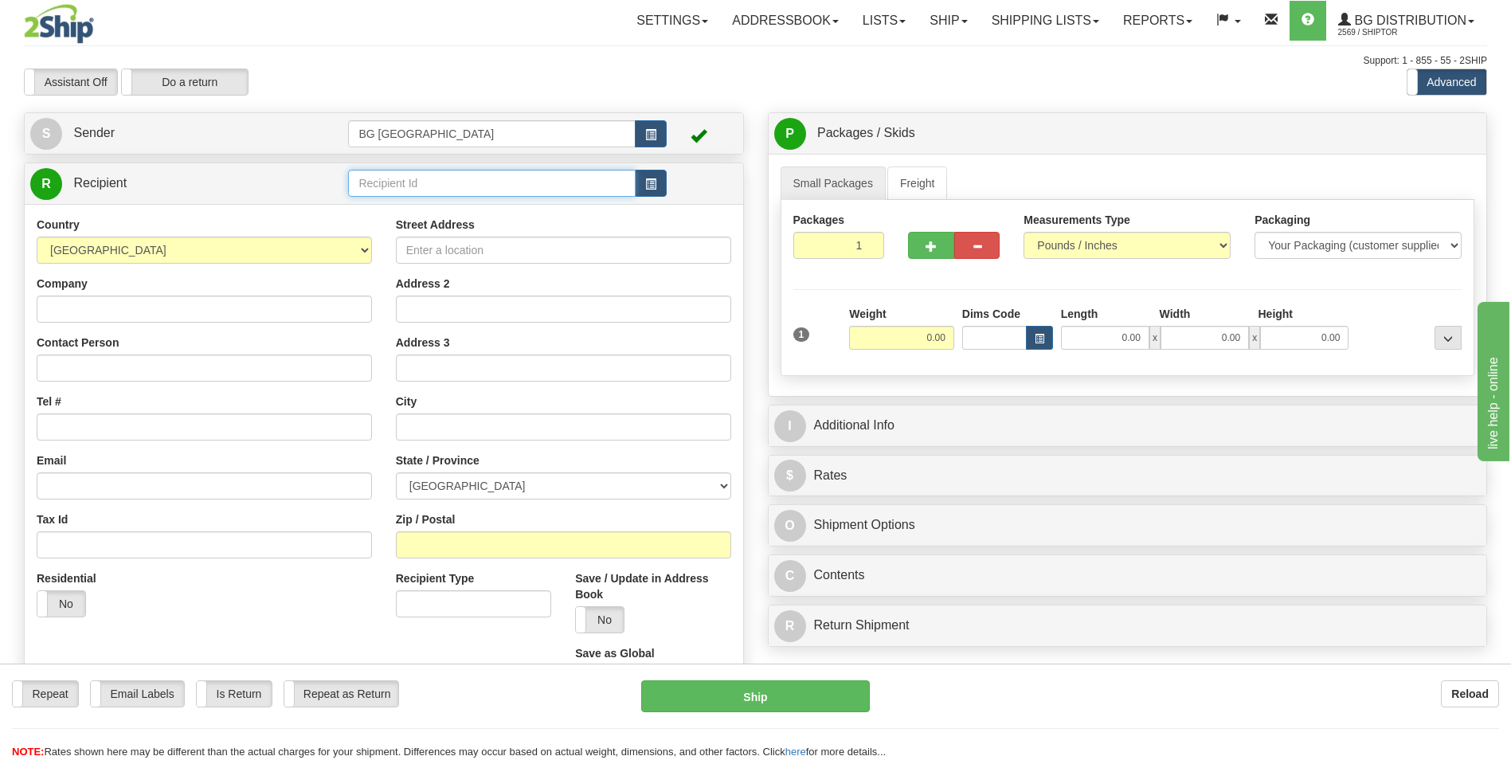
click at [394, 188] on input "text" at bounding box center [491, 183] width 287 height 27
click at [362, 211] on div "60553" at bounding box center [489, 208] width 272 height 18
type input "60553"
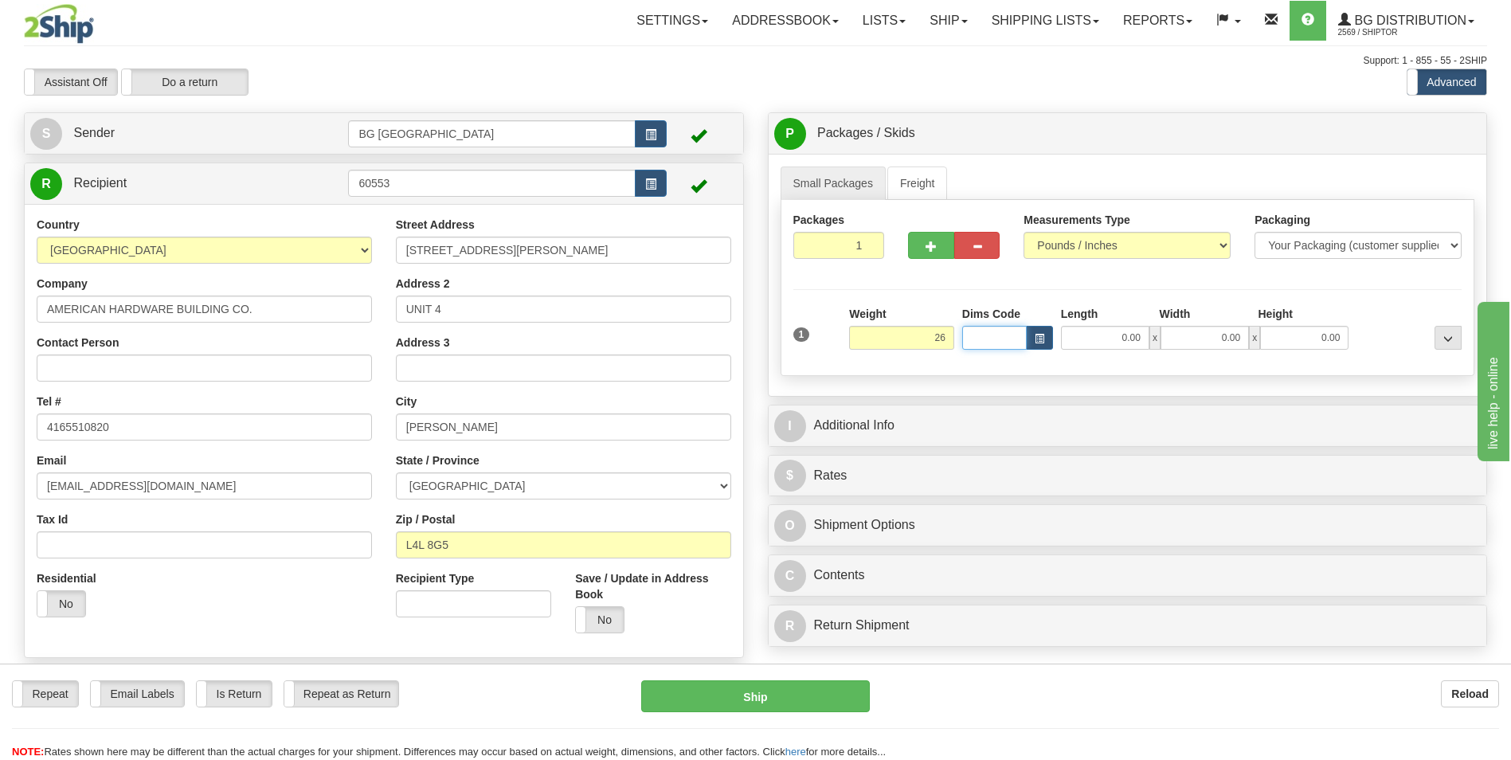
type input "26.00"
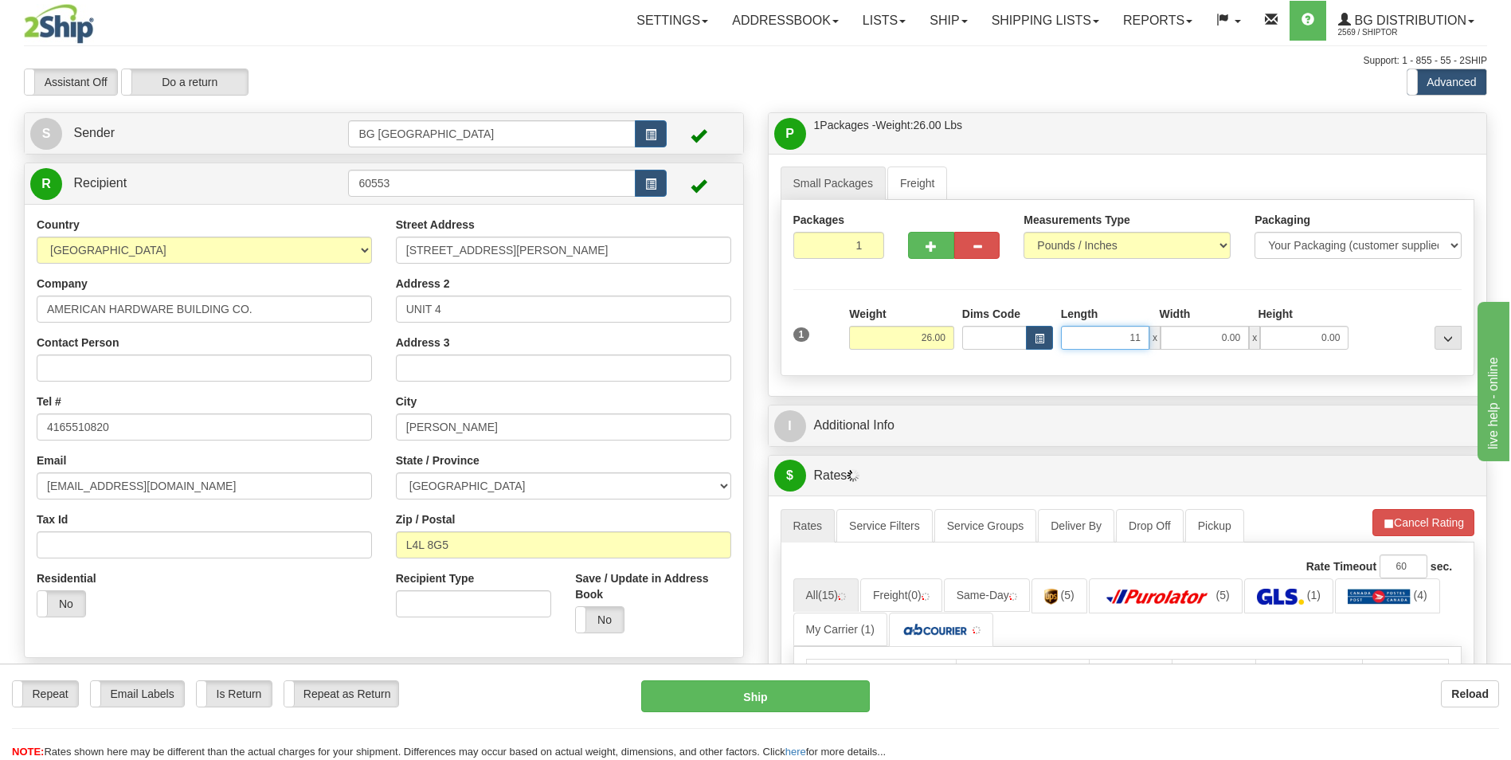
type input "11.00"
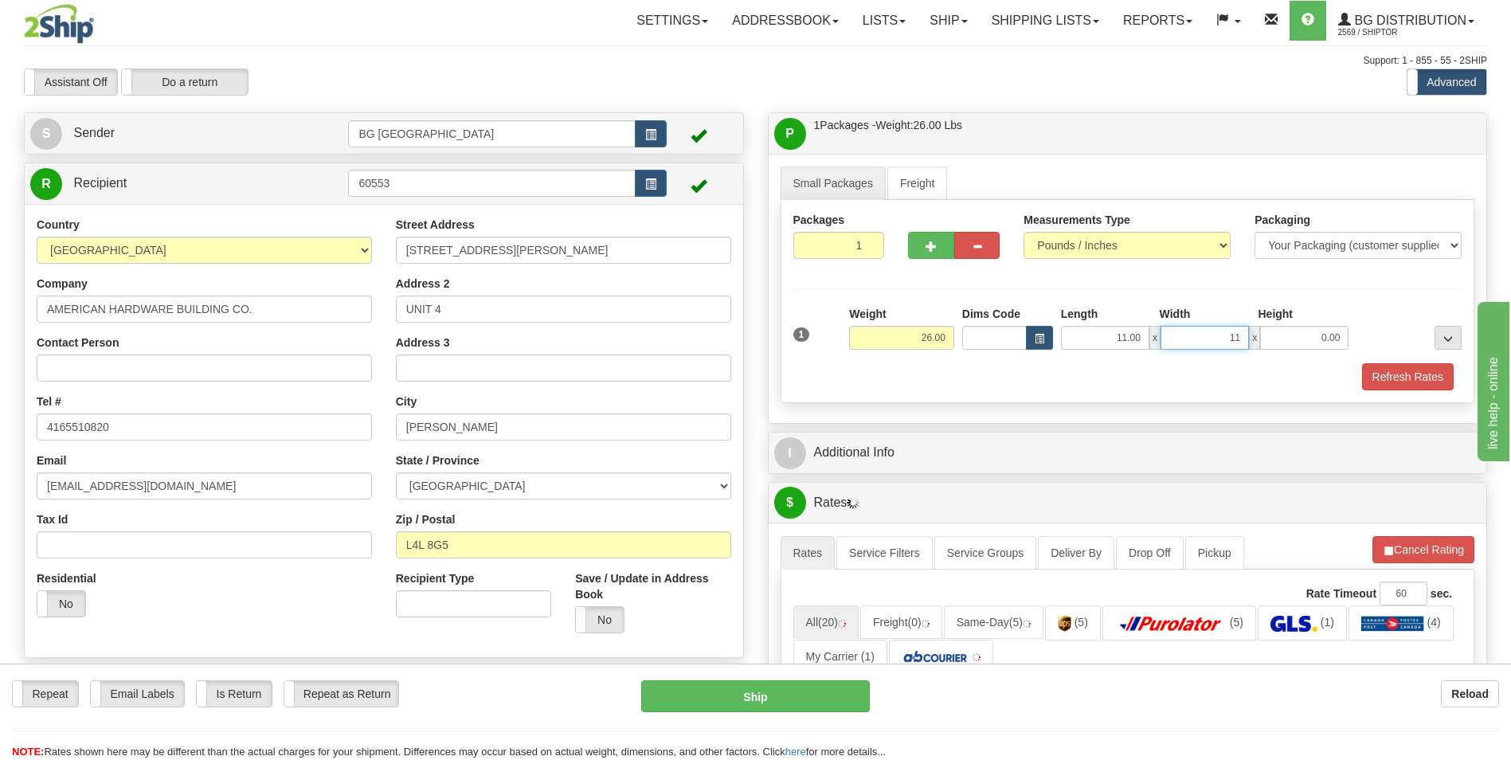
type input "11.00"
click at [918, 246] on button "button" at bounding box center [930, 245] width 45 height 27
type input "2"
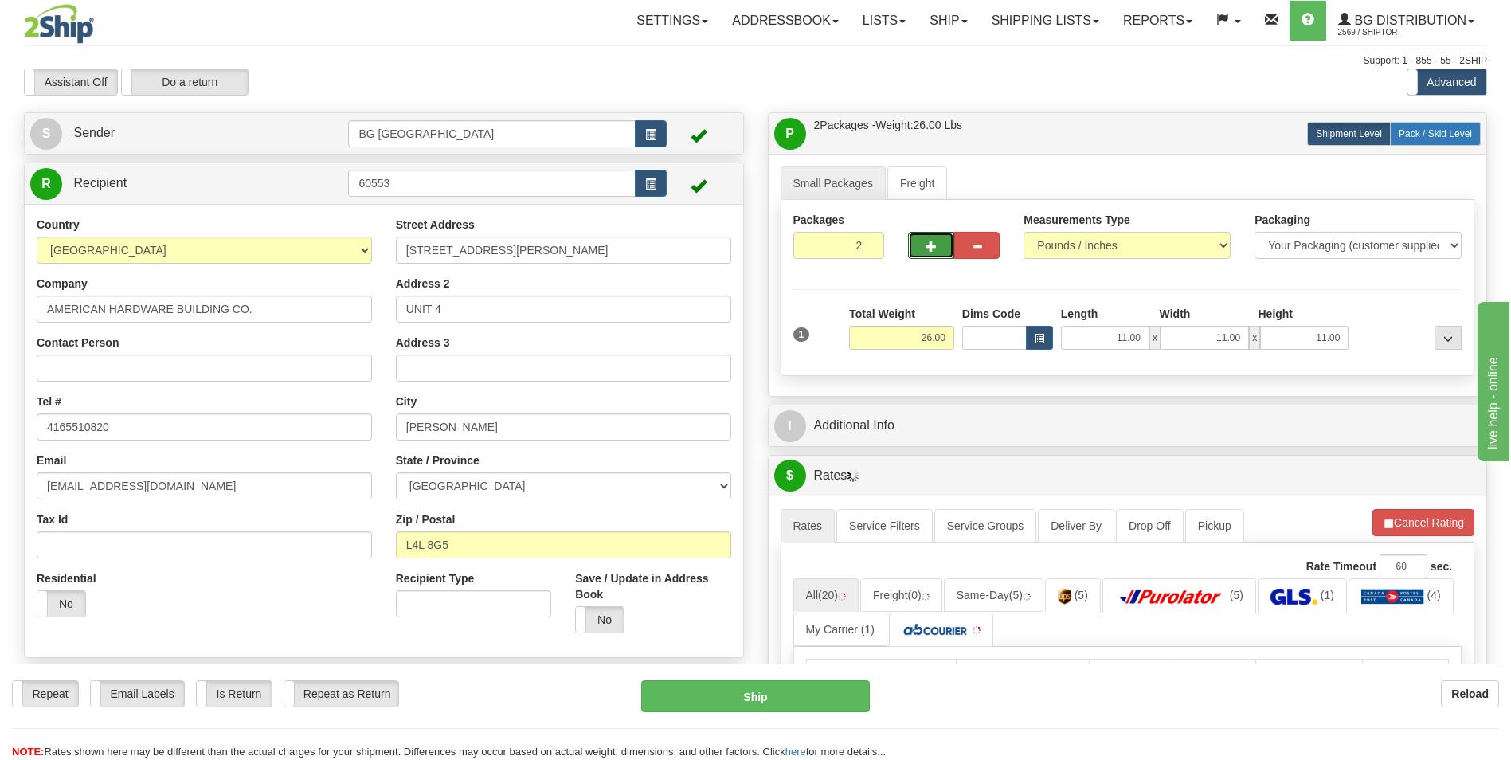
drag, startPoint x: 1425, startPoint y: 134, endPoint x: 1411, endPoint y: 145, distance: 18.2
click at [1425, 134] on span "Pack / Skid Level" at bounding box center [1435, 133] width 73 height 11
radio input "true"
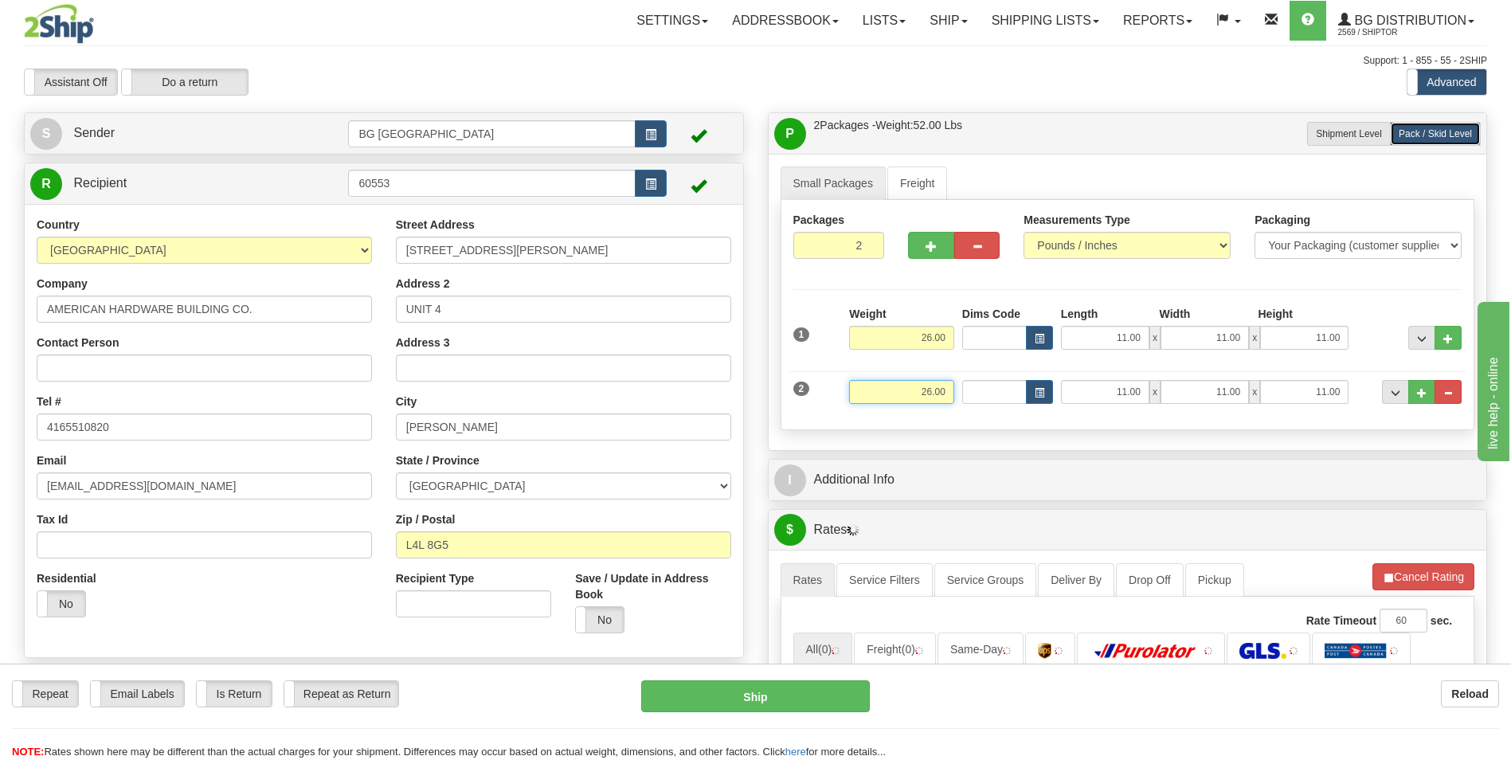
click at [922, 400] on input "26.00" at bounding box center [901, 392] width 105 height 24
type input "36.00"
type input "19.00"
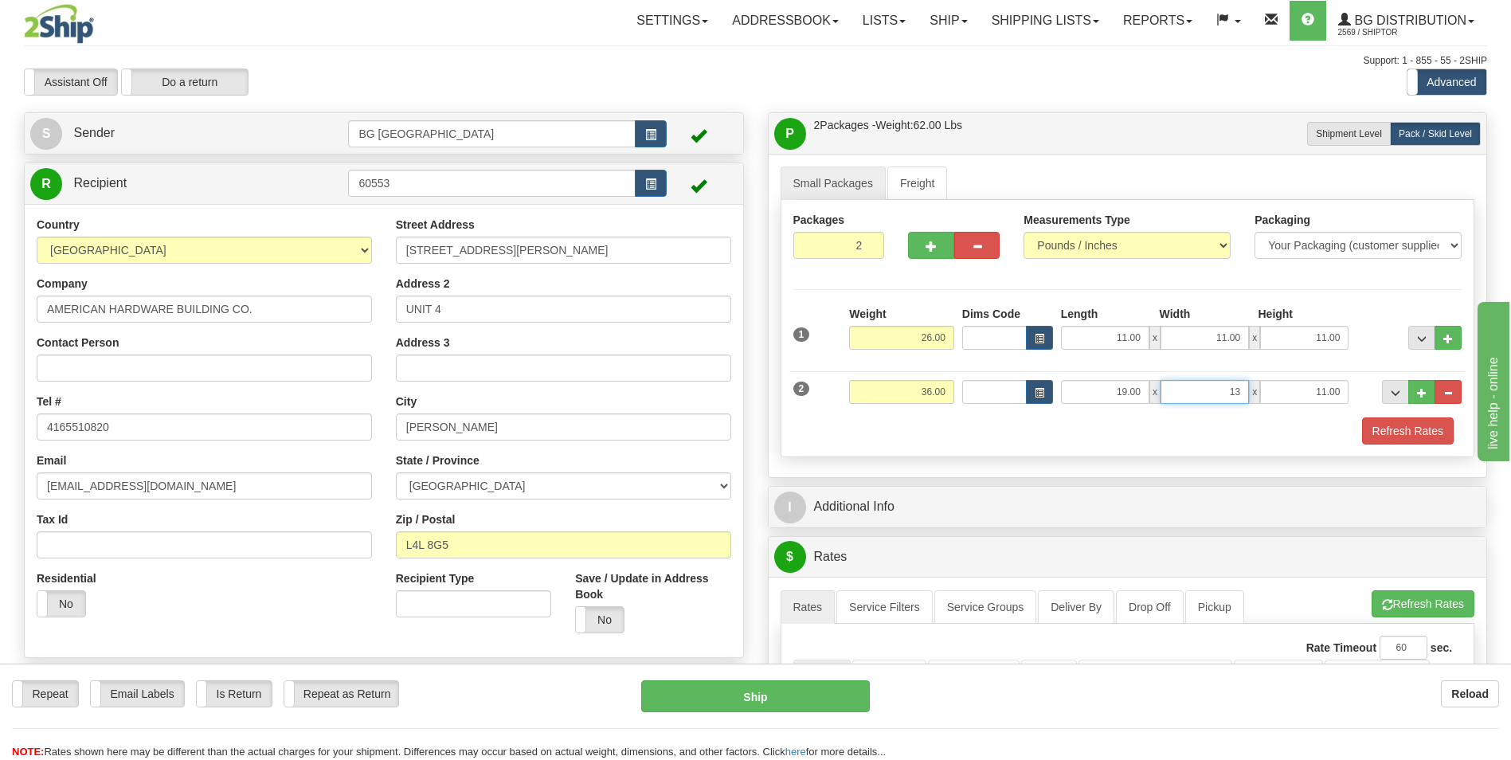
type input "13.00"
type input "8.00"
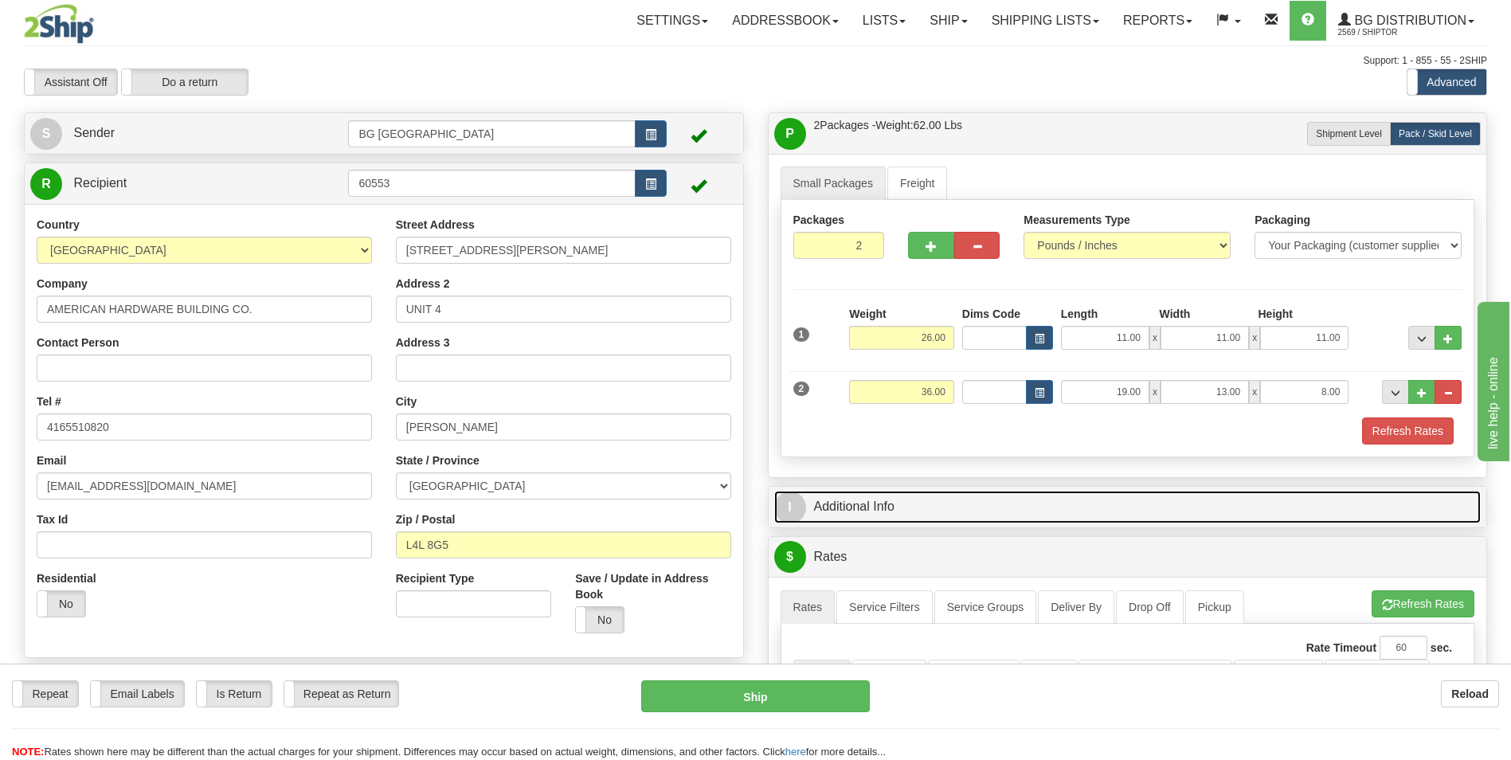
click at [899, 493] on link "I Additional Info" at bounding box center [1127, 507] width 707 height 33
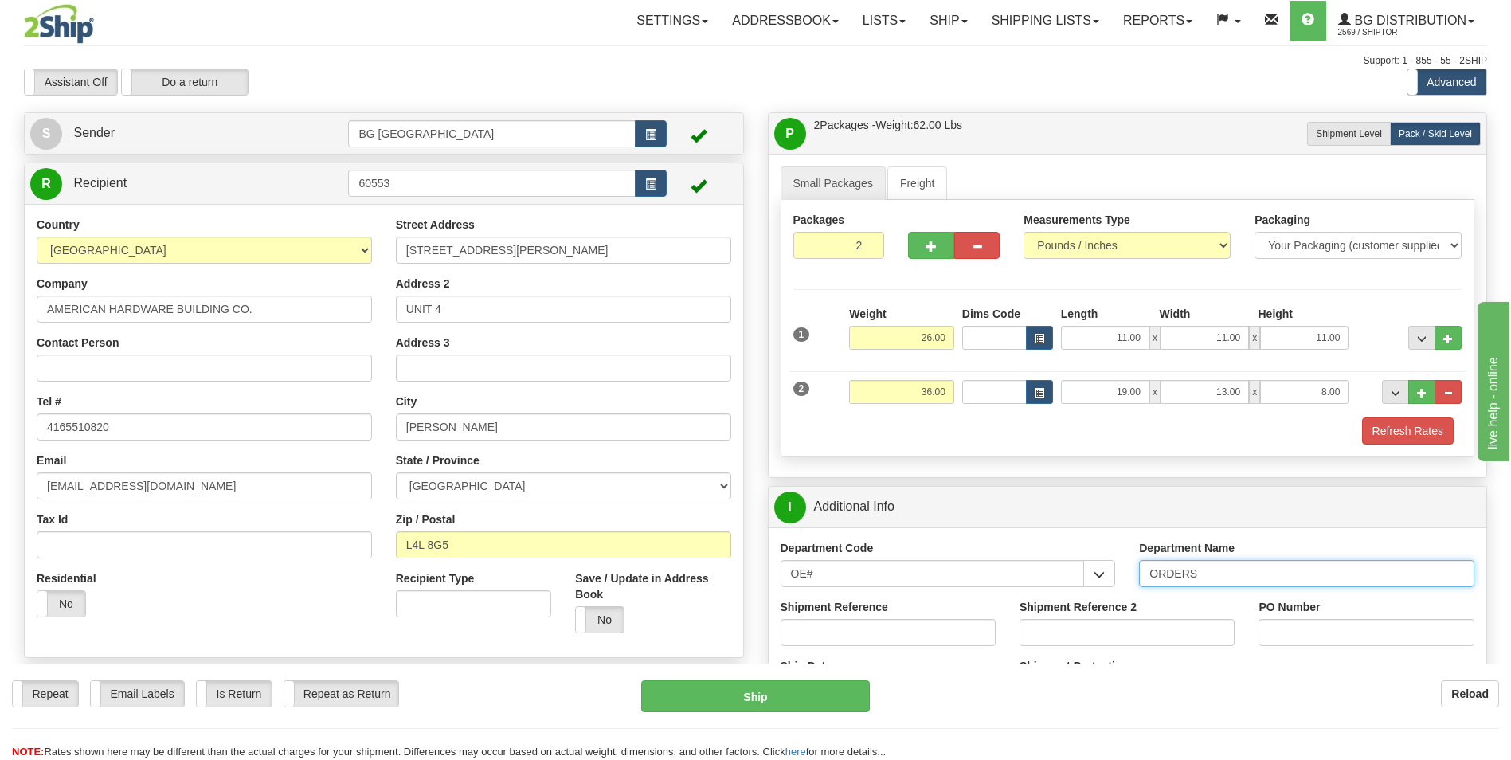
click at [1228, 576] on input "ORDERS" at bounding box center [1306, 573] width 335 height 27
type input "70180386-00"
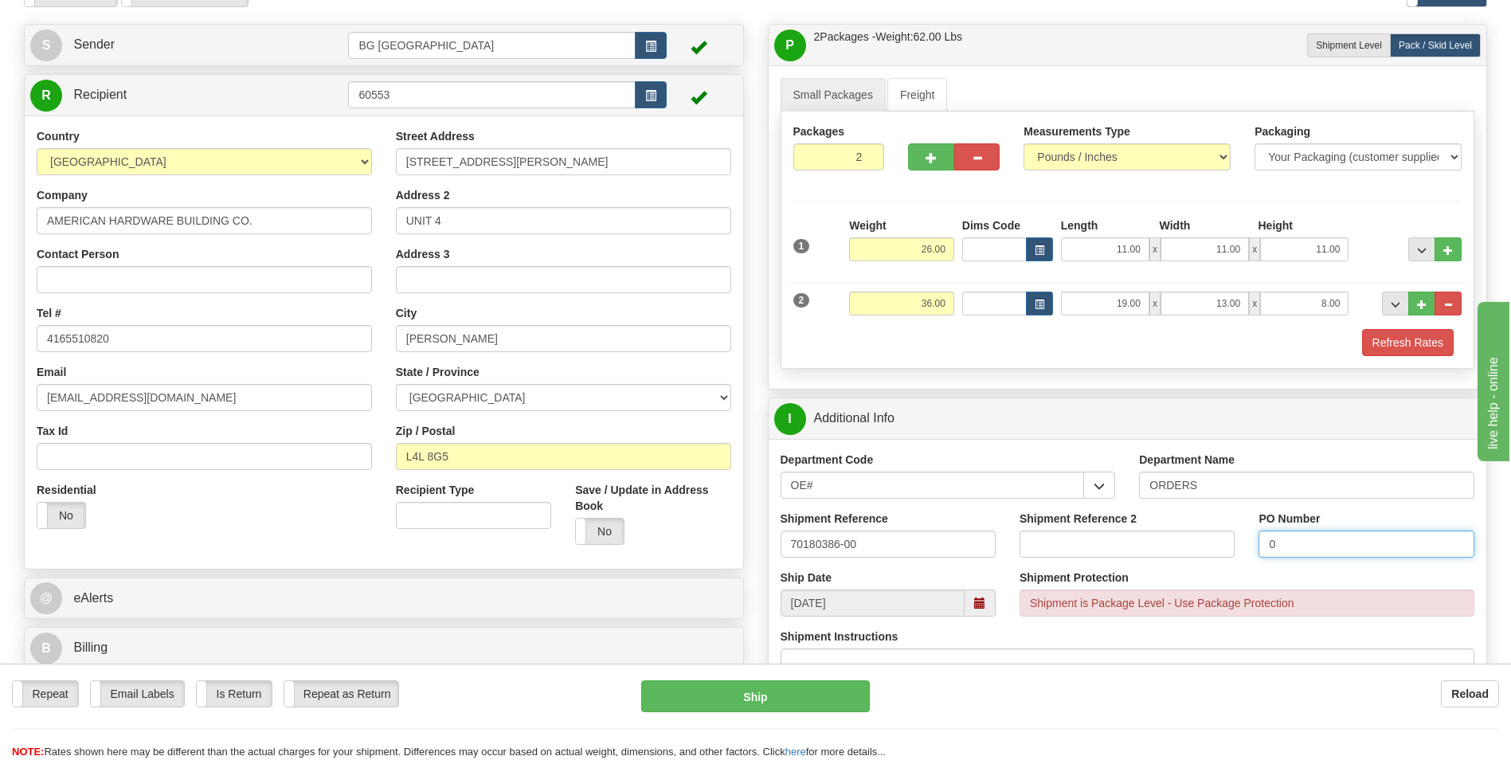
scroll to position [239, 0]
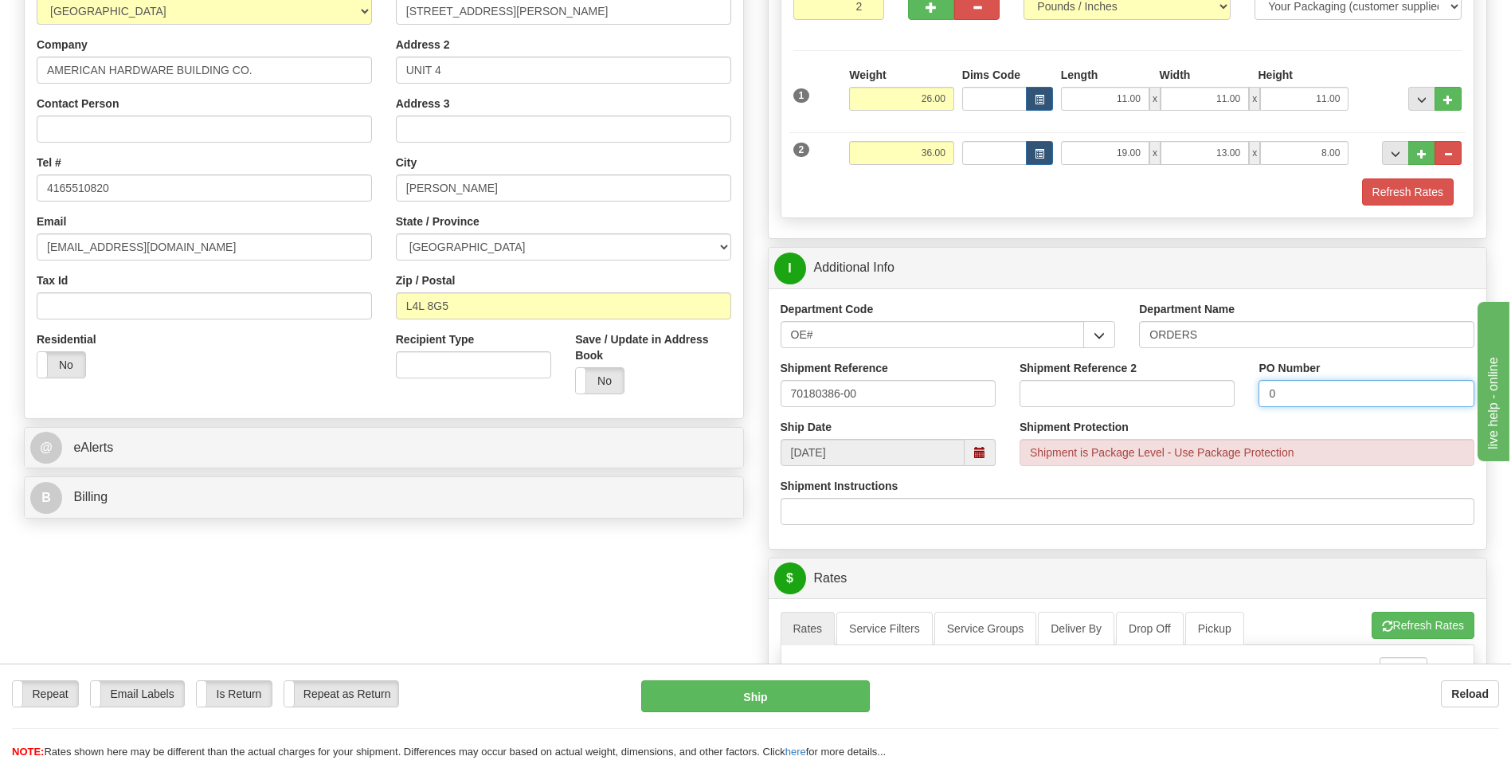
type input "0"
click at [1421, 625] on button "Refresh Rates" at bounding box center [1423, 625] width 103 height 27
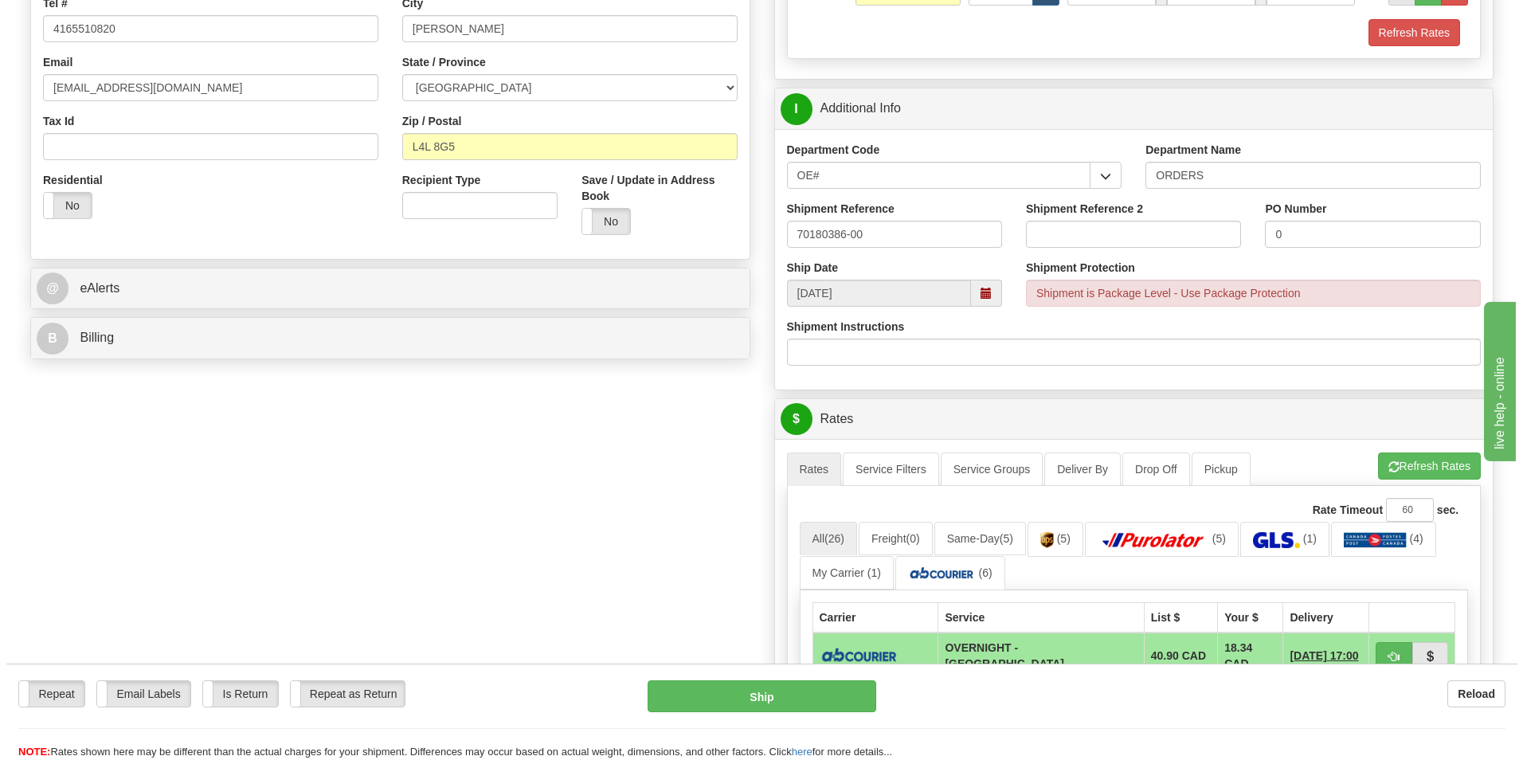
scroll to position [637, 0]
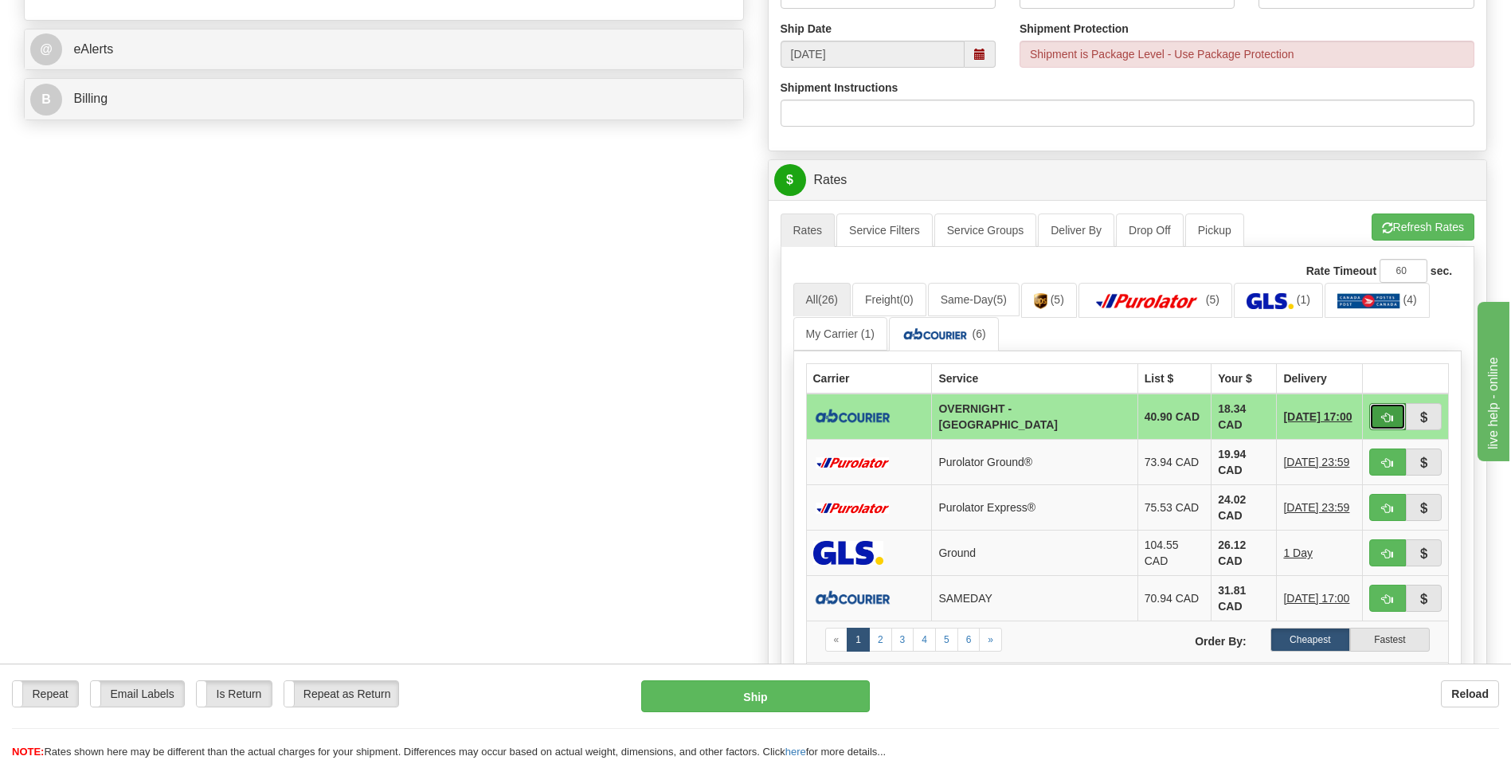
click at [1393, 407] on button "button" at bounding box center [1388, 416] width 37 height 27
type input "4"
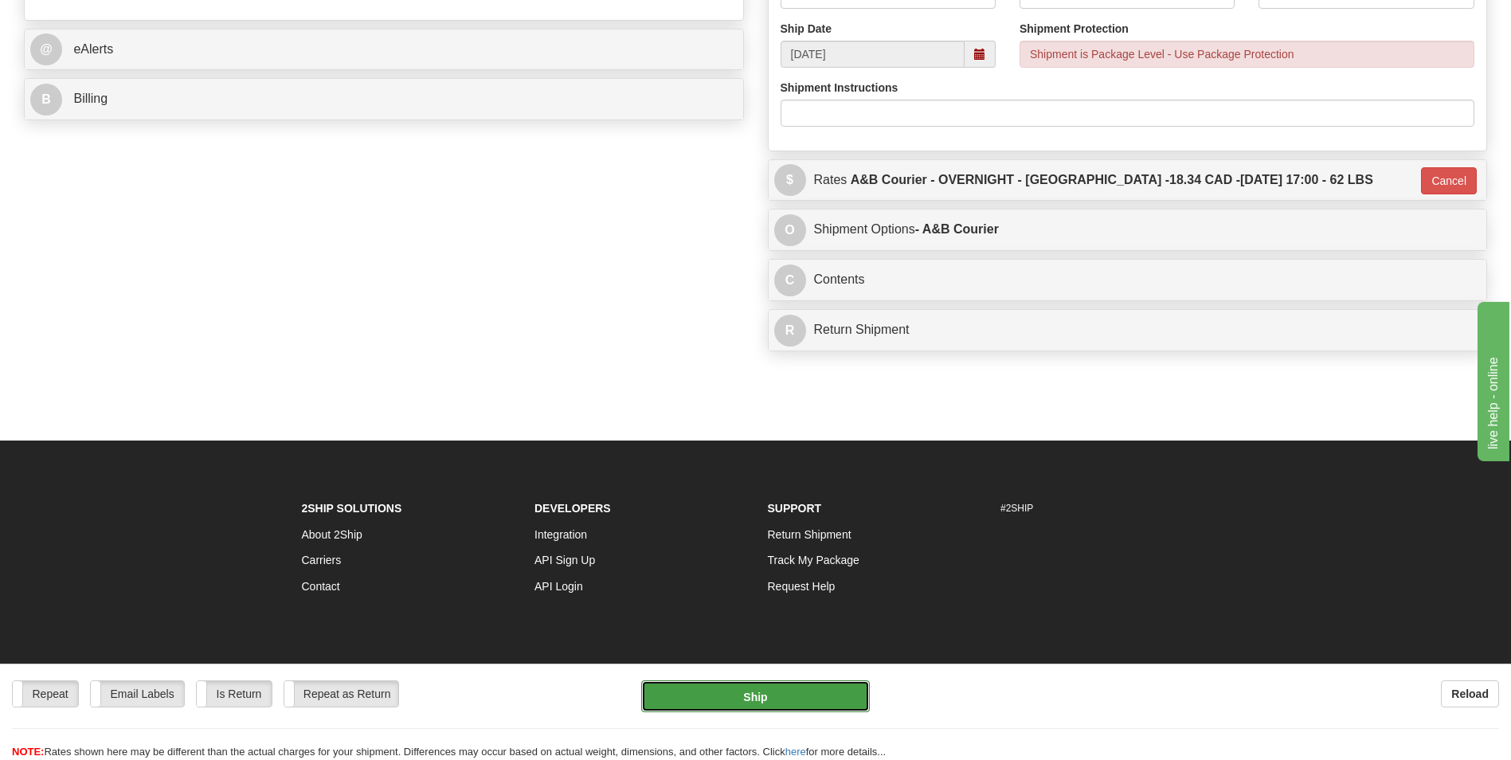
click at [742, 700] on button "Ship" at bounding box center [755, 696] width 228 height 32
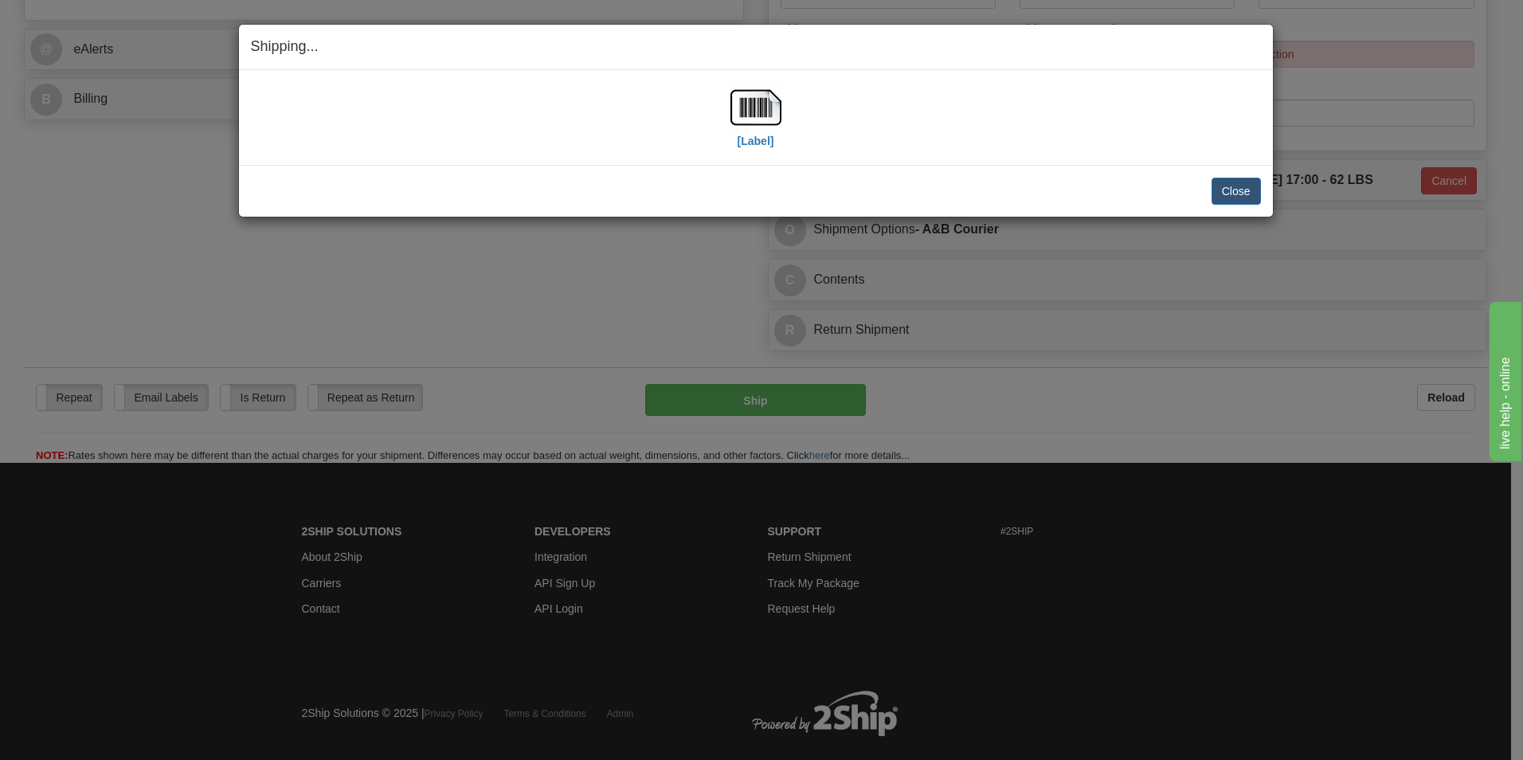
click at [789, 101] on div "[Label]" at bounding box center [756, 117] width 1010 height 71
click at [776, 105] on img at bounding box center [756, 107] width 51 height 51
click at [1213, 187] on button "Close" at bounding box center [1236, 191] width 49 height 27
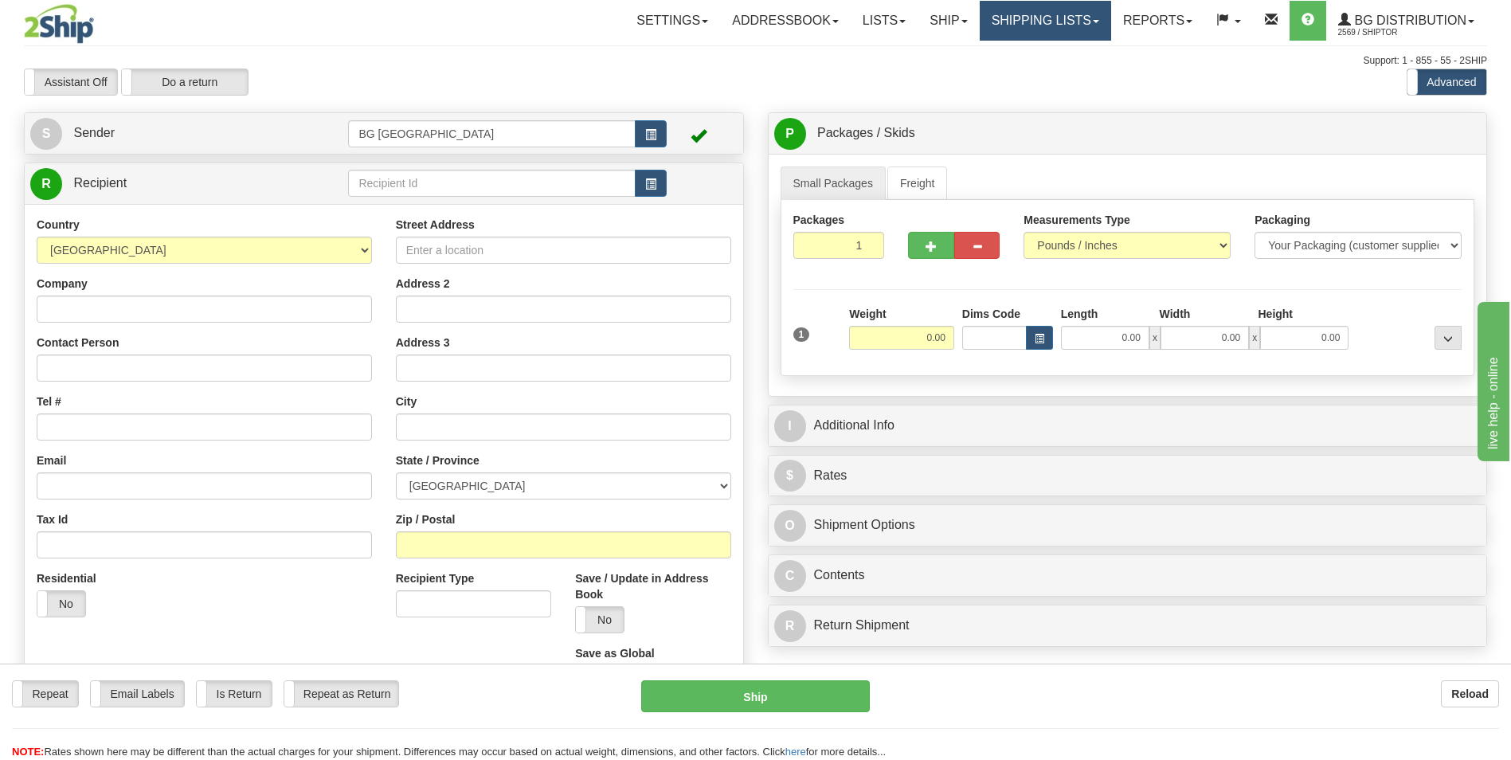
click at [1035, 37] on link "Shipping lists" at bounding box center [1045, 21] width 131 height 40
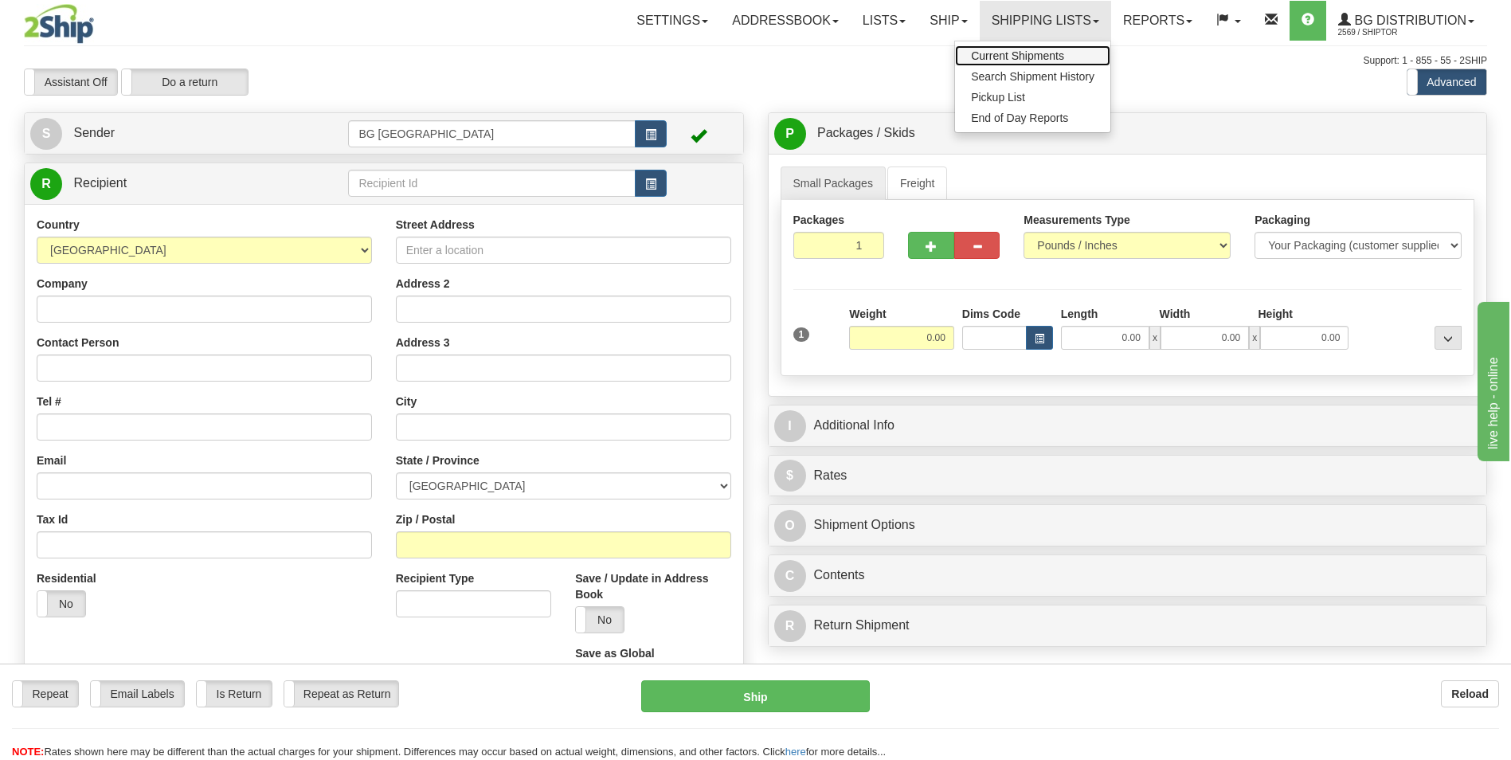
click at [1017, 48] on link "Current Shipments" at bounding box center [1032, 55] width 155 height 21
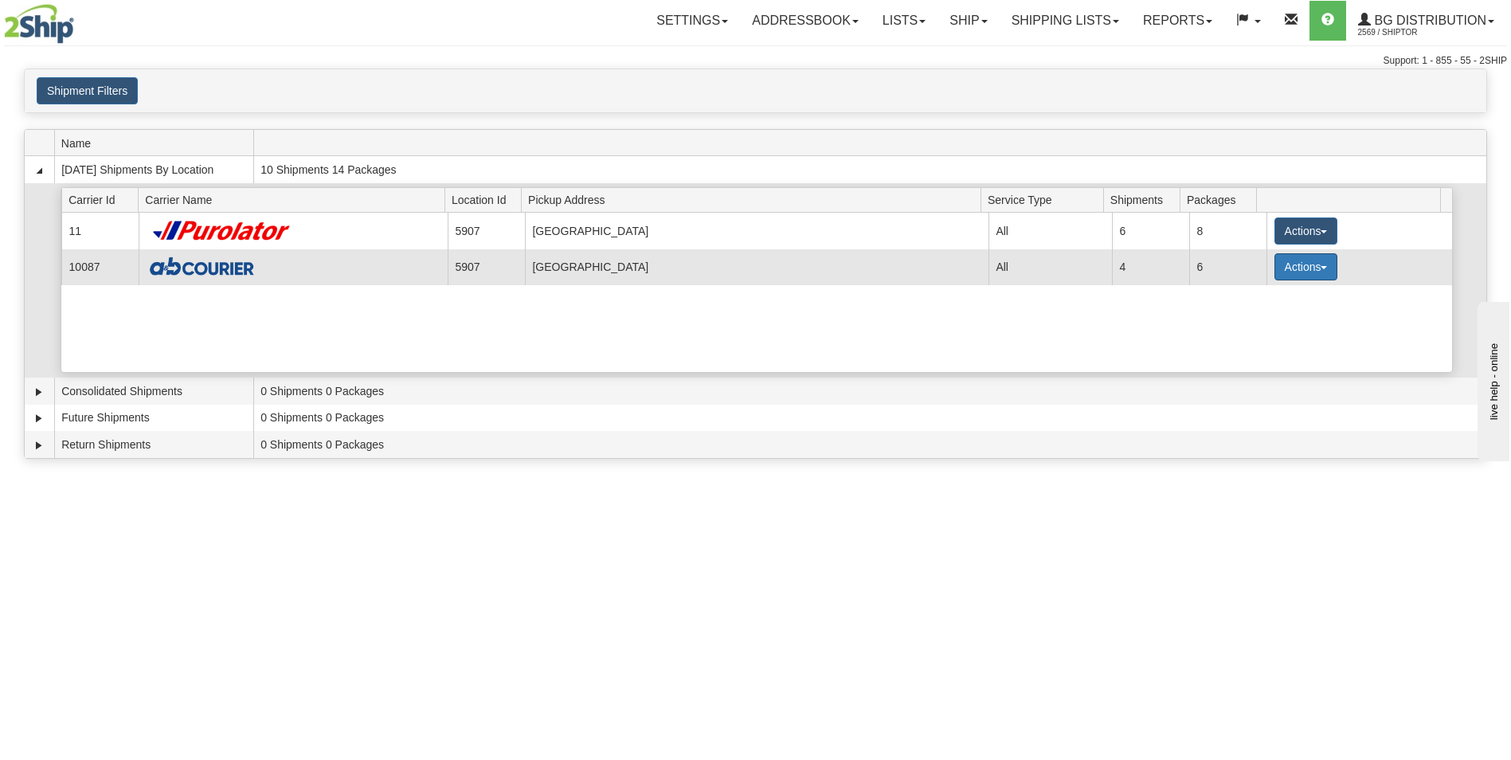
click at [1295, 280] on button "Actions" at bounding box center [1307, 266] width 64 height 27
click at [1274, 292] on link "Details" at bounding box center [1272, 297] width 127 height 21
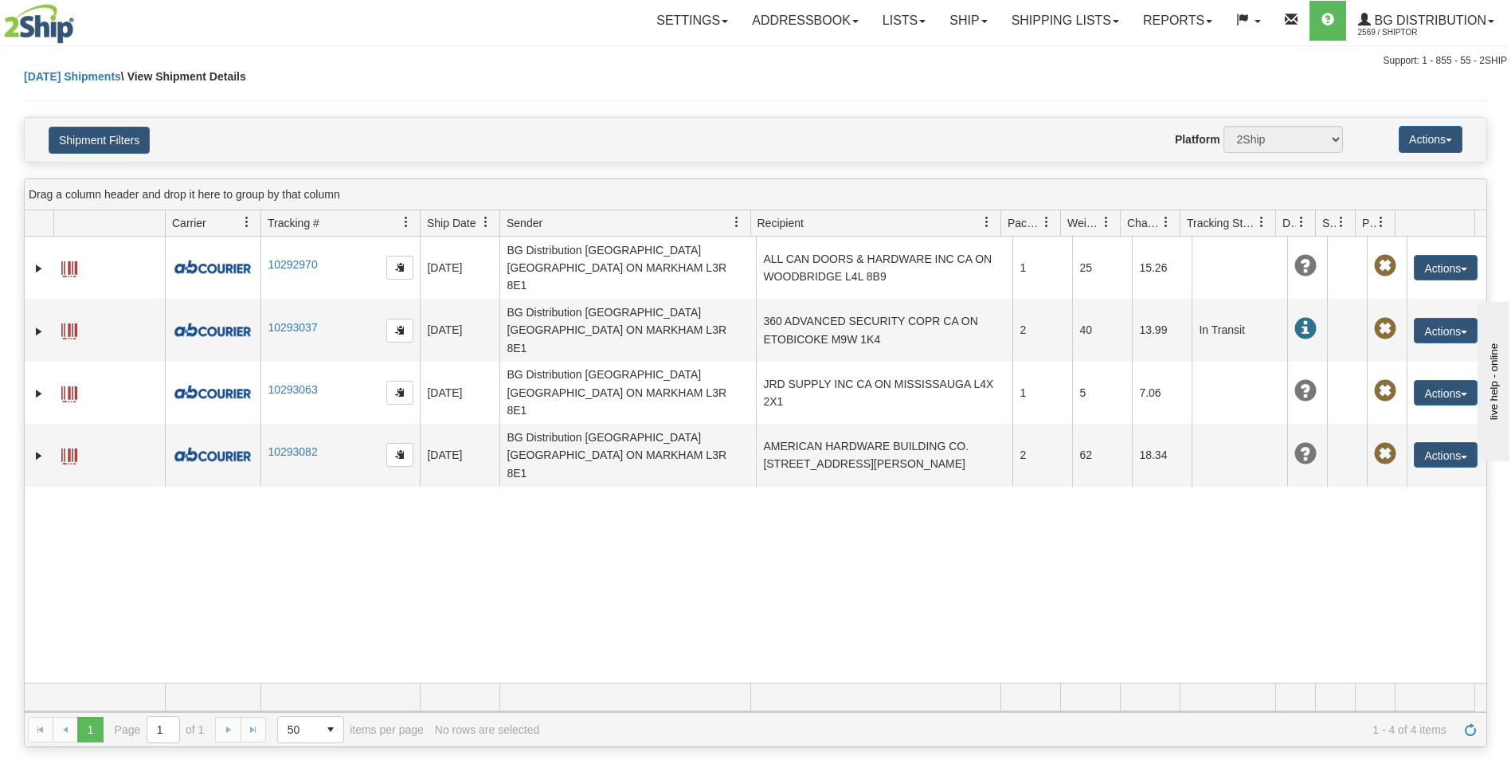
click at [873, 417] on div "31518961 2569 10292970 [DATE] [DATE] 09:40:49 AM BG Distribution [GEOGRAPHIC_DA…" at bounding box center [756, 460] width 1462 height 446
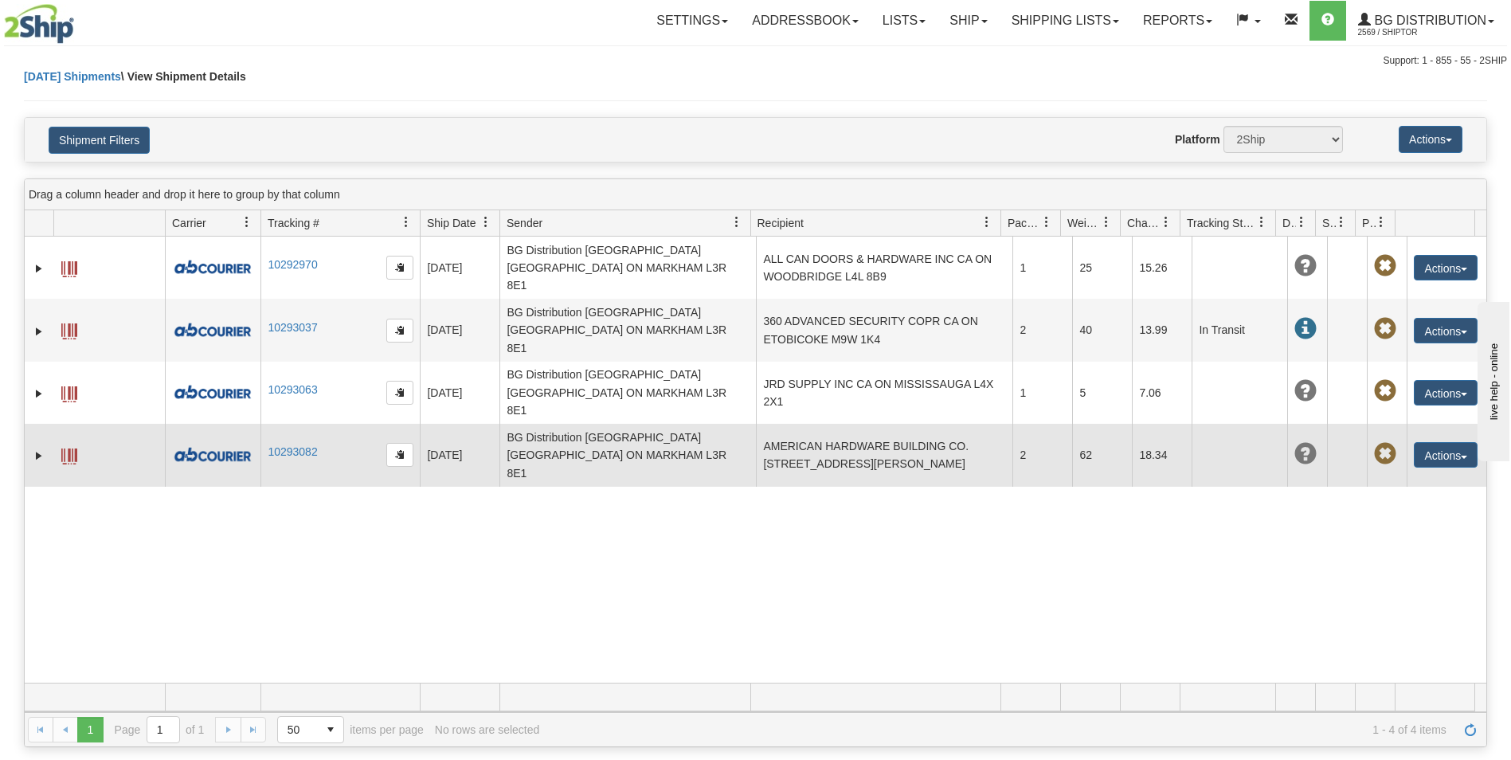
click at [888, 424] on td "AMERICAN HARDWARE BUILDING CO. [STREET_ADDRESS][PERSON_NAME]" at bounding box center [884, 455] width 257 height 62
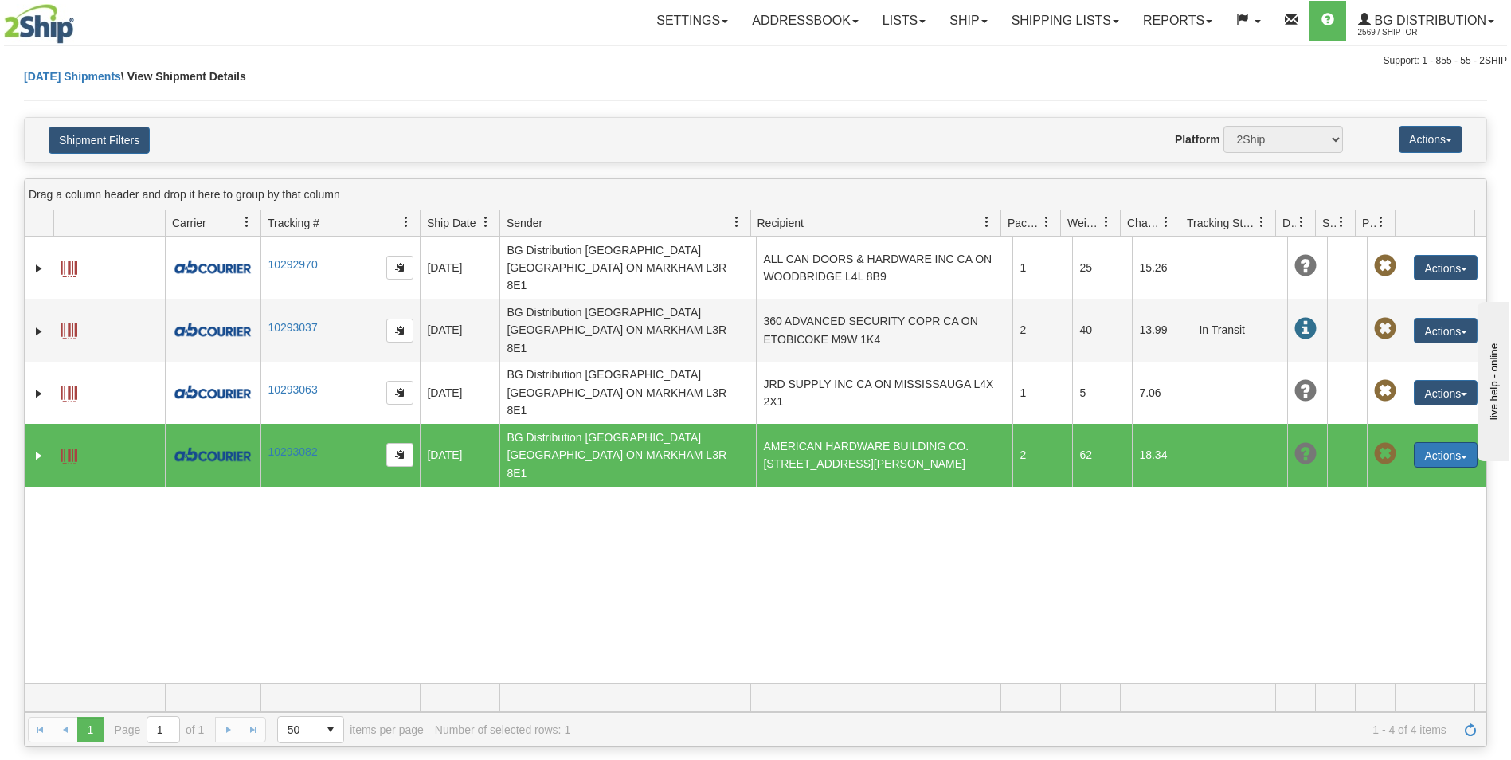
click at [1422, 442] on button "Actions" at bounding box center [1446, 454] width 64 height 25
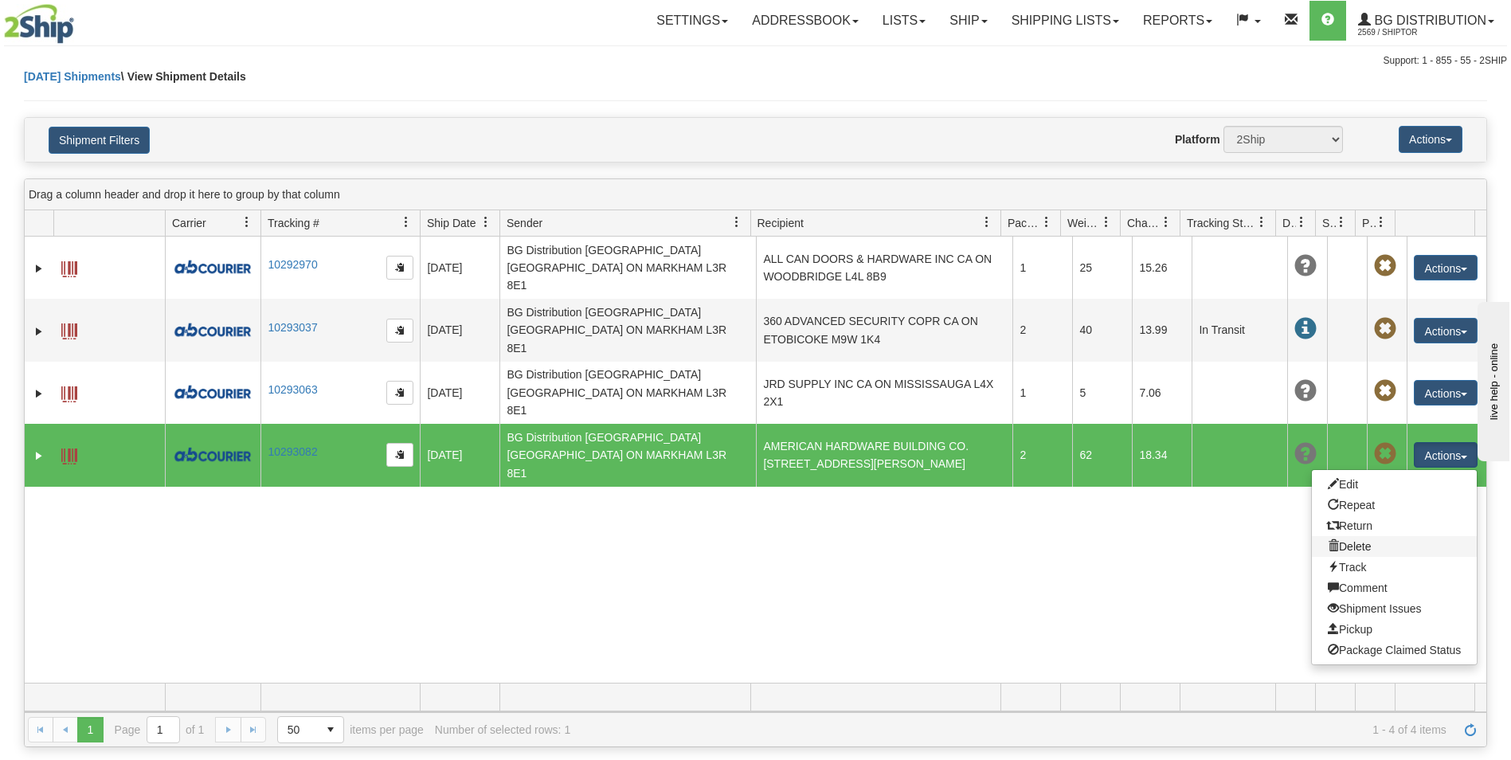
click at [1356, 536] on link "Delete" at bounding box center [1394, 546] width 165 height 21
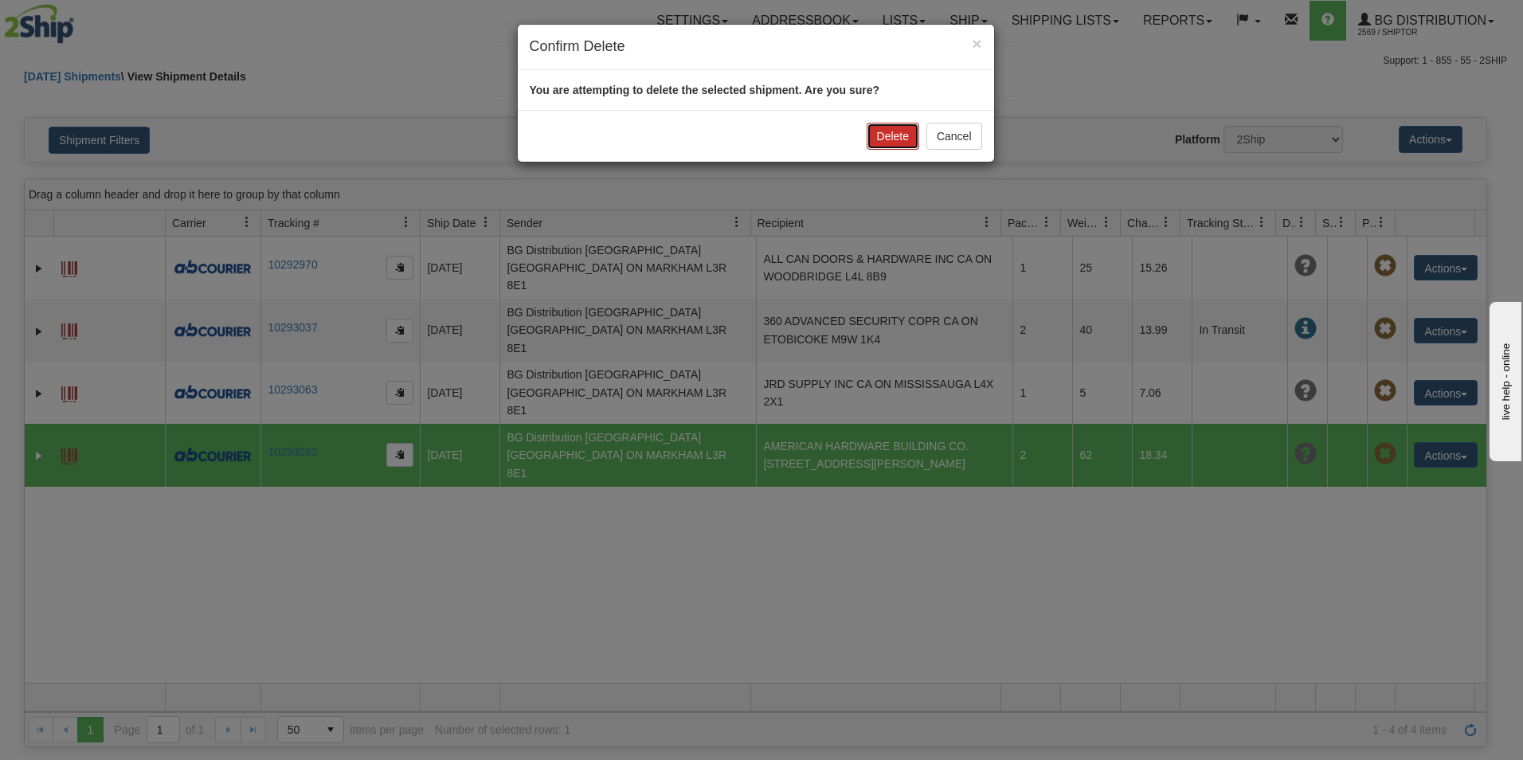
click at [879, 133] on button "Delete" at bounding box center [893, 136] width 53 height 27
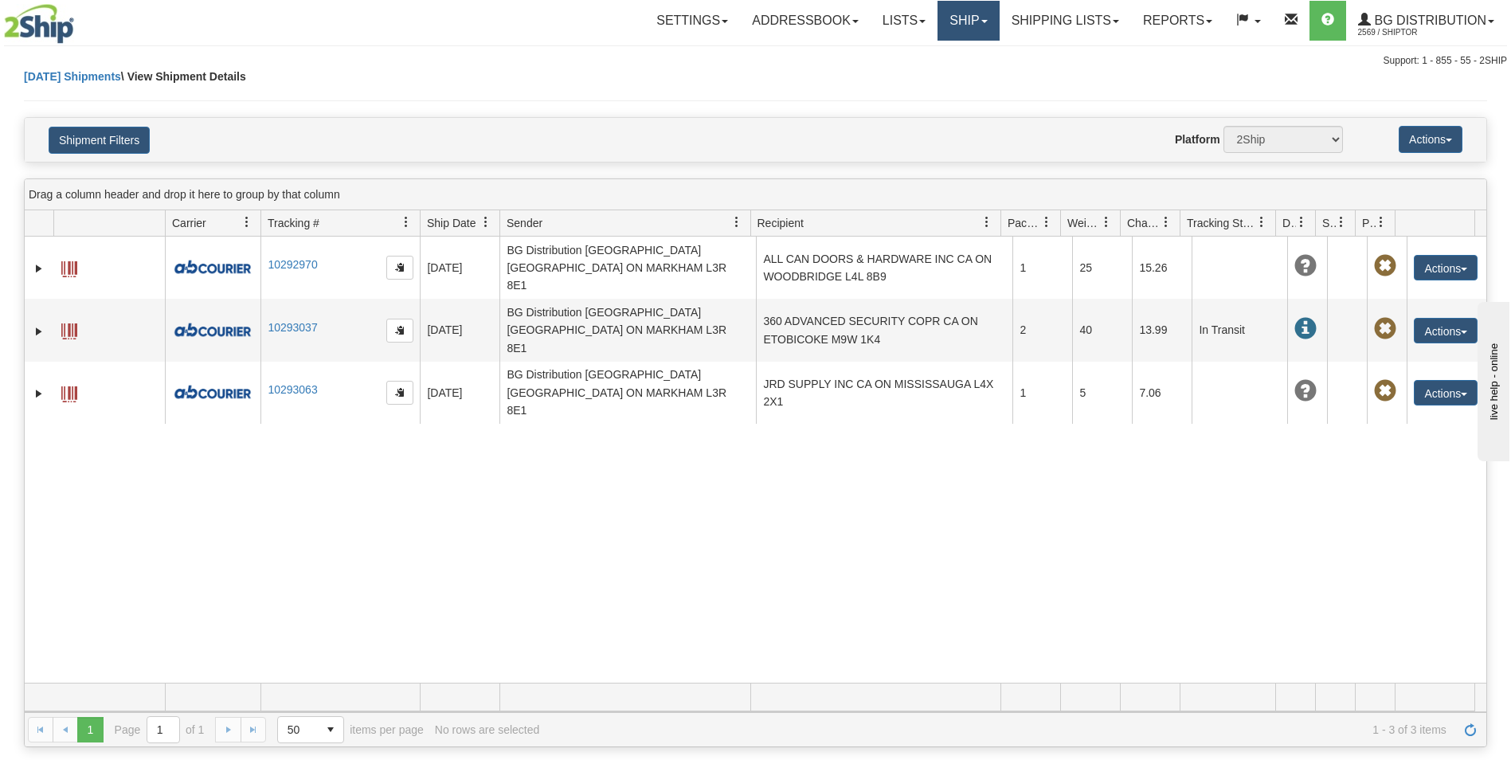
click at [958, 30] on link "Ship" at bounding box center [968, 21] width 61 height 40
click at [946, 51] on link "Ship Screen" at bounding box center [936, 55] width 126 height 21
